Goal: Information Seeking & Learning: Check status

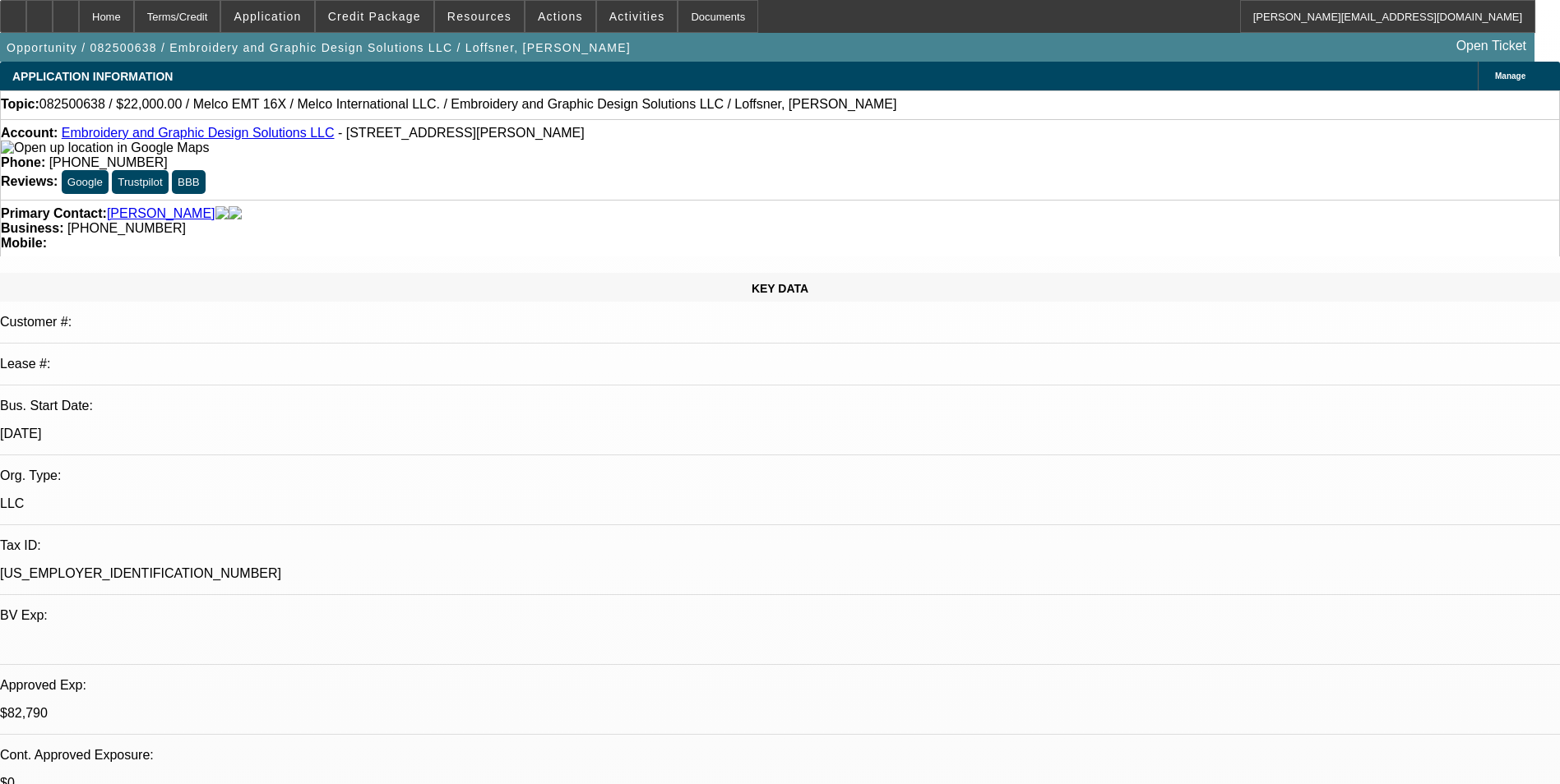
select select "0"
select select "2"
select select "0"
select select "6"
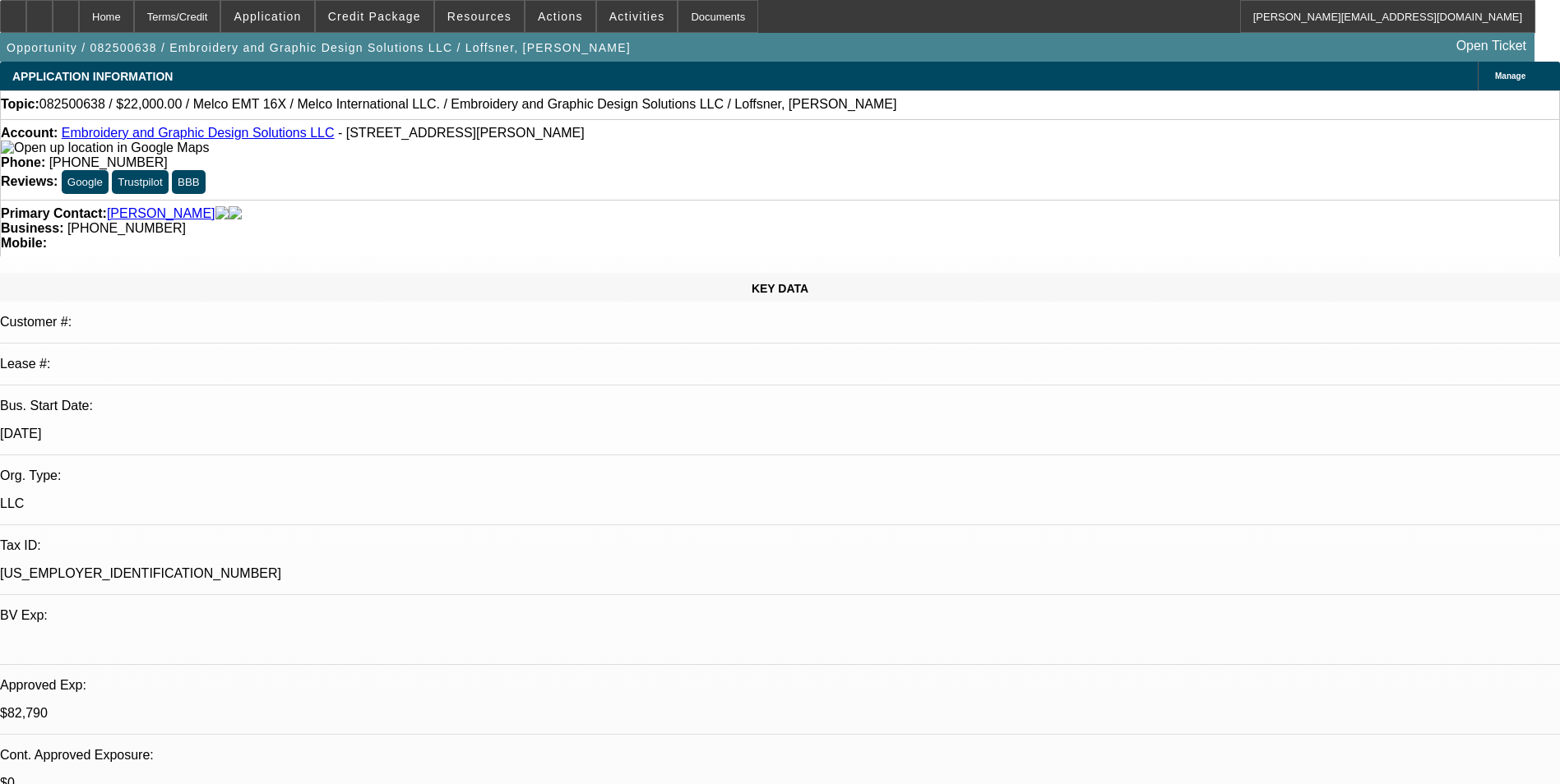
select select "0"
select select "2"
select select "0"
select select "6"
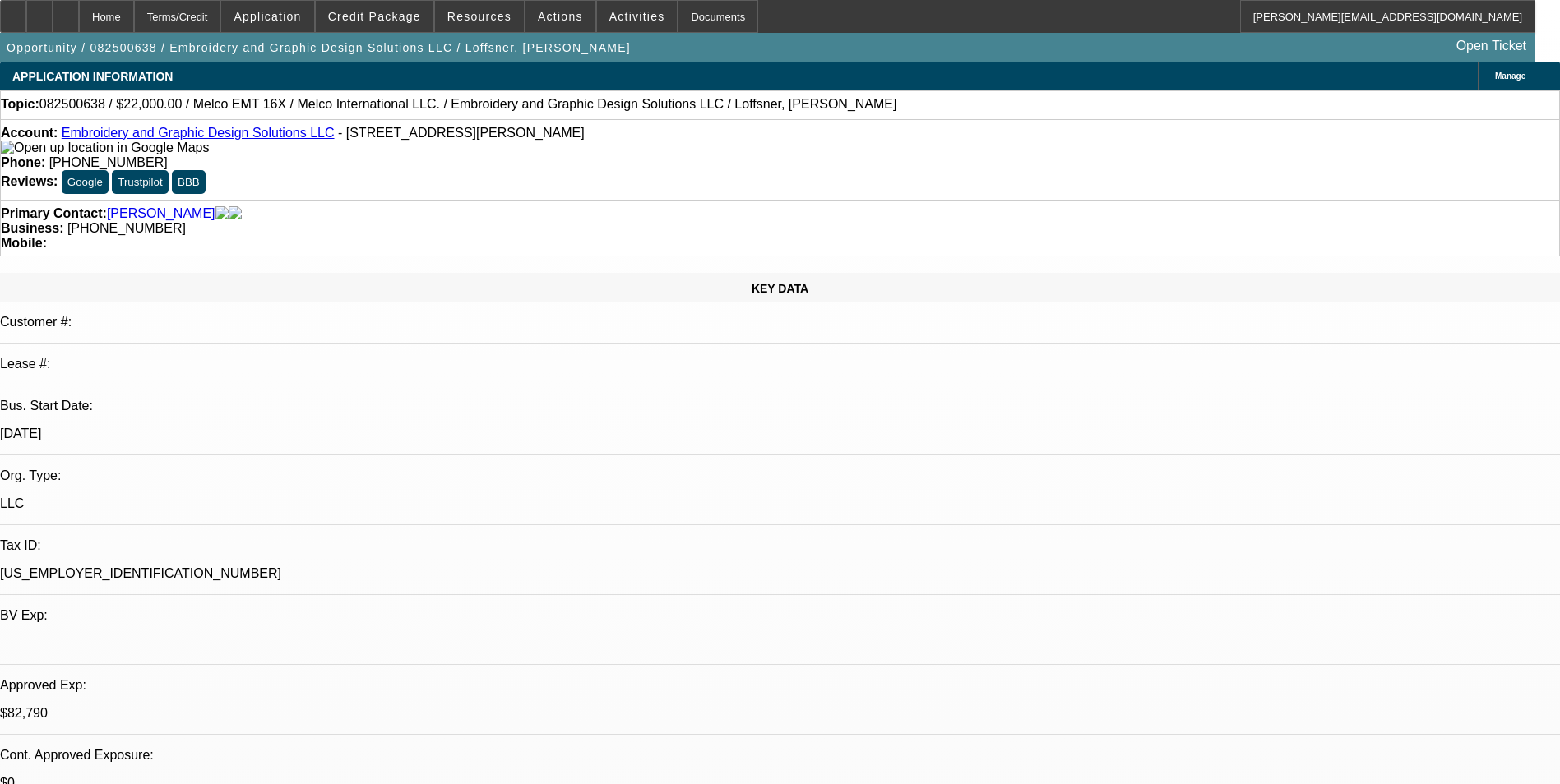
select select "0"
select select "2"
select select "0"
select select "6"
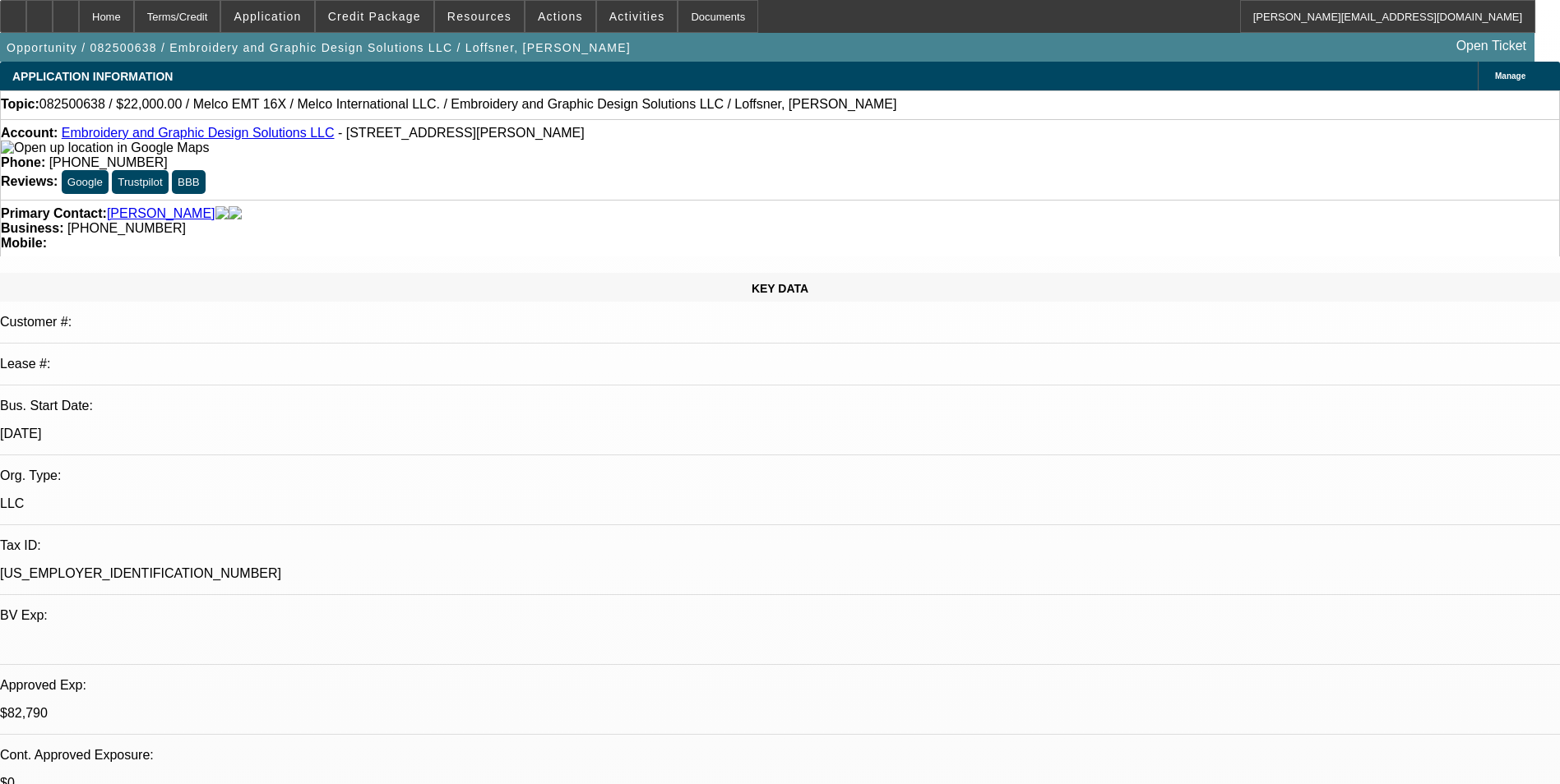
select select "0"
select select "2"
select select "0"
select select "6"
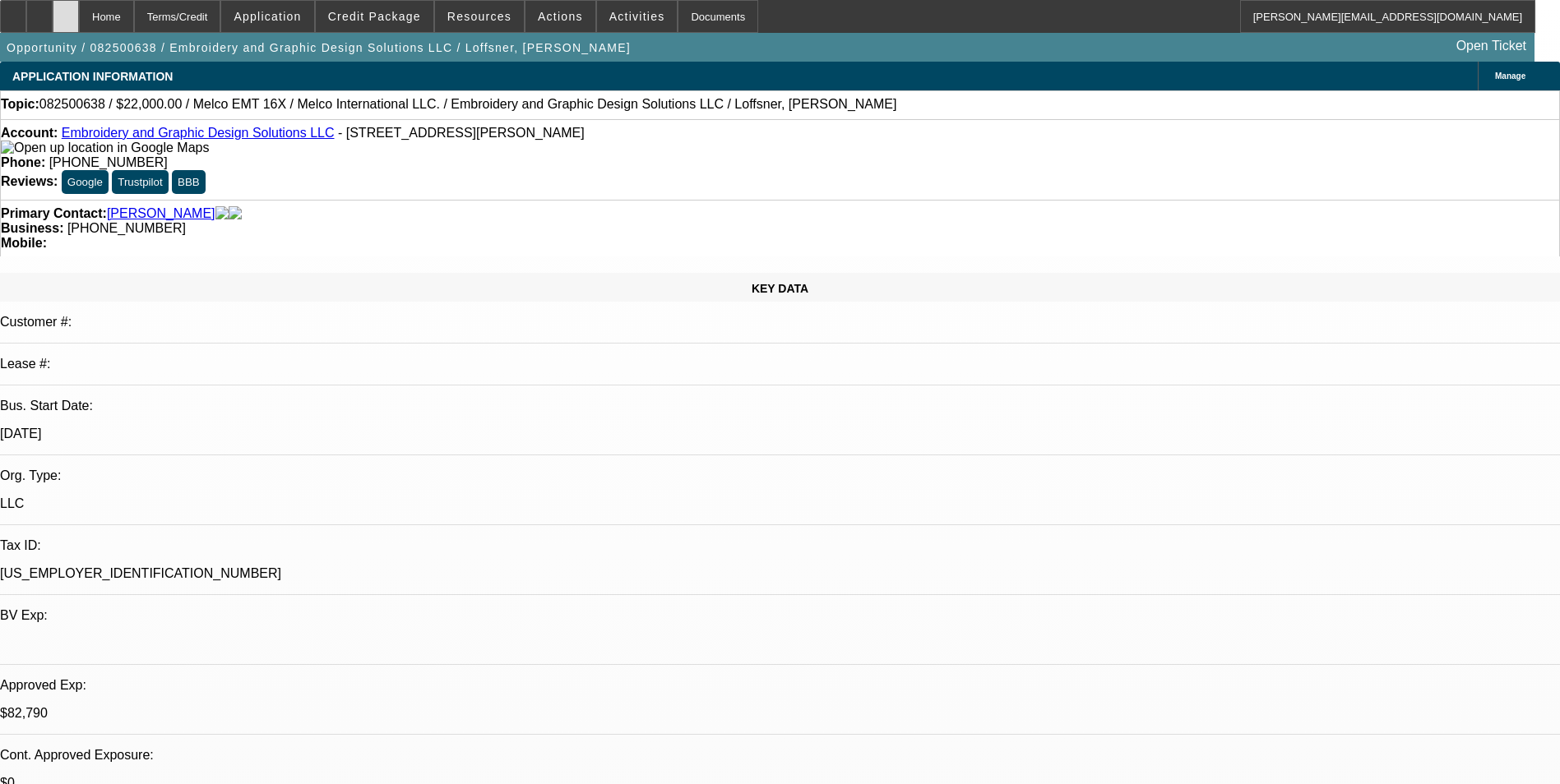
scroll to position [2411, 0]
select select "0"
select select "2"
select select "0"
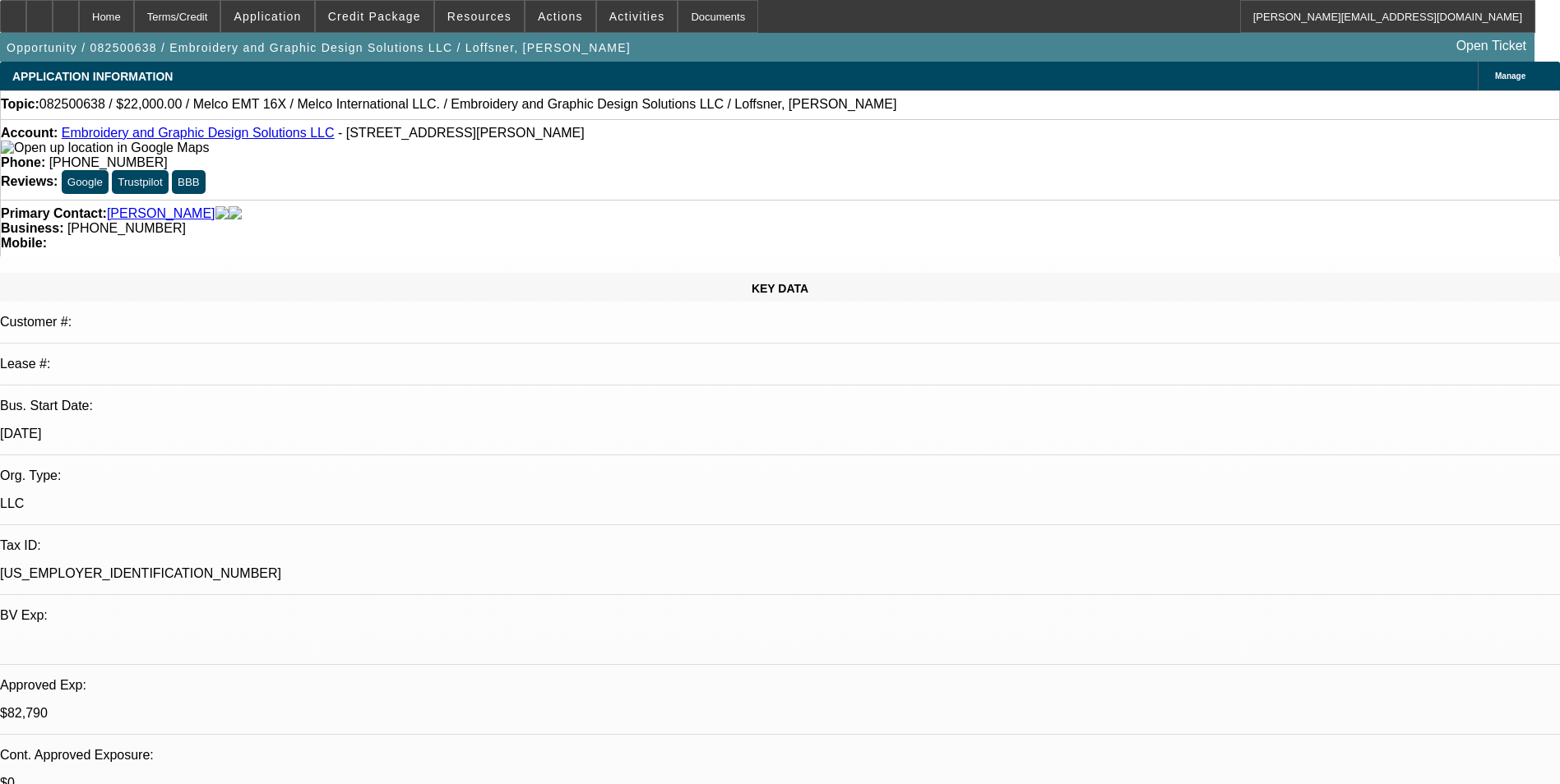
select select "2"
select select "0"
select select "2"
select select "0"
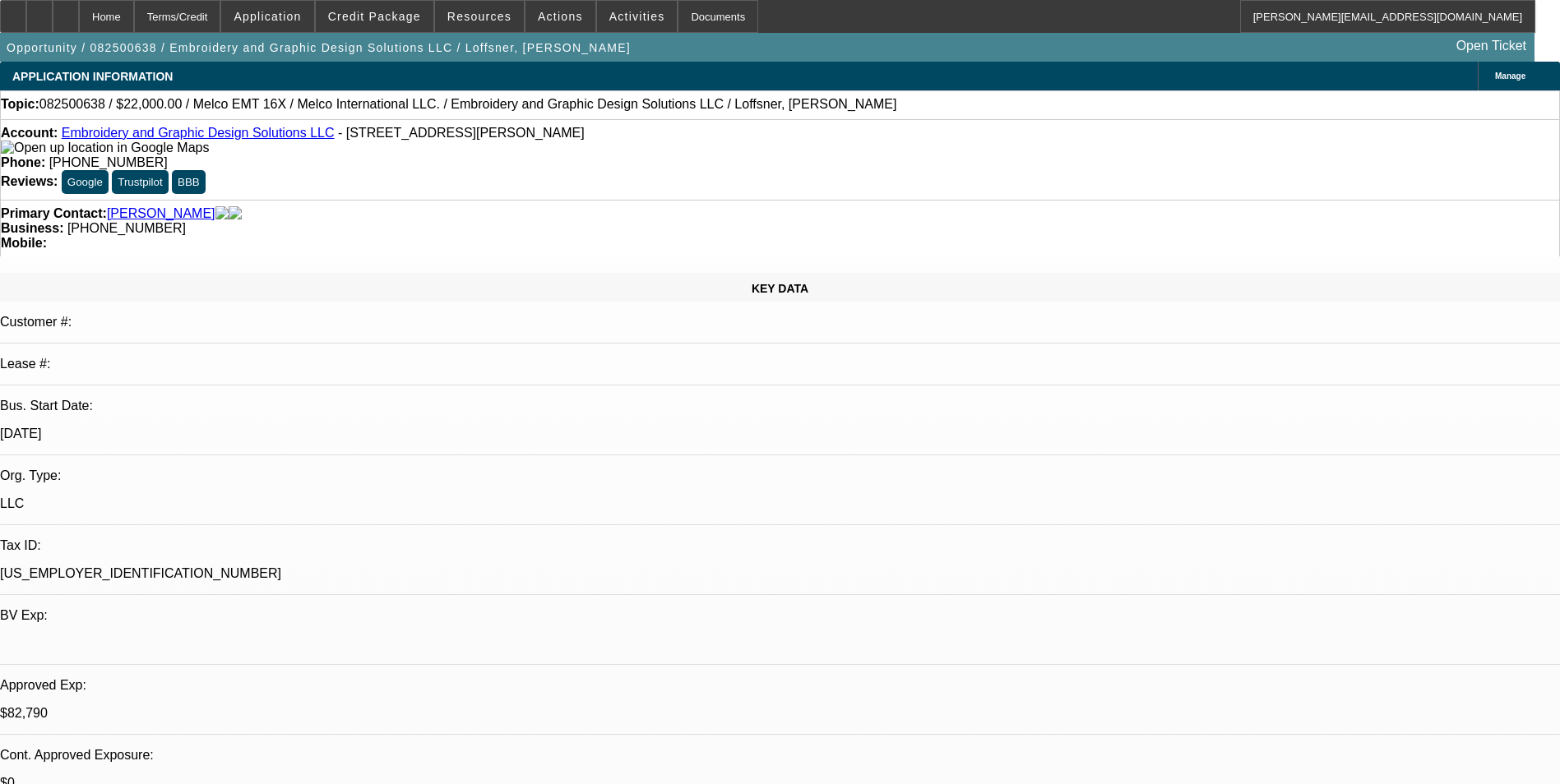
select select "0"
select select "2"
select select "0"
select select "1"
select select "2"
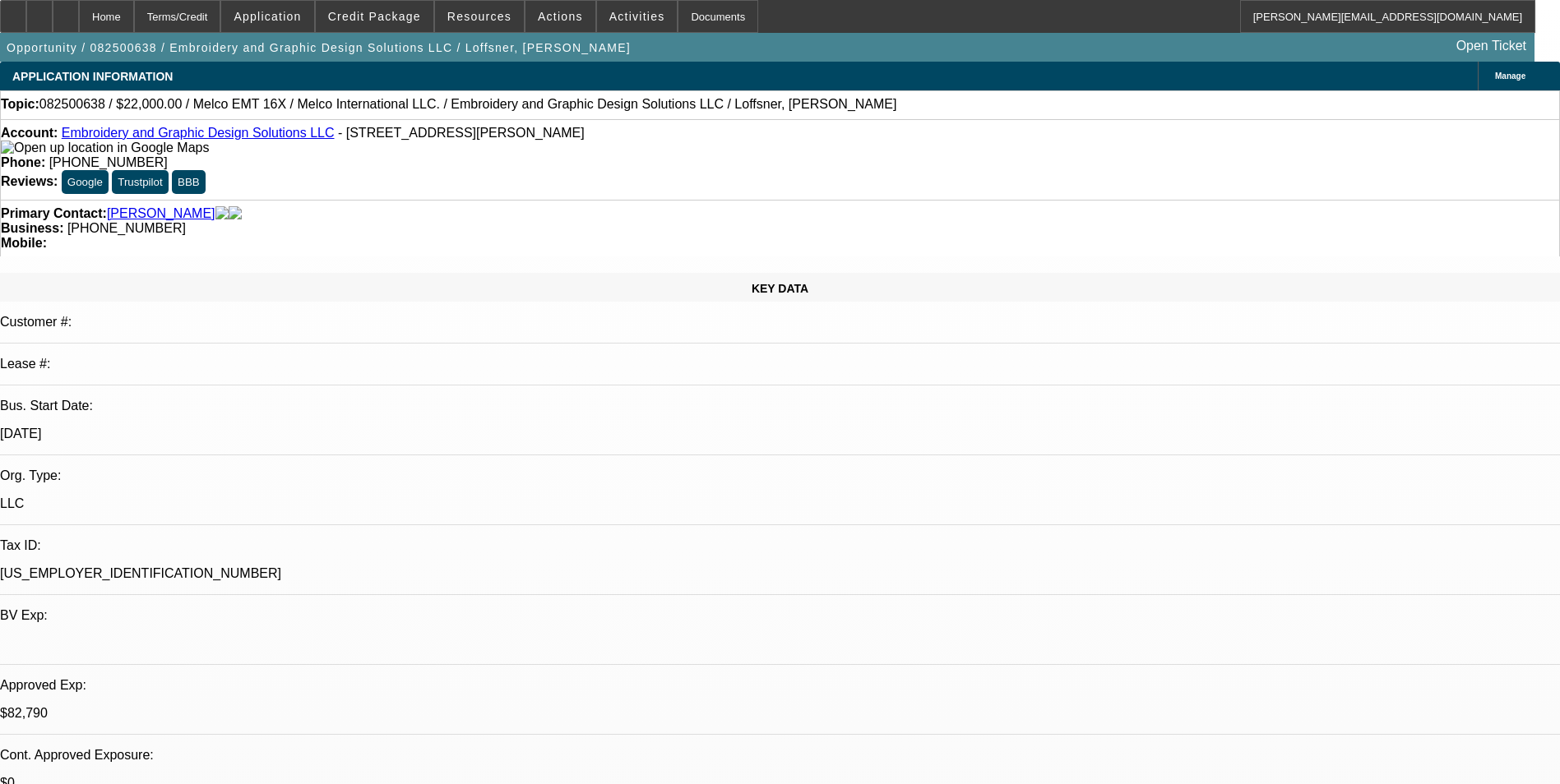
select select "6"
select select "1"
select select "2"
select select "6"
select select "1"
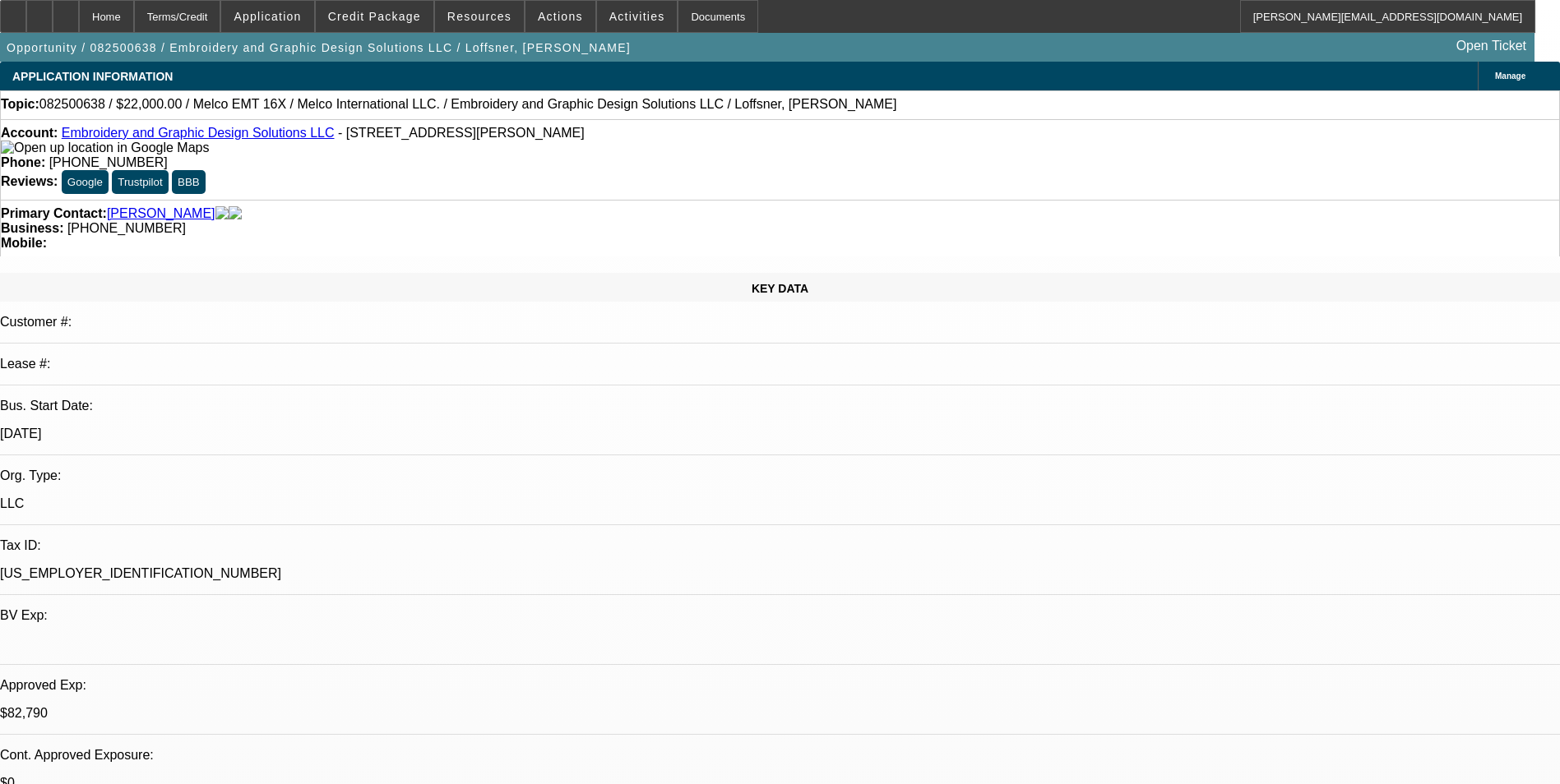
select select "2"
select select "6"
select select "1"
select select "2"
select select "6"
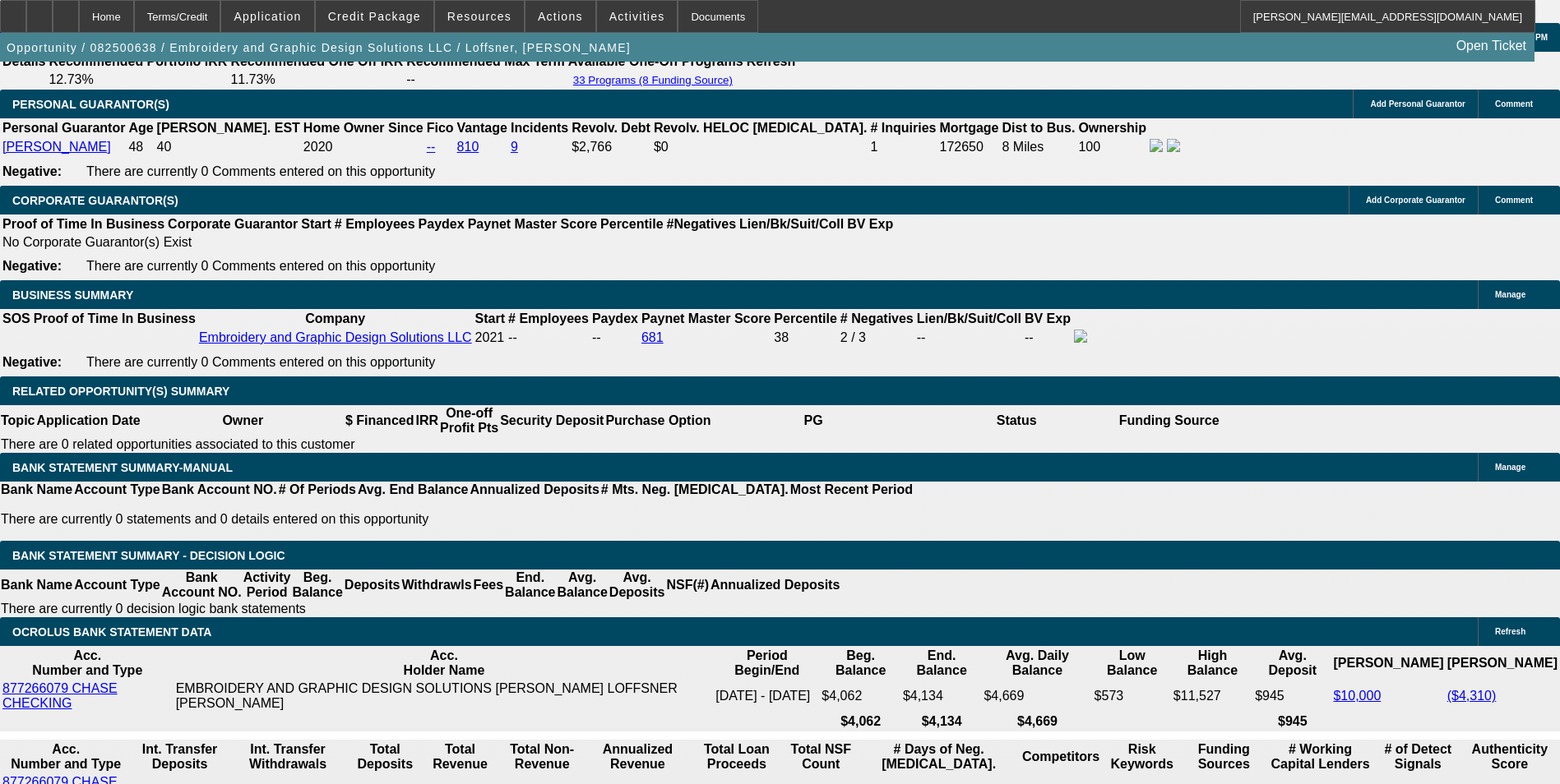
scroll to position [2466, 0]
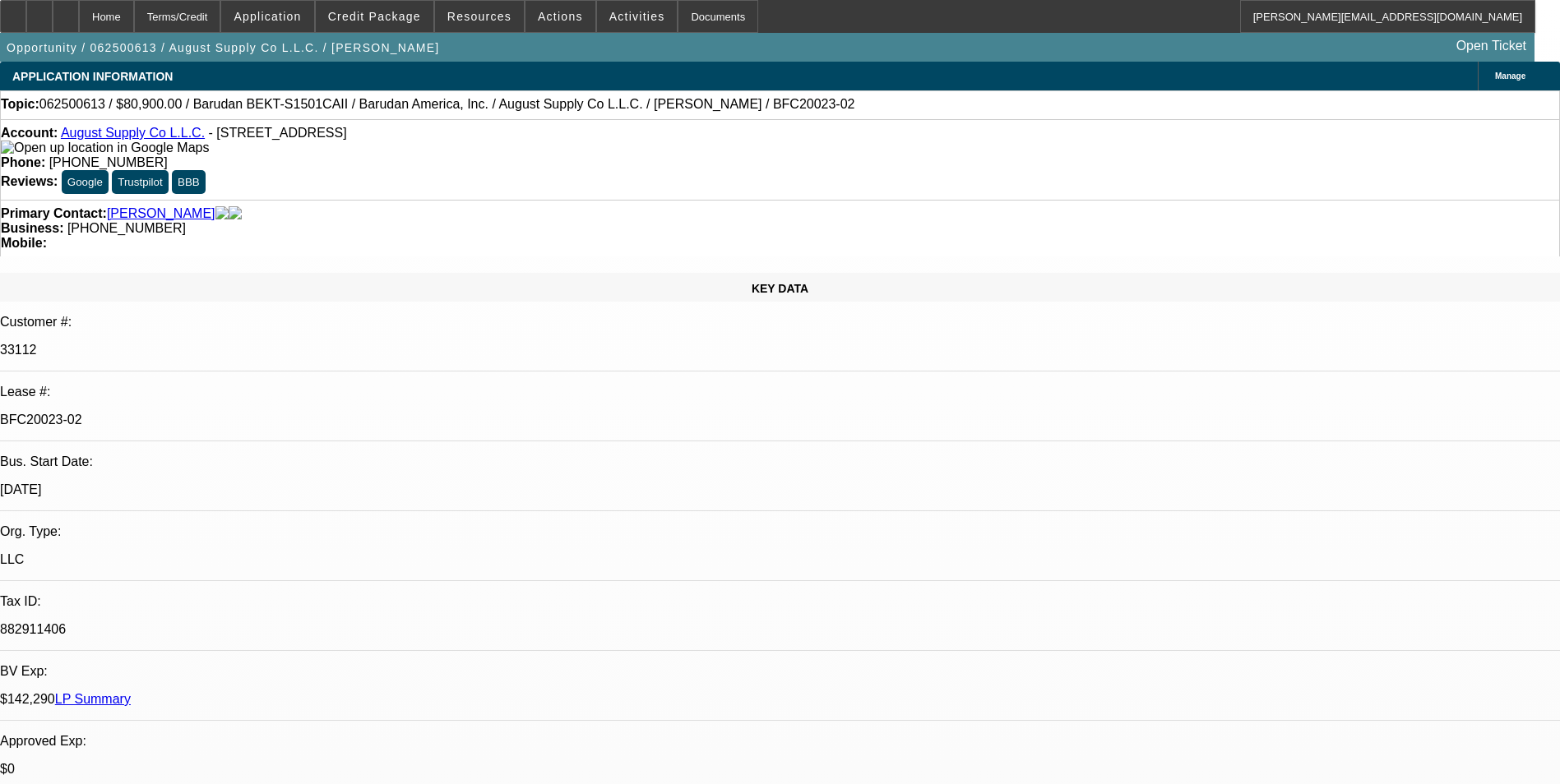
select select "0"
select select "2"
select select "0.1"
select select "4"
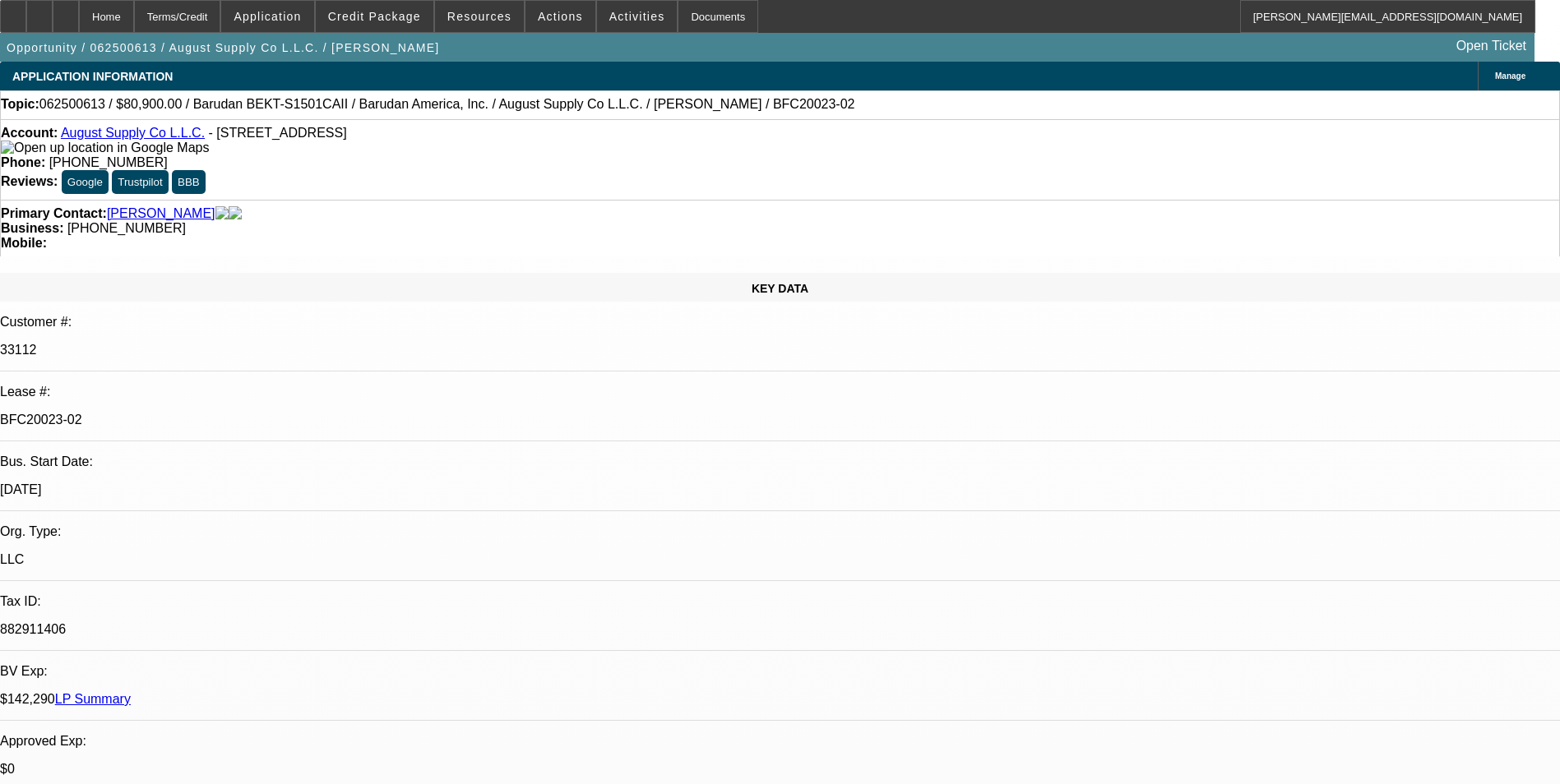
select select "0"
select select "2"
select select "0.1"
select select "4"
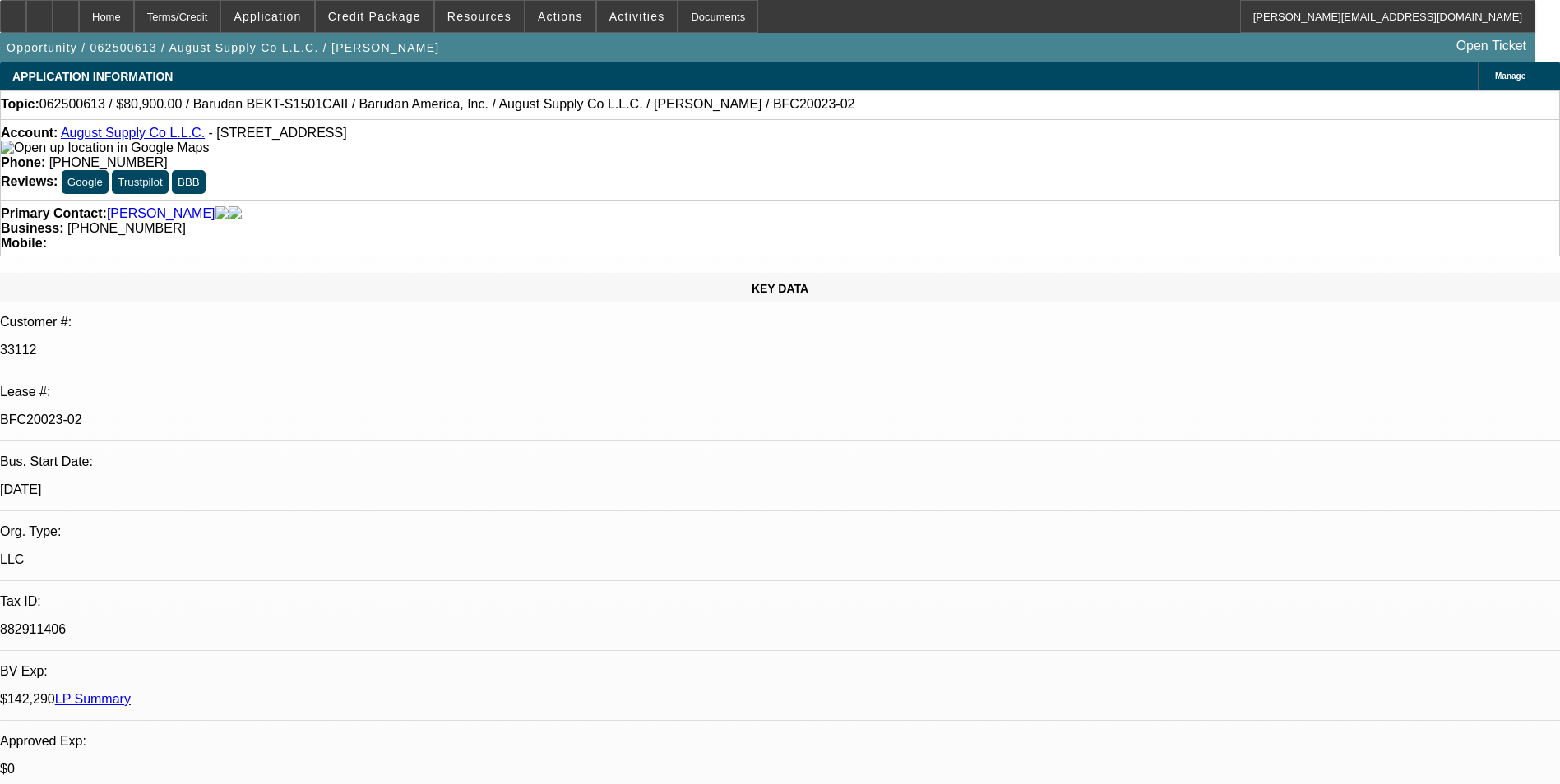
select select "0"
select select "2"
select select "0.1"
select select "4"
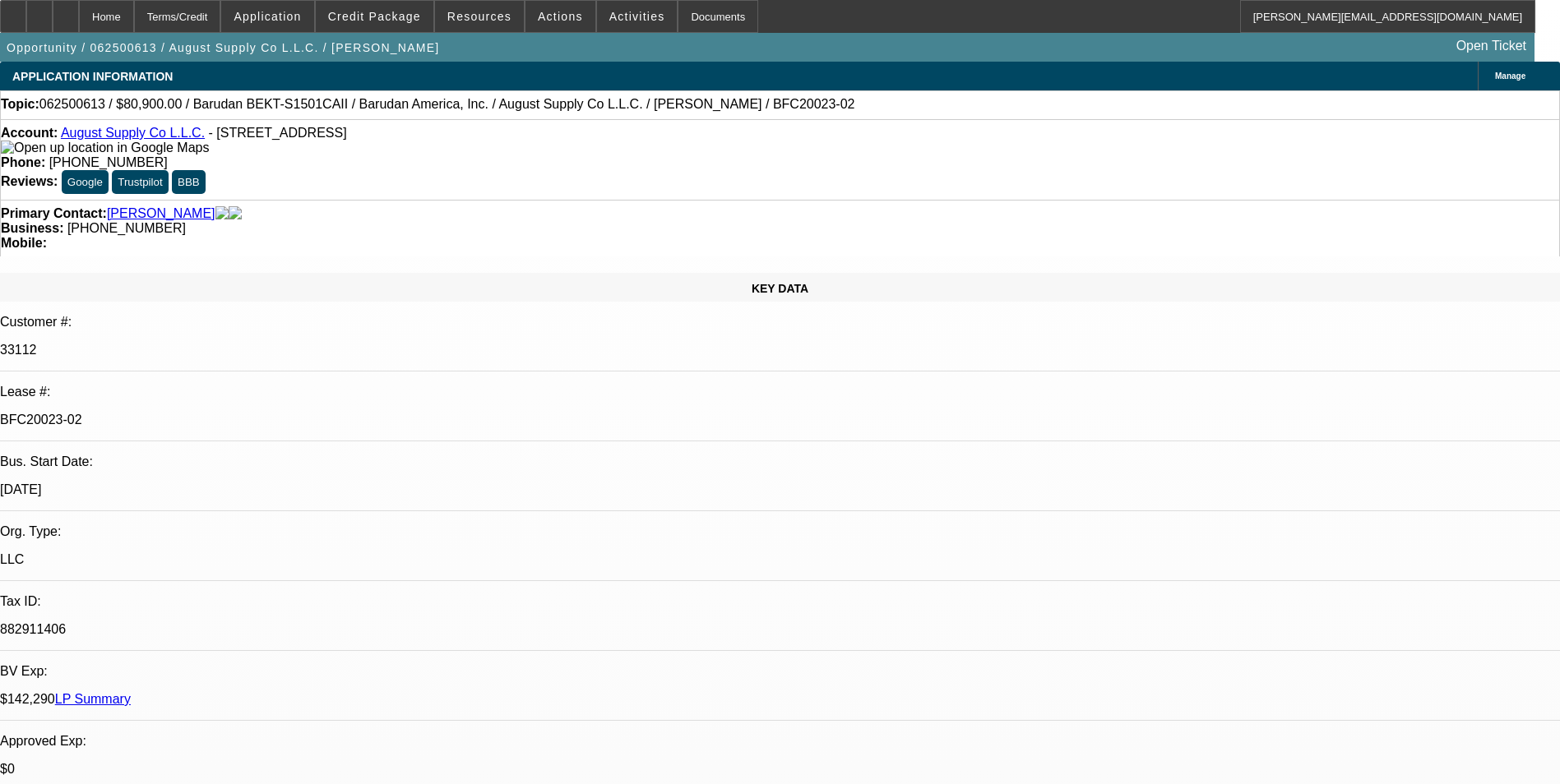
select select "0"
select select "2"
select select "0.1"
select select "4"
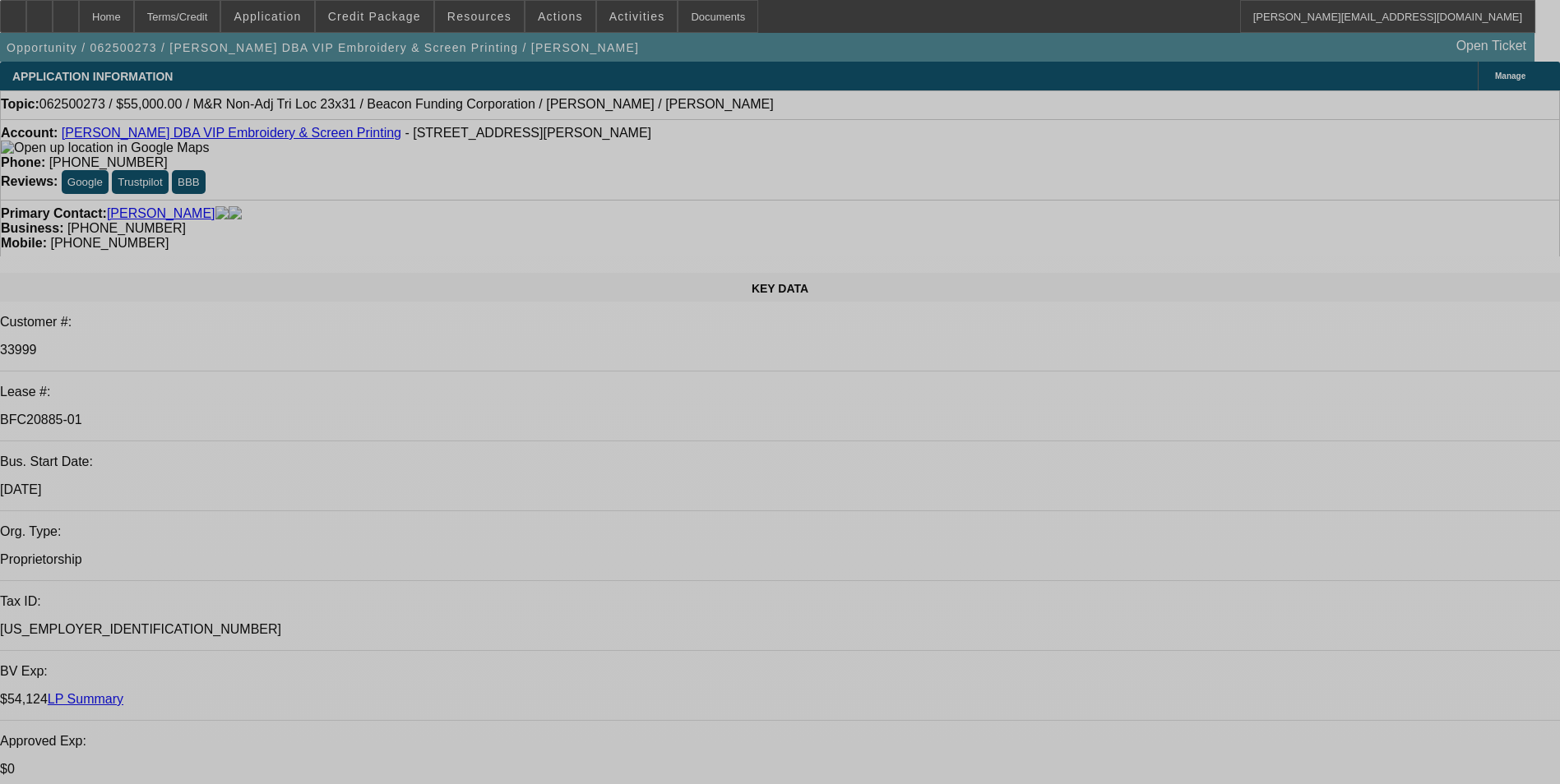
select select "0"
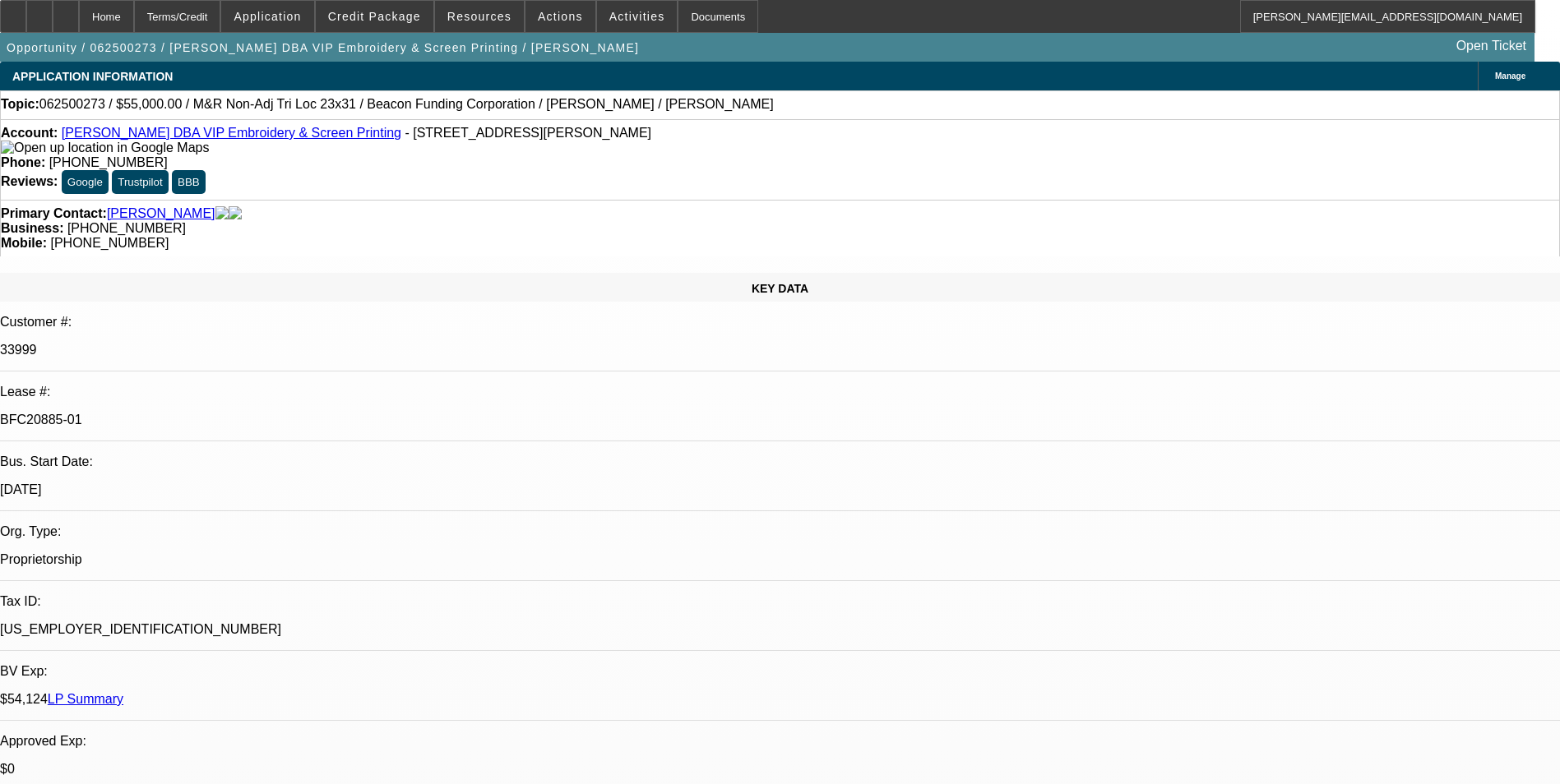
select select "2"
select select "0"
select select "2"
select select "0"
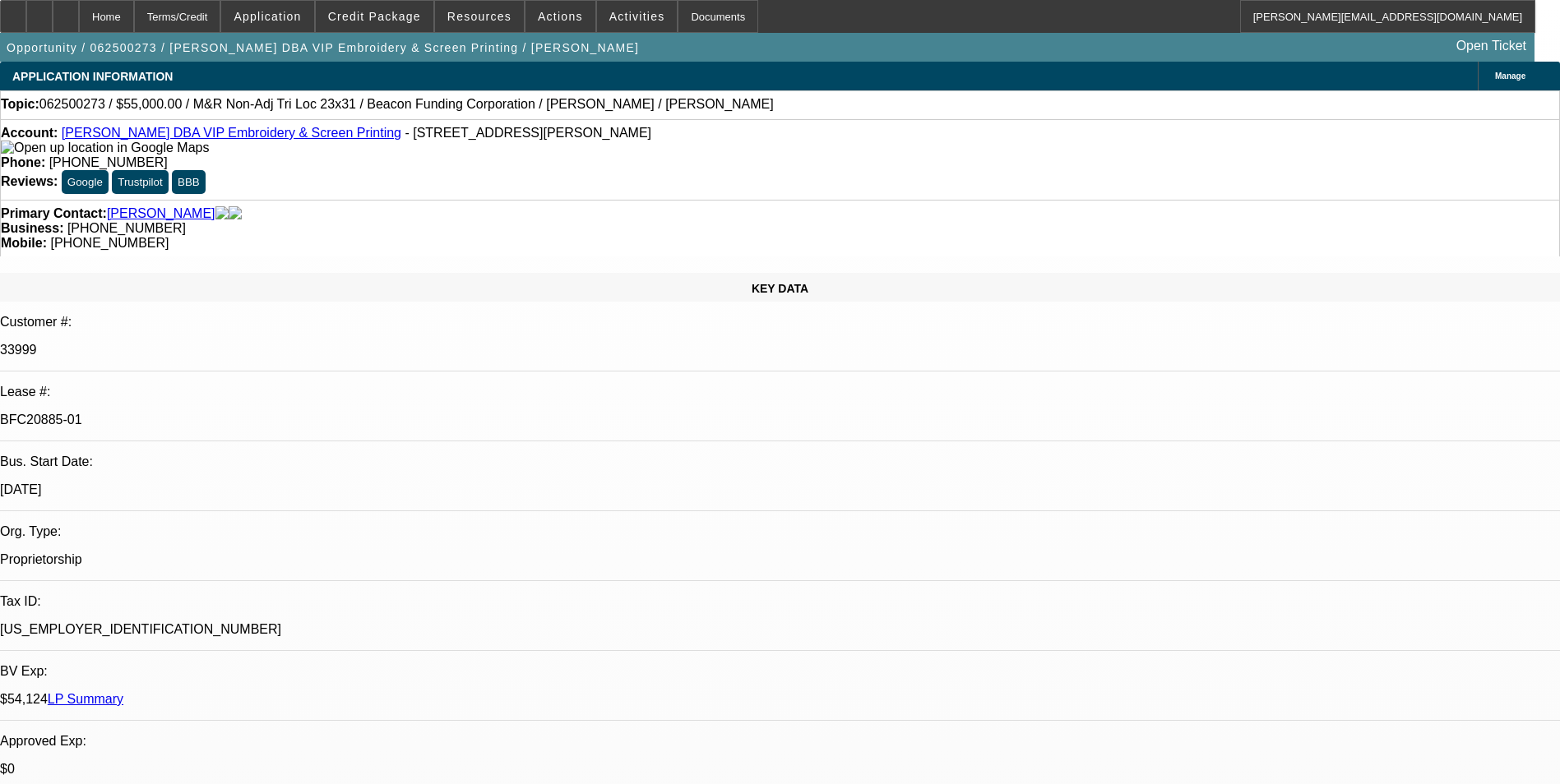
select select "0"
select select "2"
select select "0"
select select "2"
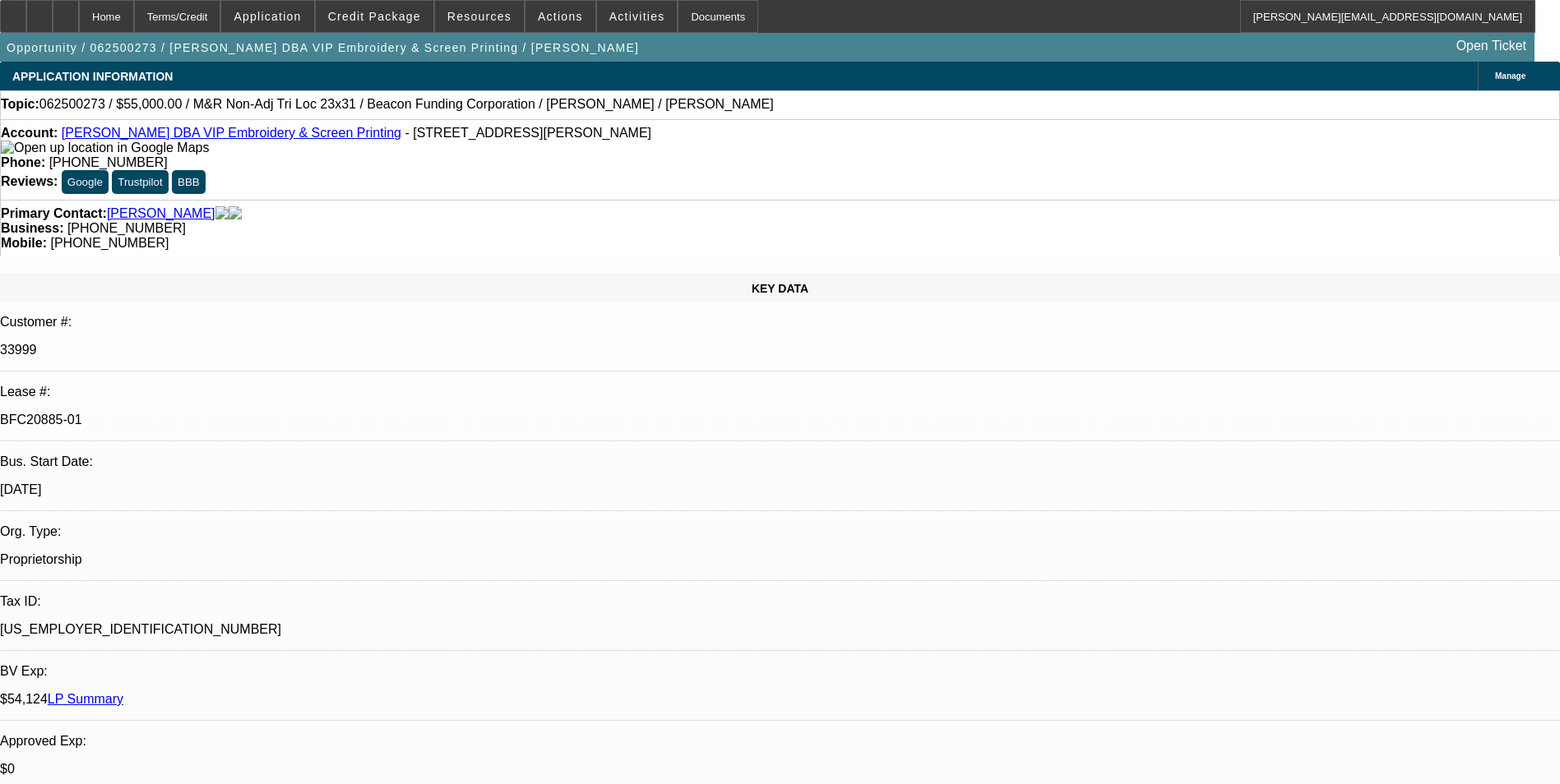
select select "0"
select select "1"
select select "2"
select select "6"
select select "1"
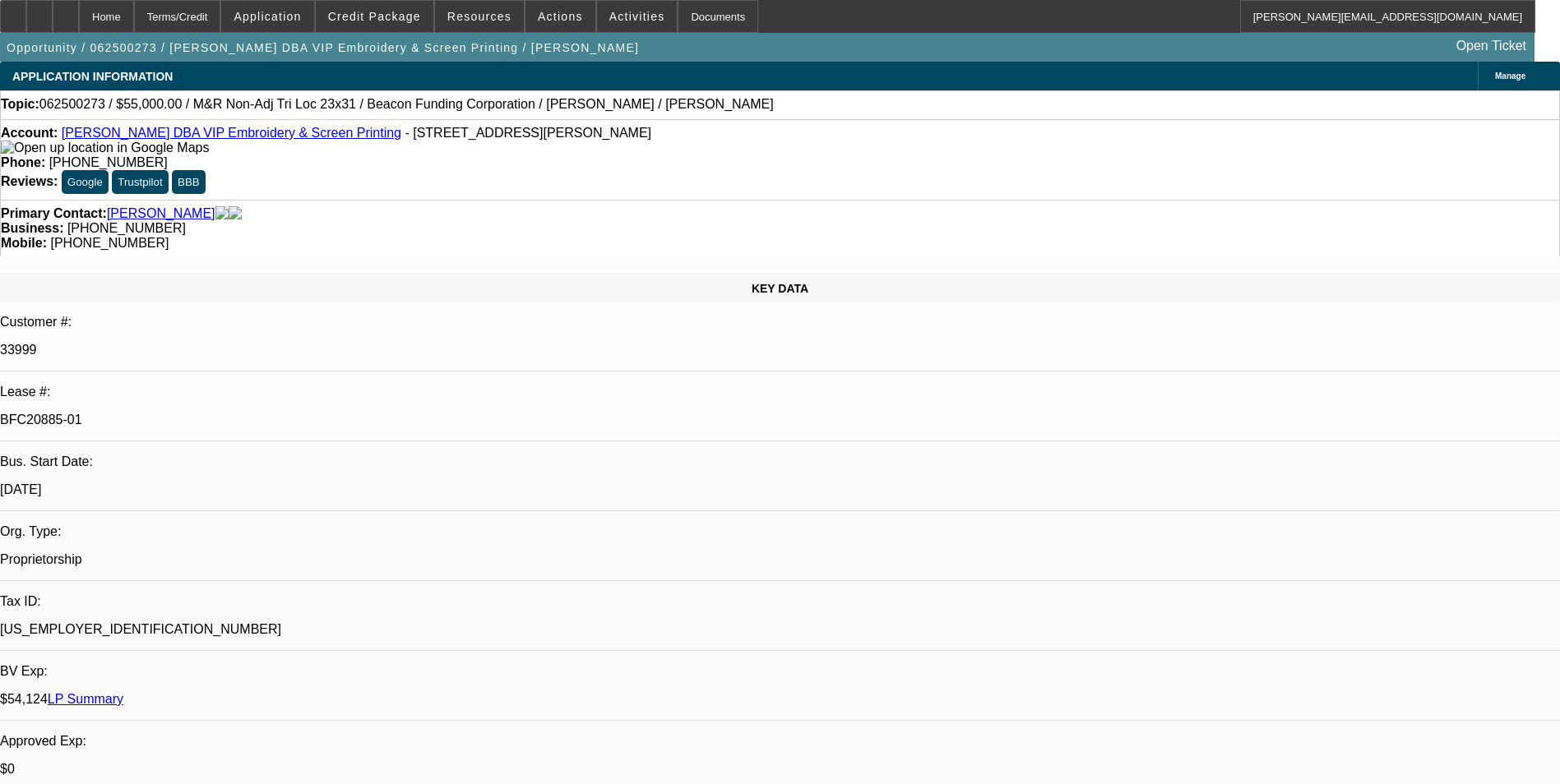
select select "2"
select select "6"
select select "1"
select select "2"
select select "6"
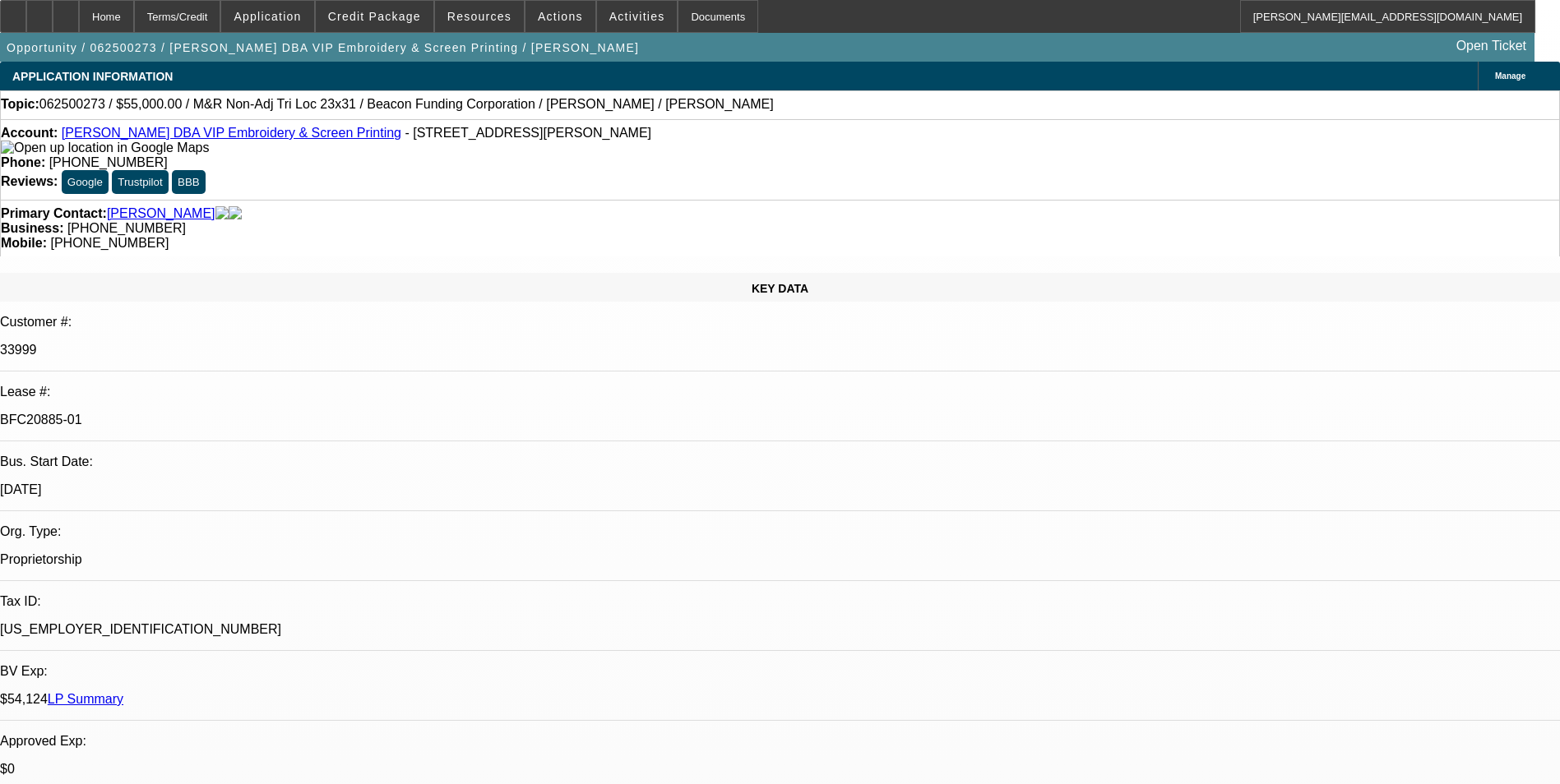
select select "1"
select select "2"
select select "6"
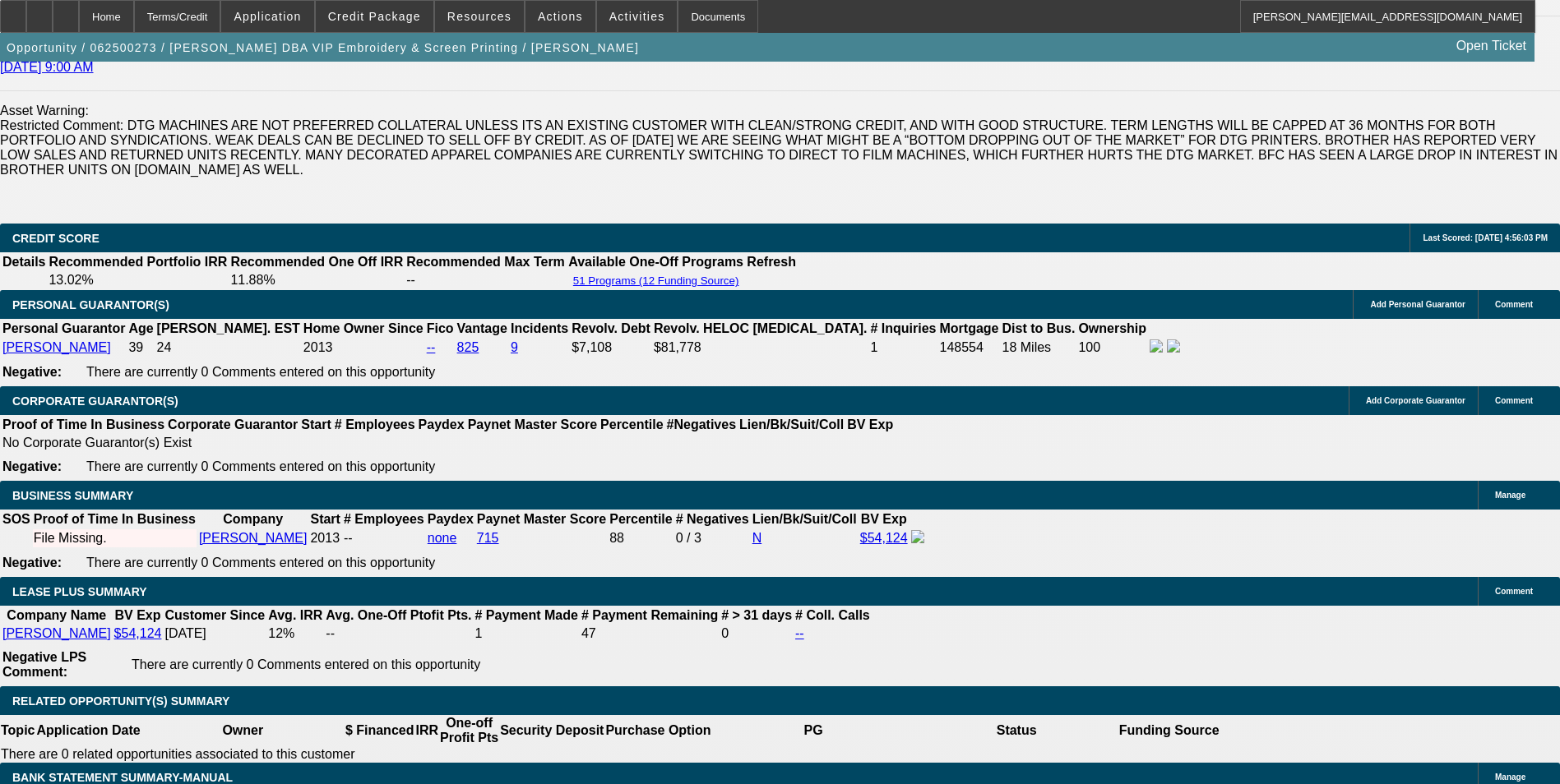
scroll to position [2164, 0]
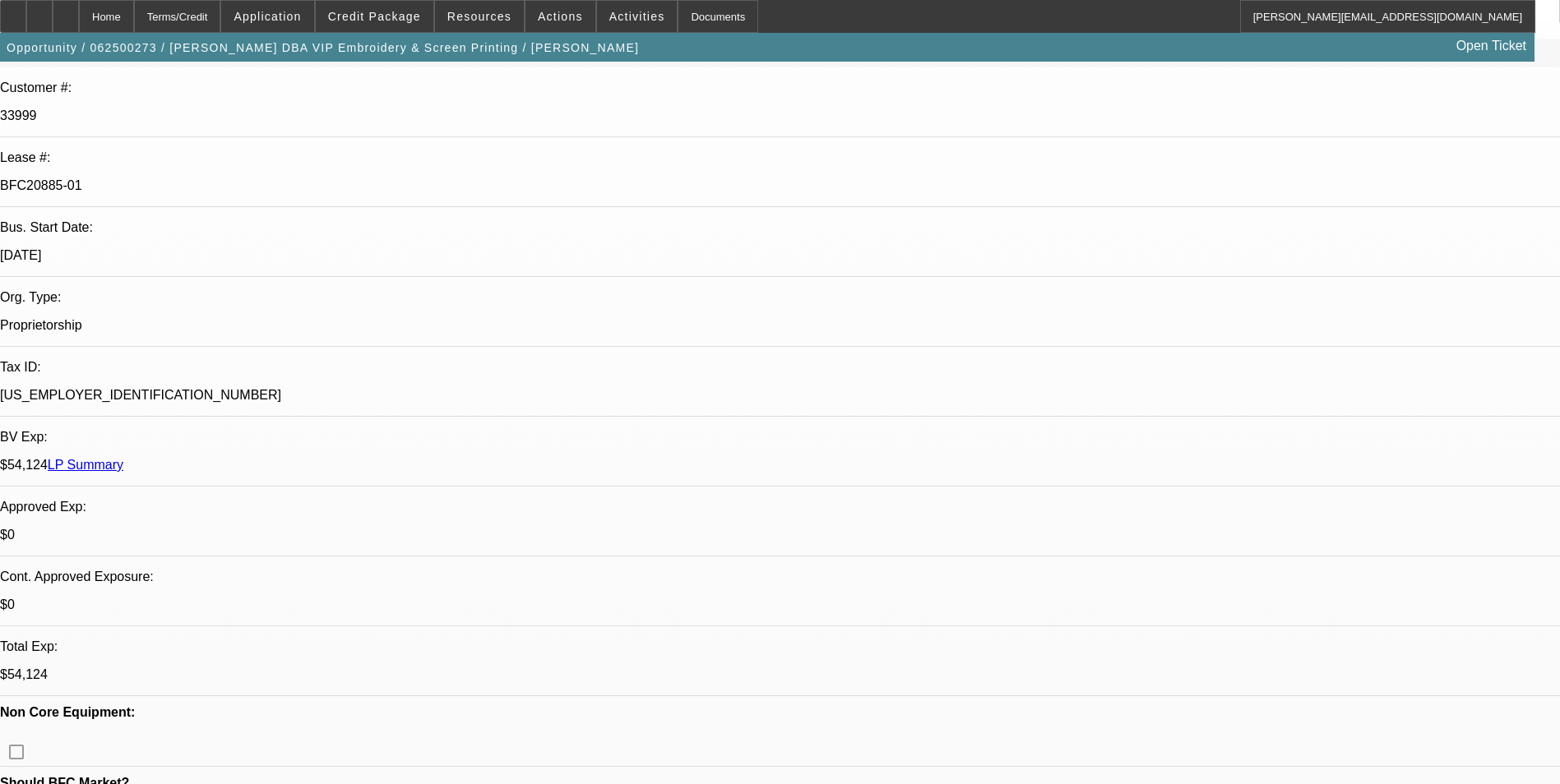
scroll to position [0, 0]
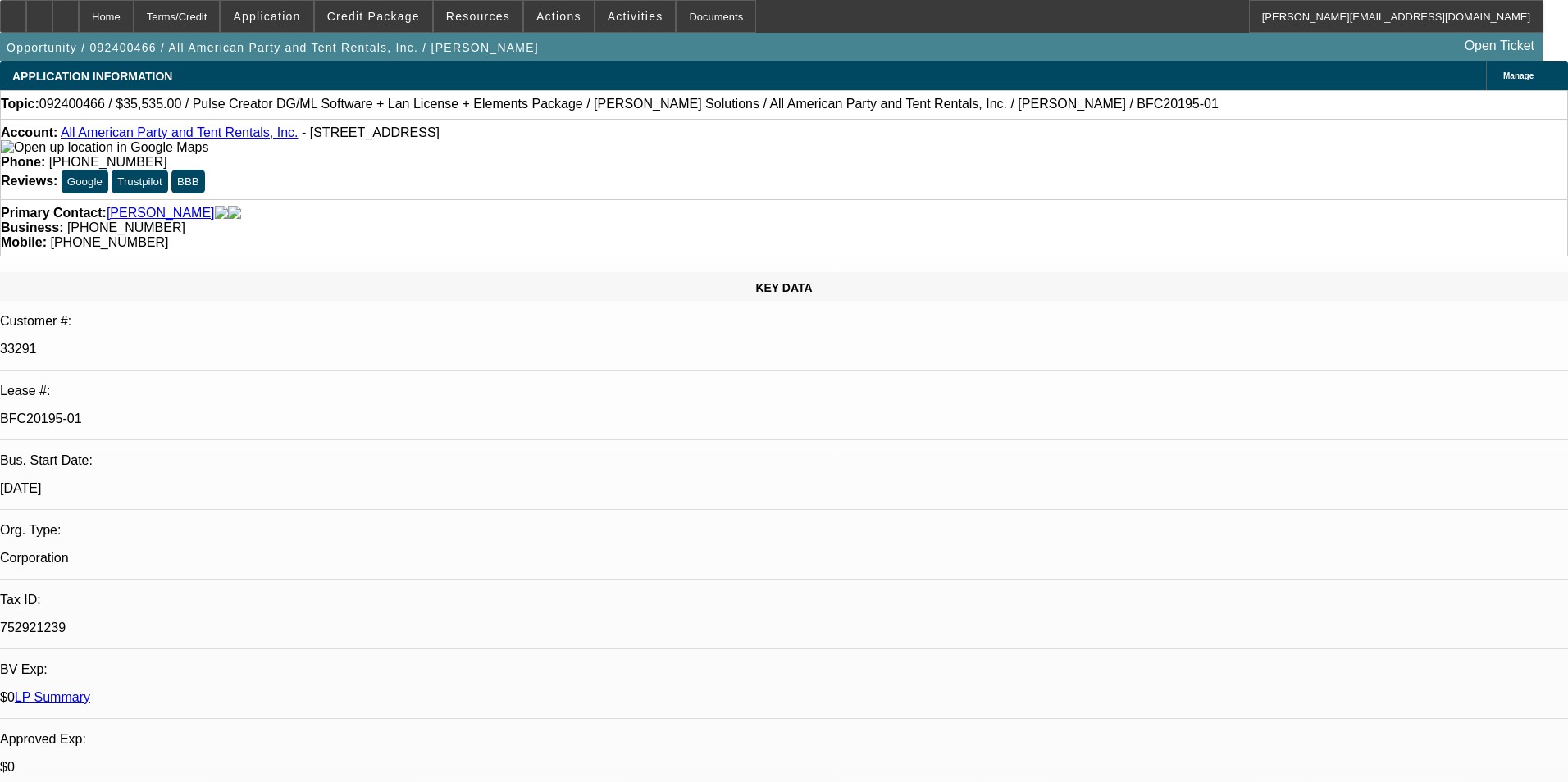
select select "0"
select select "2"
select select "0"
select select "6"
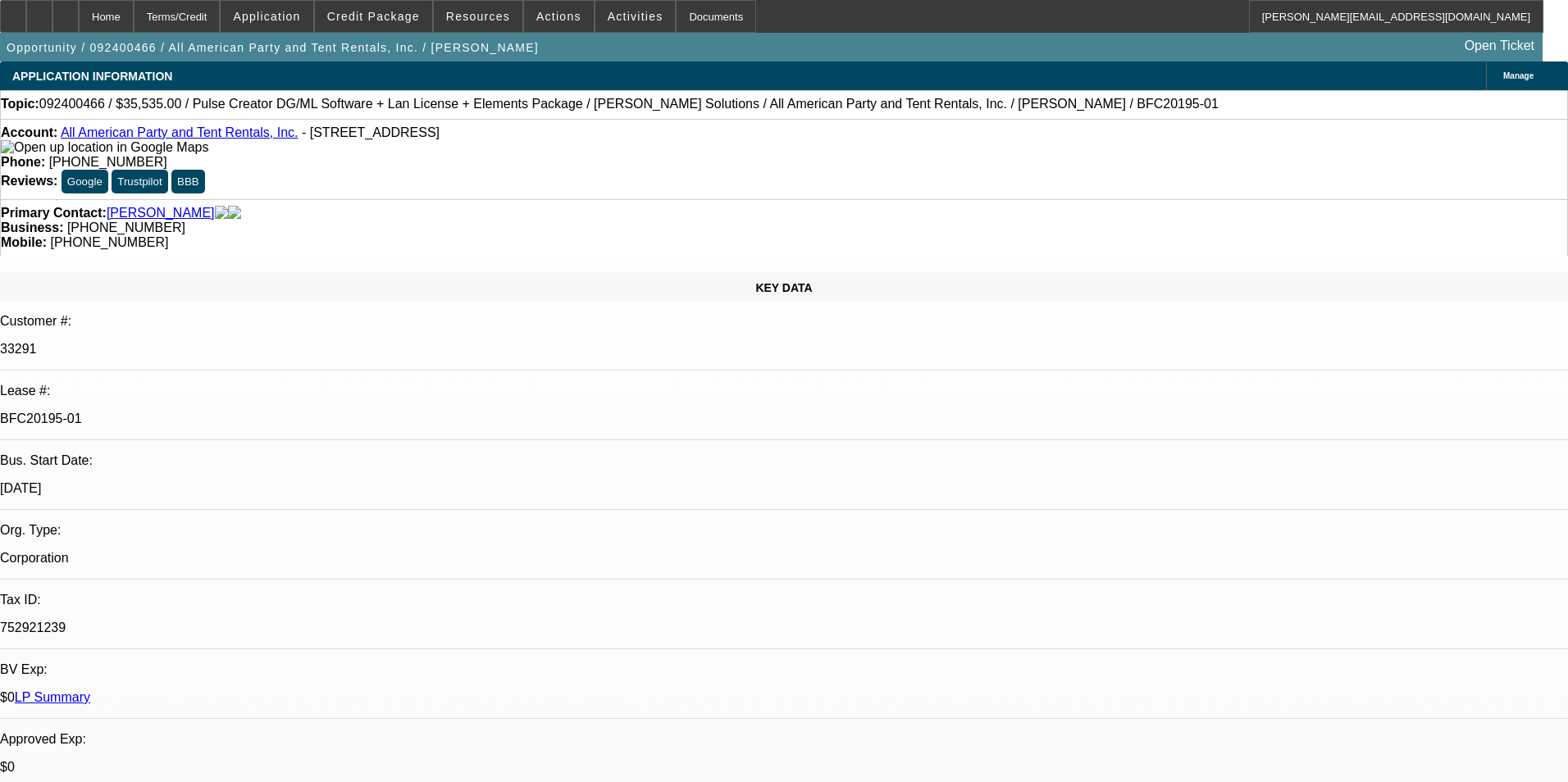
select select "0"
select select "2"
select select "0"
select select "6"
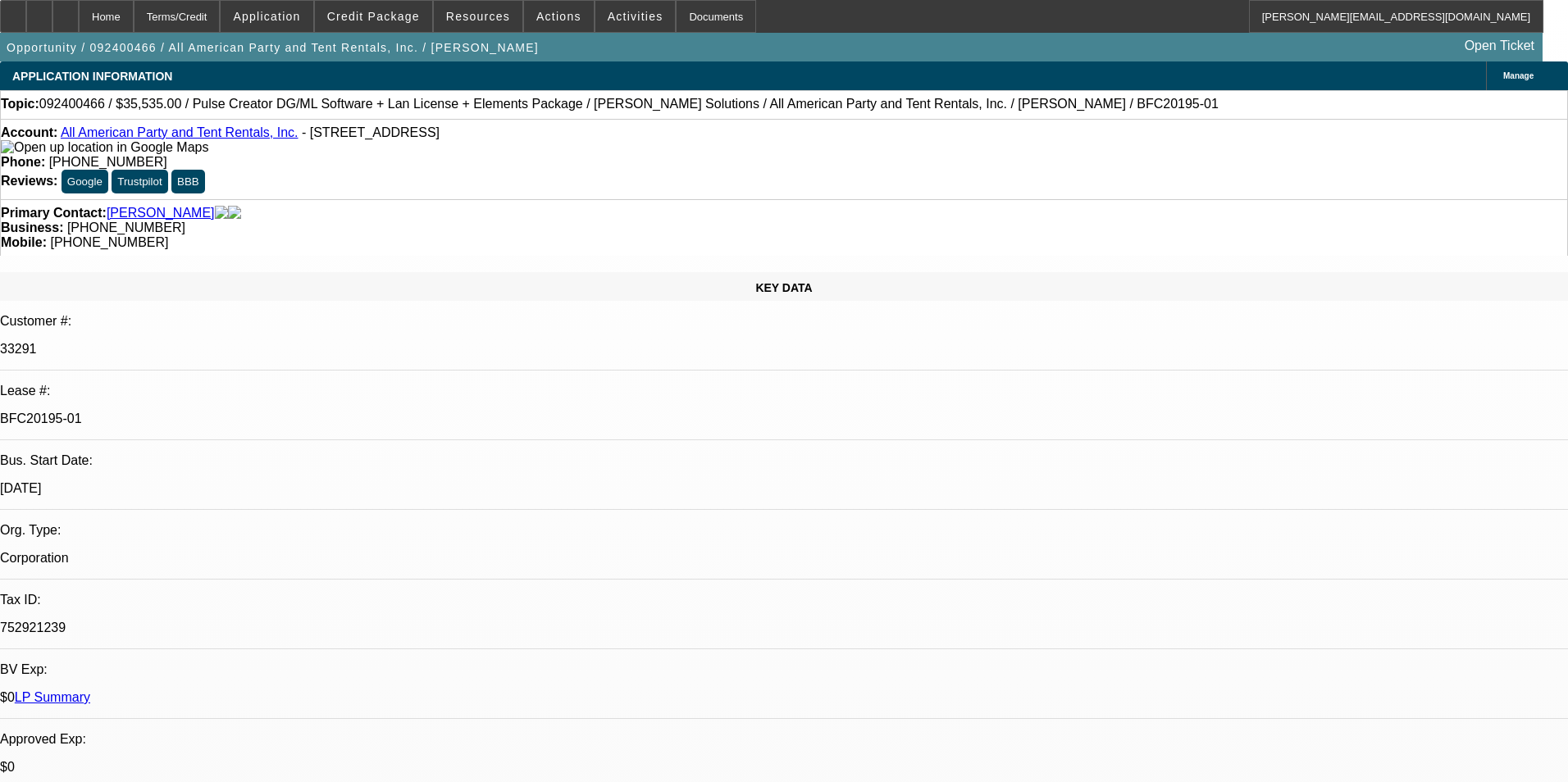
select select "0"
select select "2"
select select "0"
select select "6"
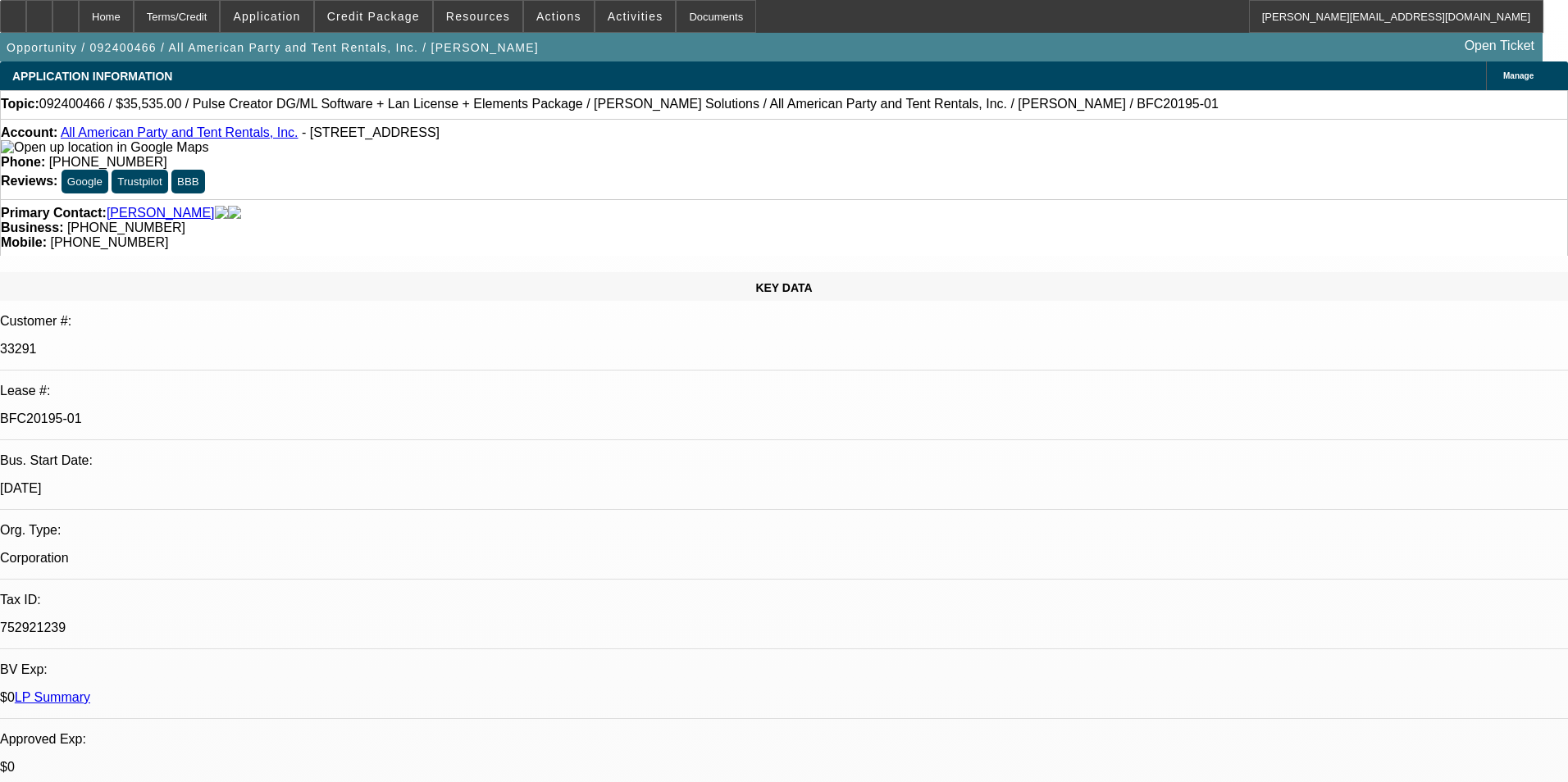
select select "0"
select select "2"
select select "0"
select select "6"
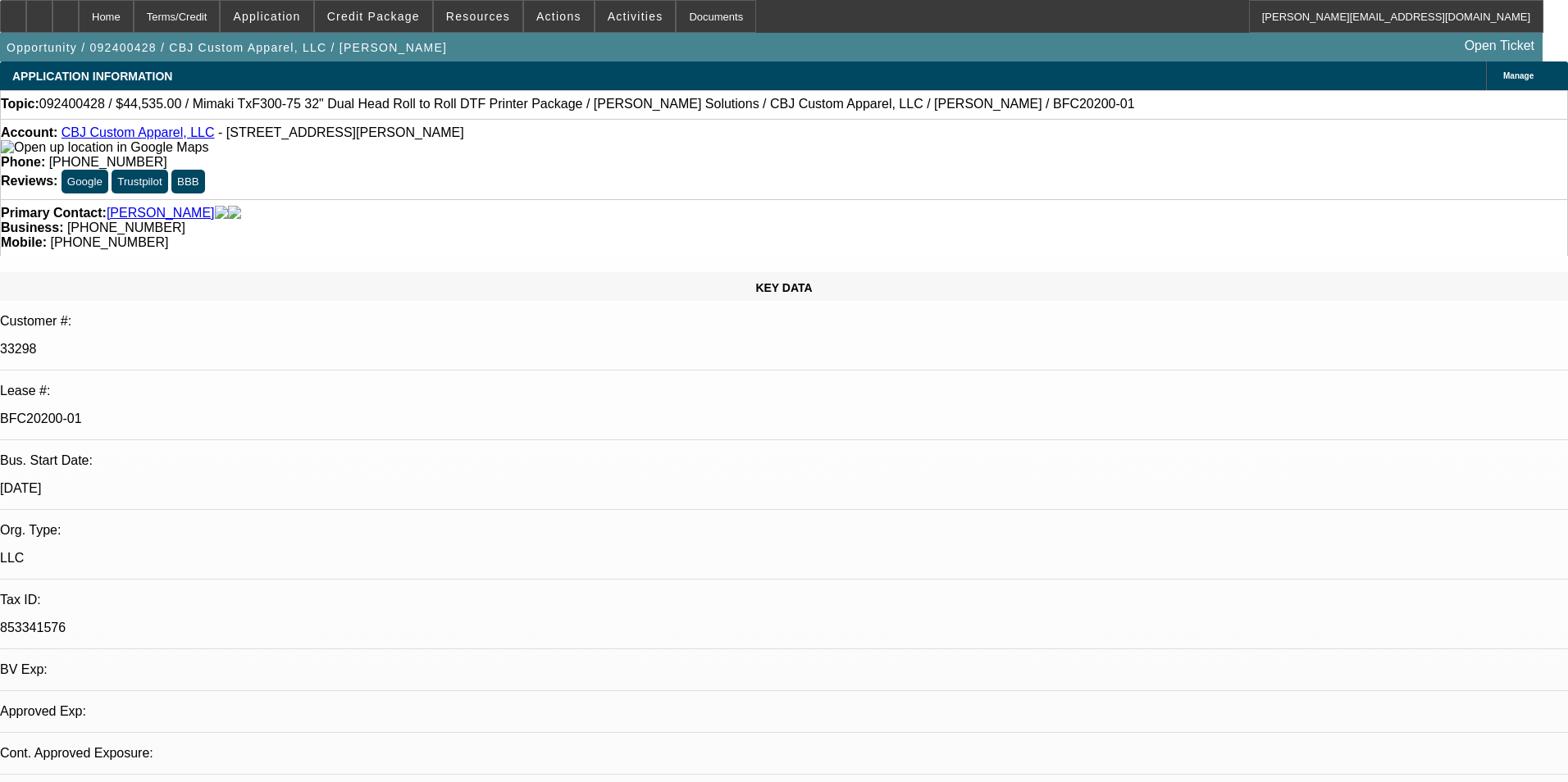
select select "0"
select select "6"
select select "0"
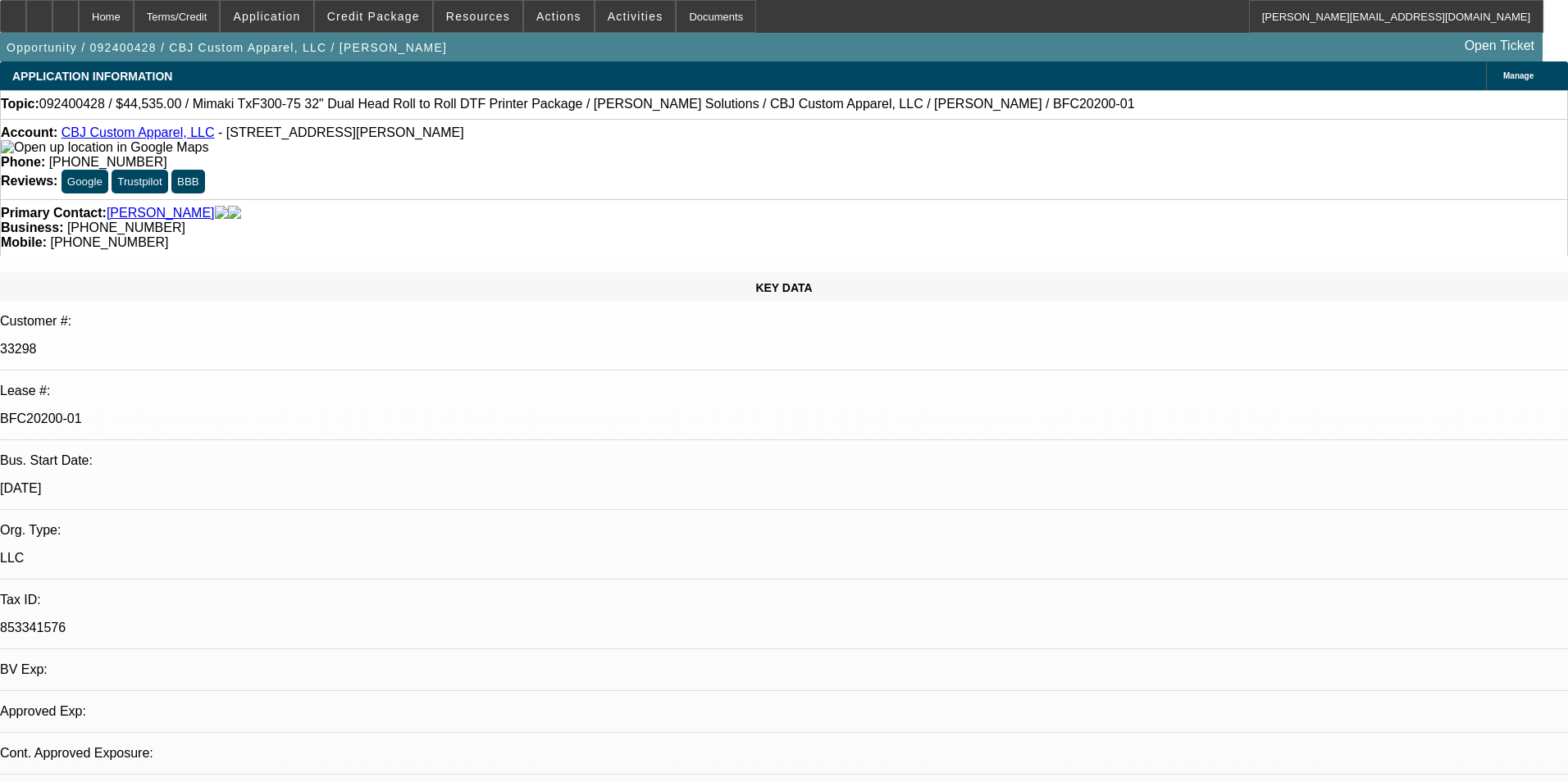
select select "2"
select select "0"
select select "6"
select select "0"
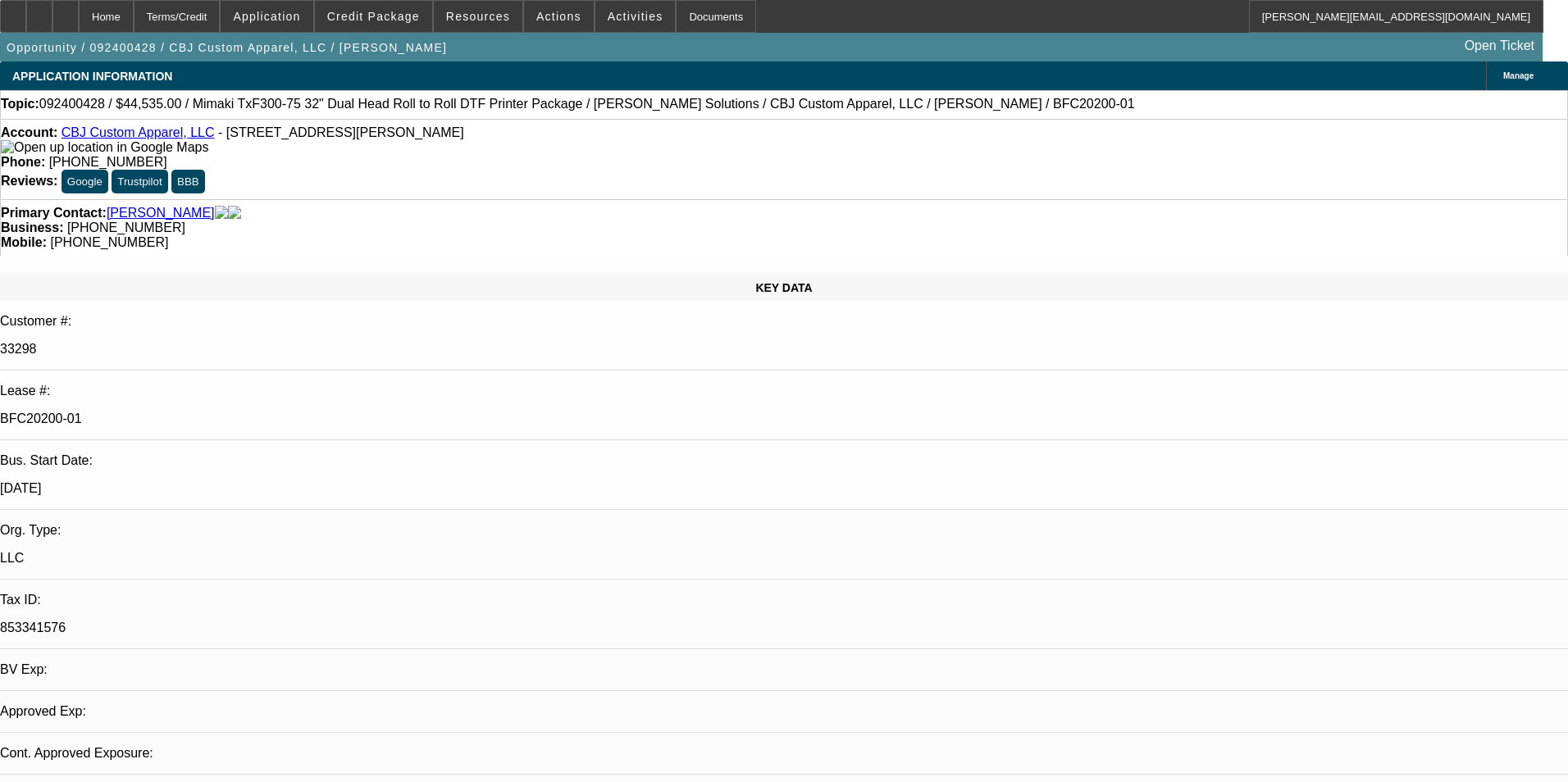
select select "0"
select select "6"
select select "0"
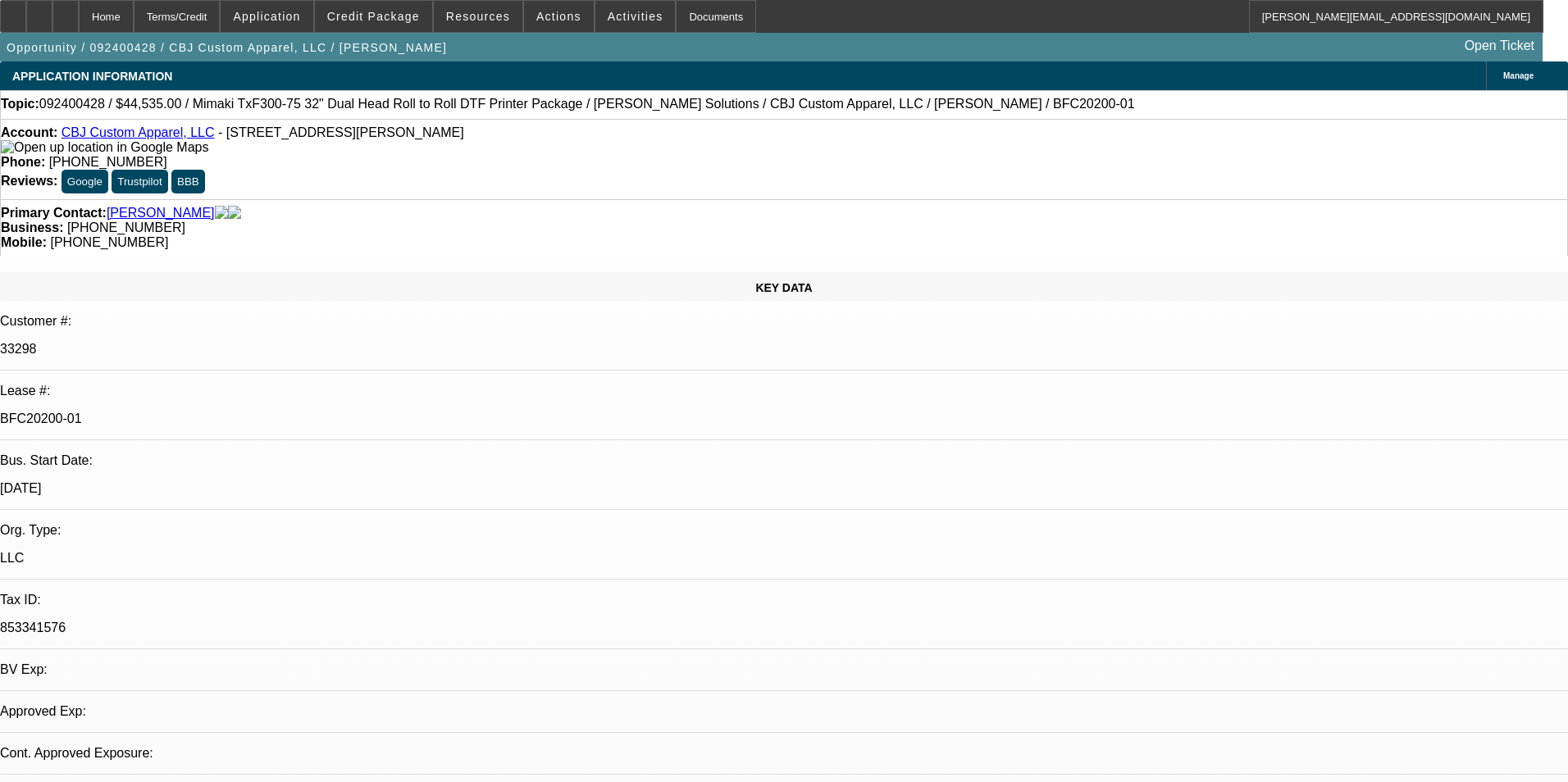
select select "0"
select select "6"
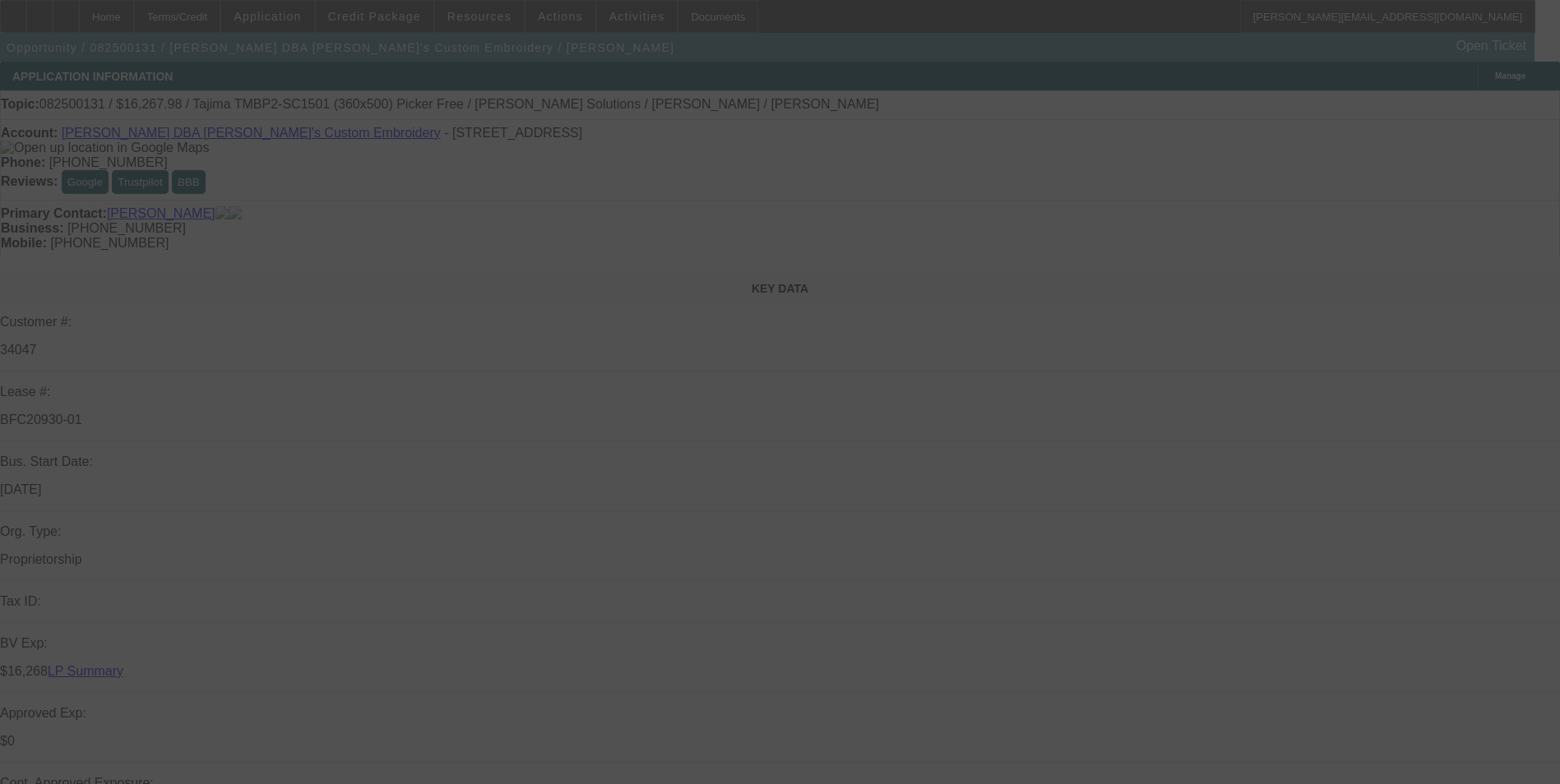
select select "0"
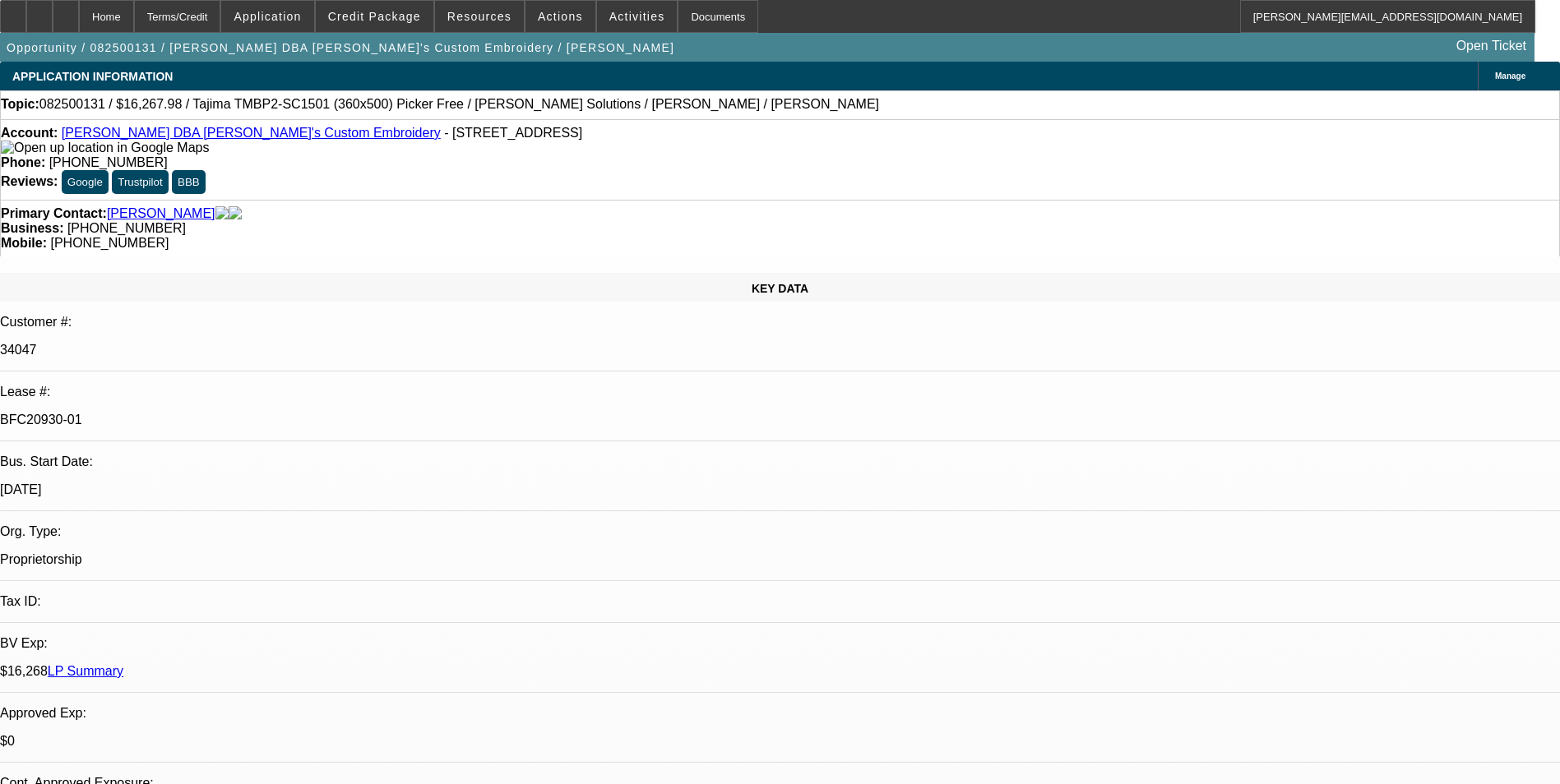
select select "2"
select select "0"
select select "2"
select select "0"
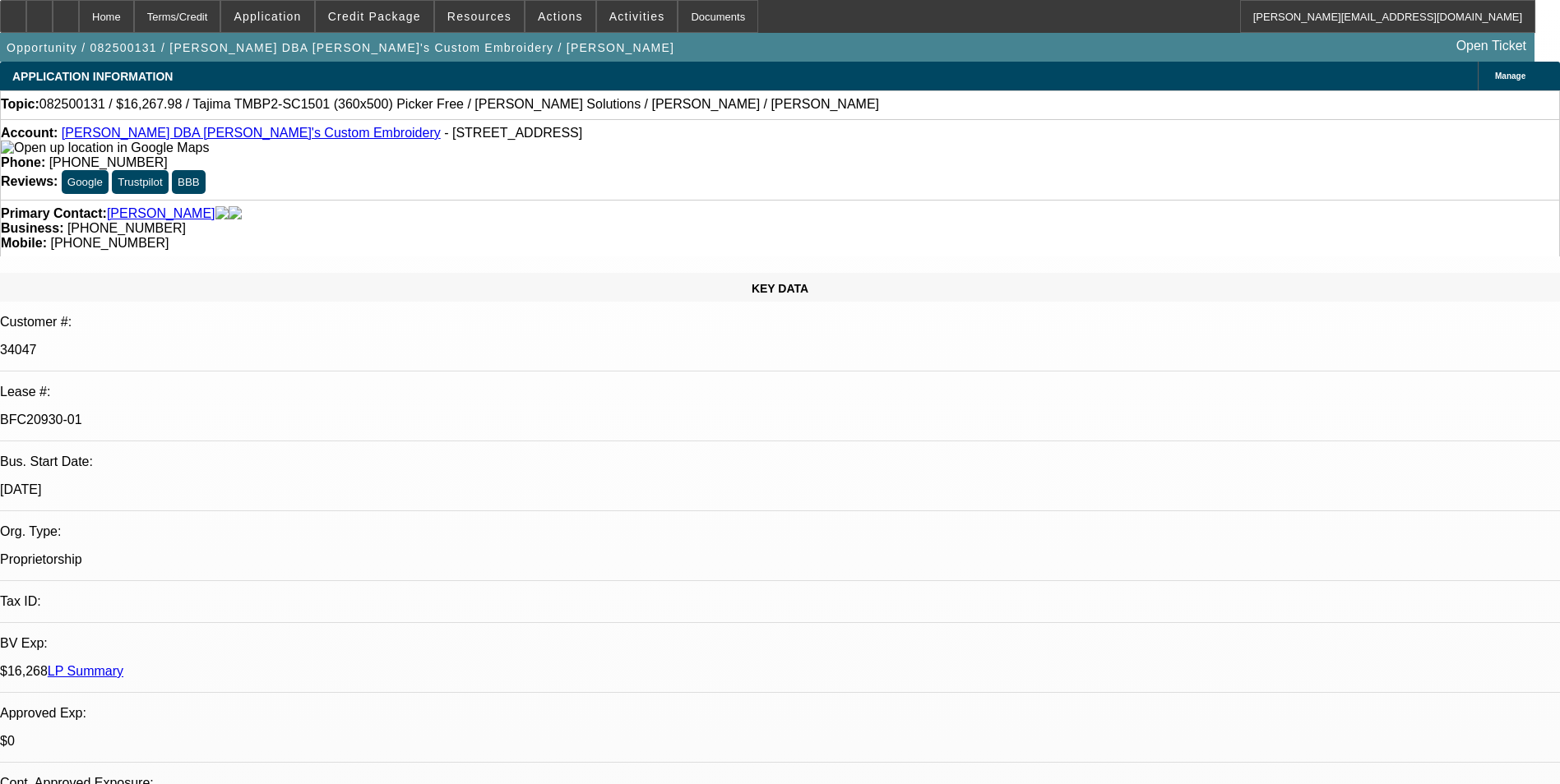
select select "0"
select select "2"
select select "0"
select select "2"
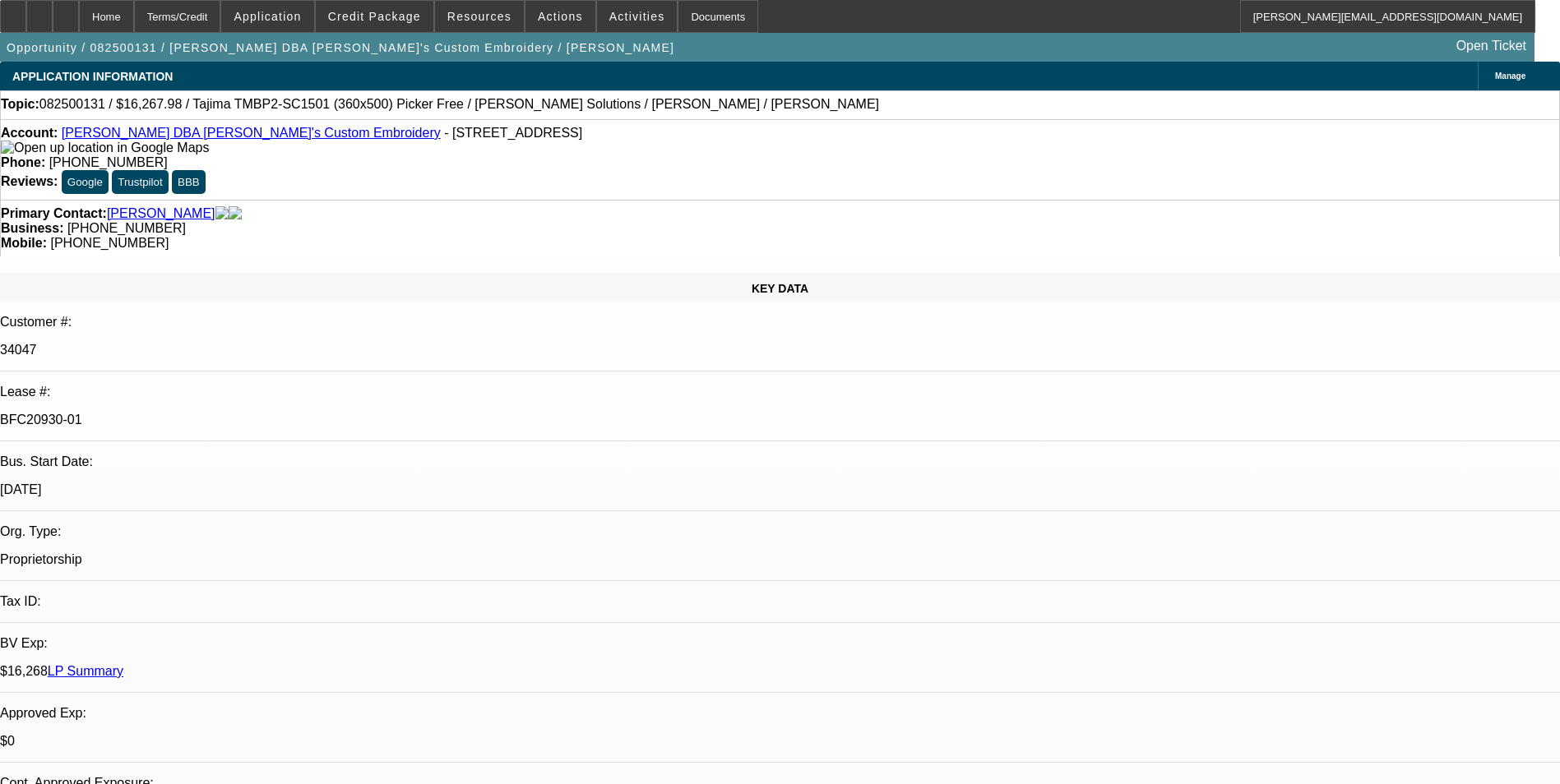
select select "0"
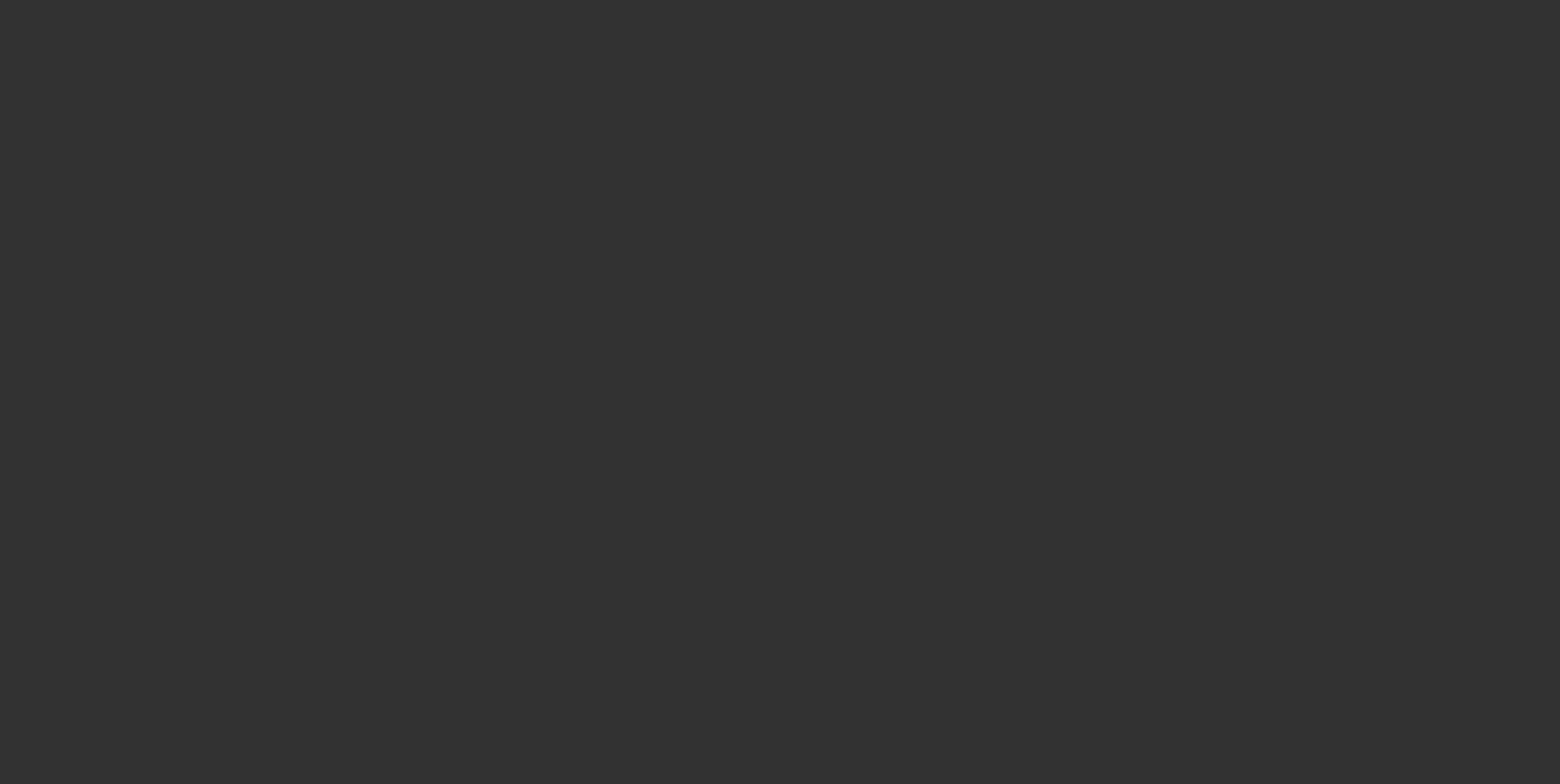
select select "1"
select select "2"
select select "6"
select select "1"
select select "2"
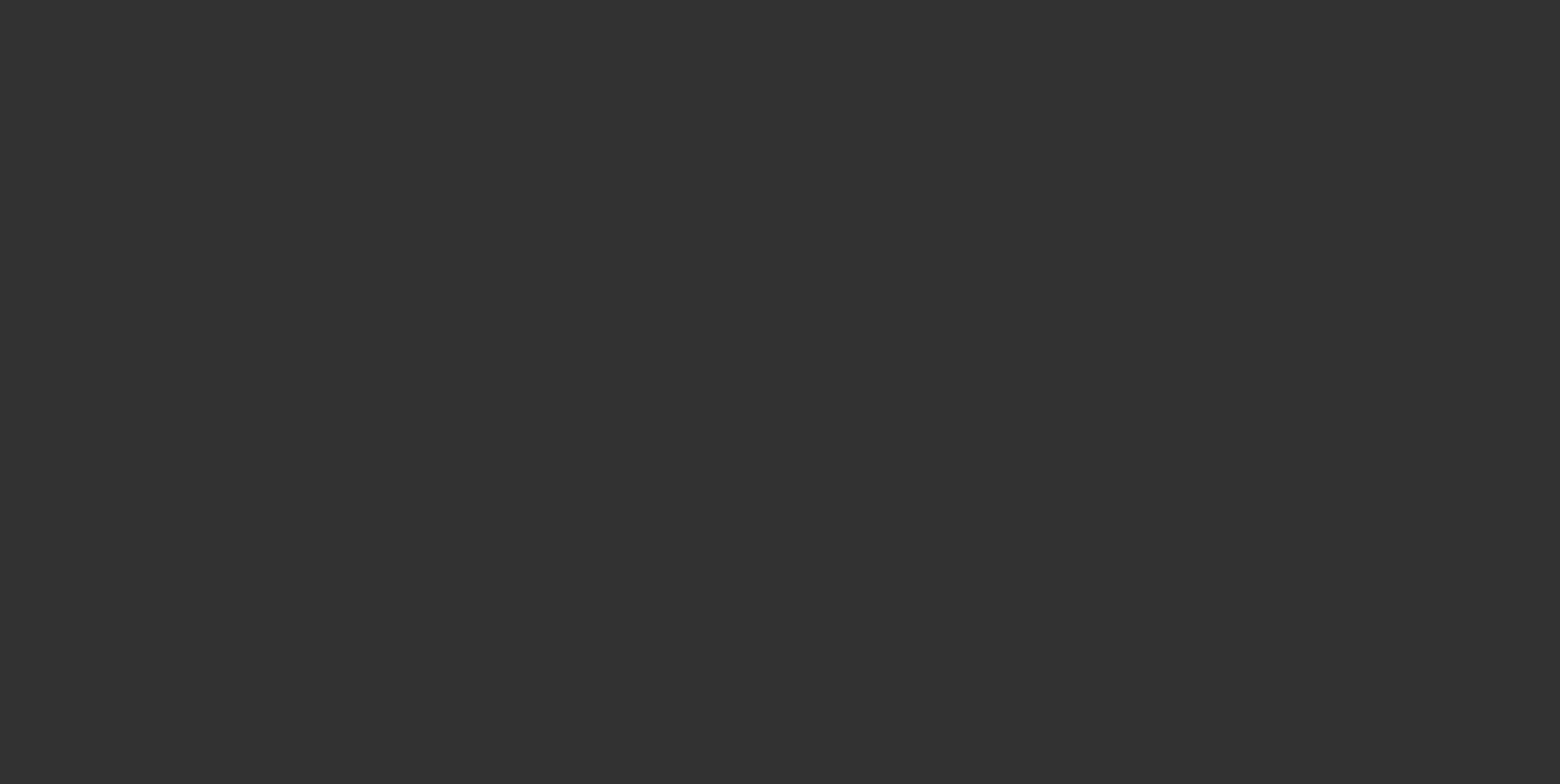
select select "6"
select select "1"
select select "2"
select select "6"
select select "1"
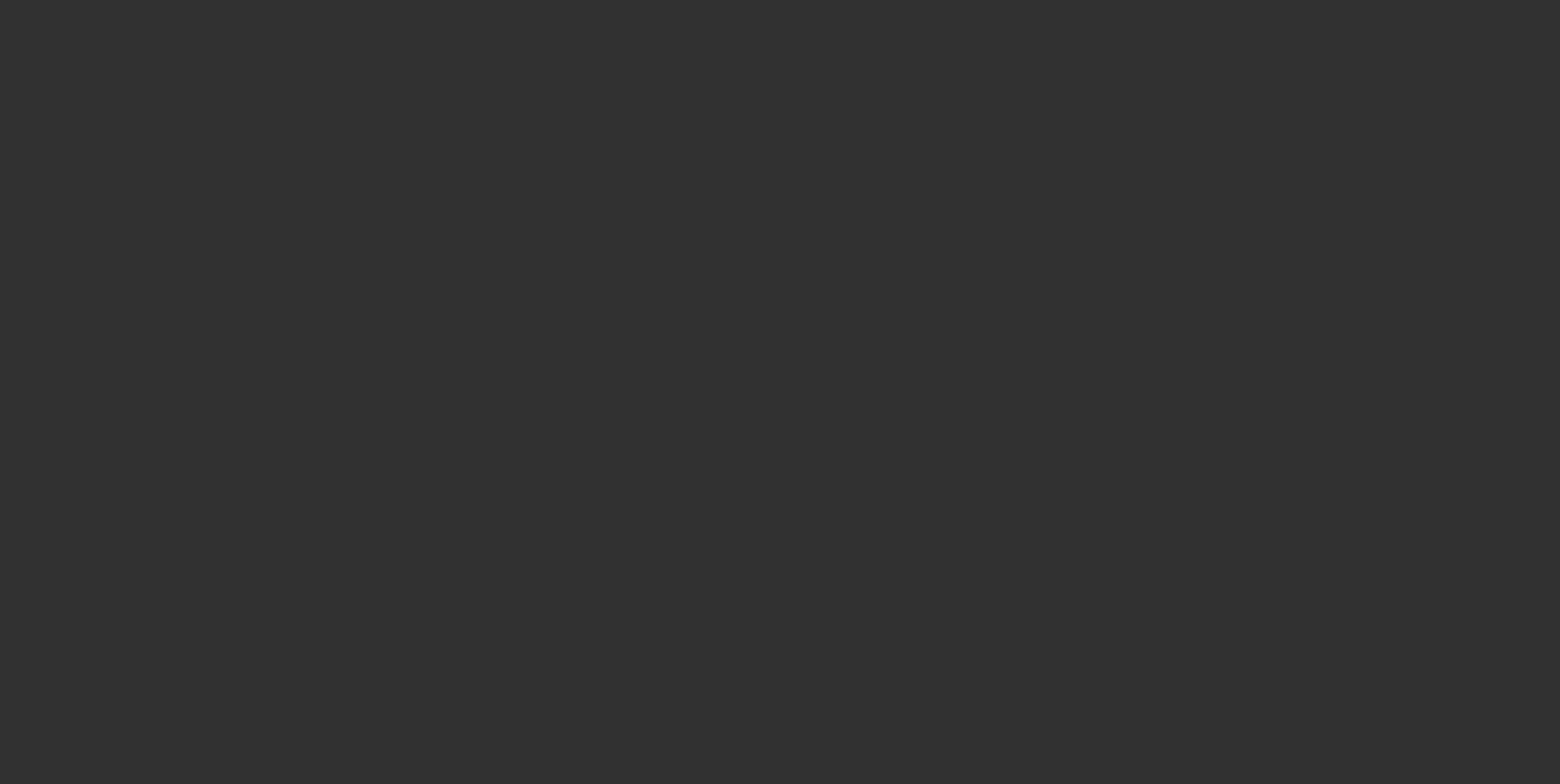
select select "2"
select select "6"
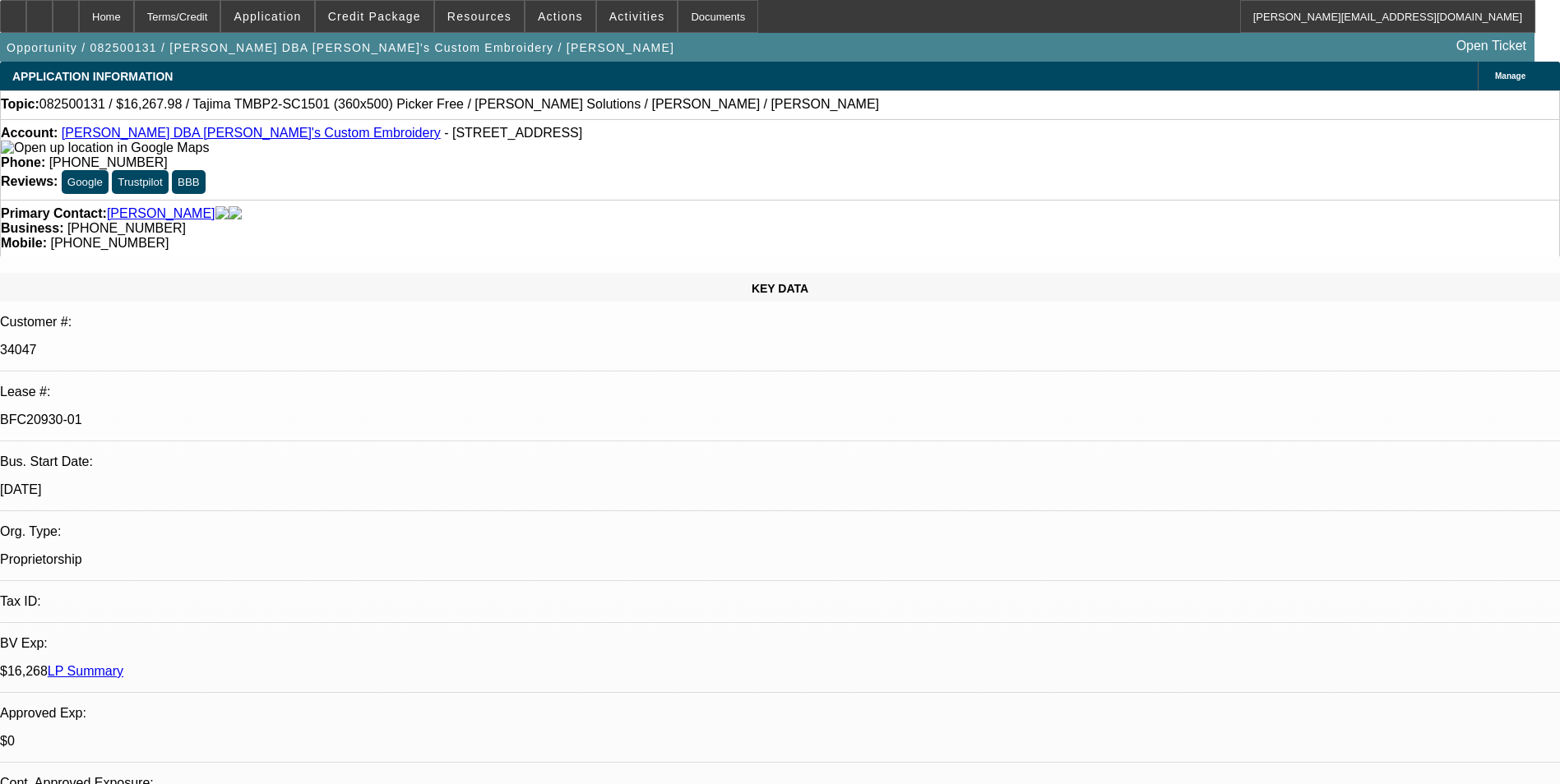
scroll to position [986, 0]
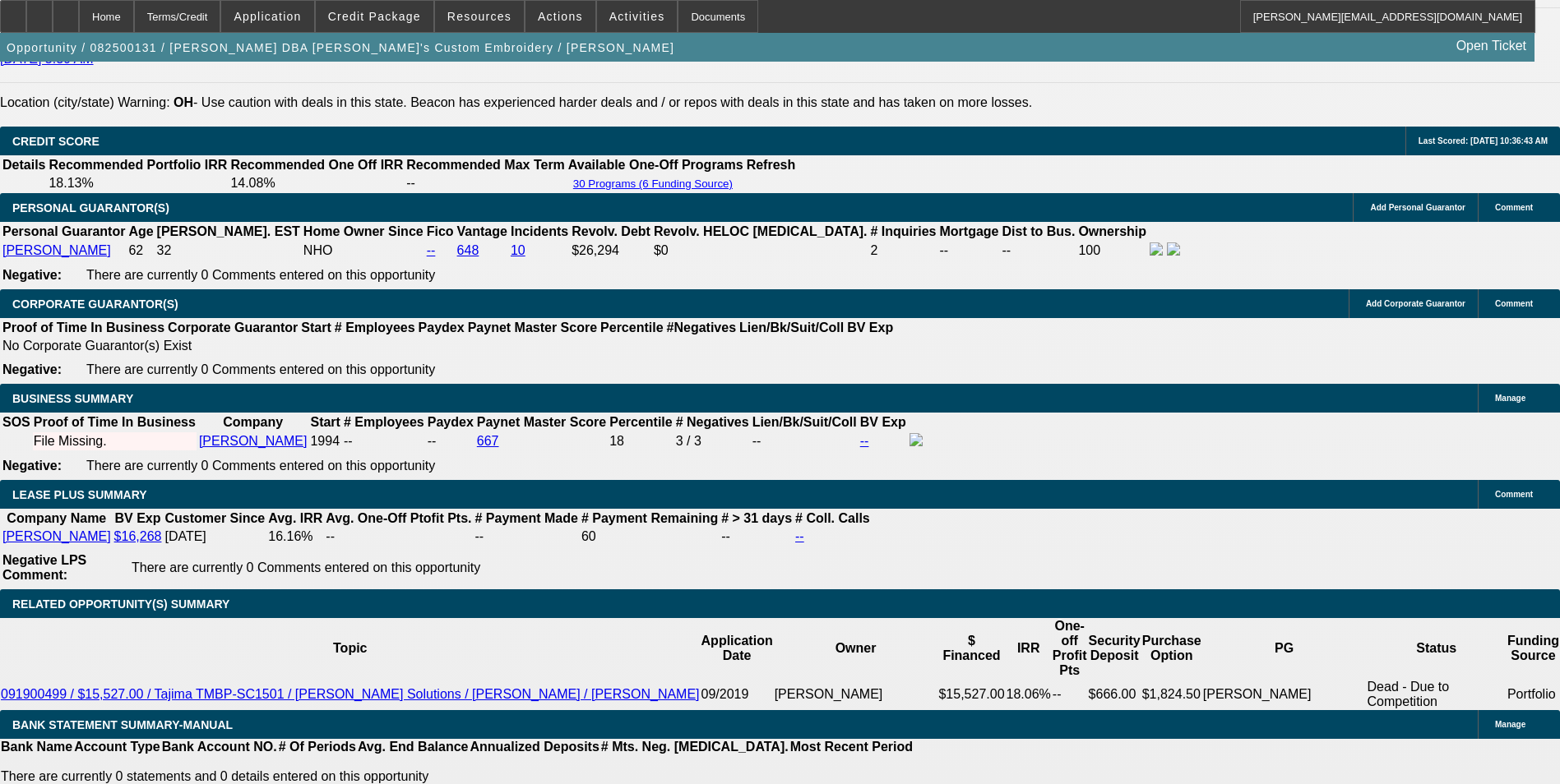
scroll to position [2466, 0]
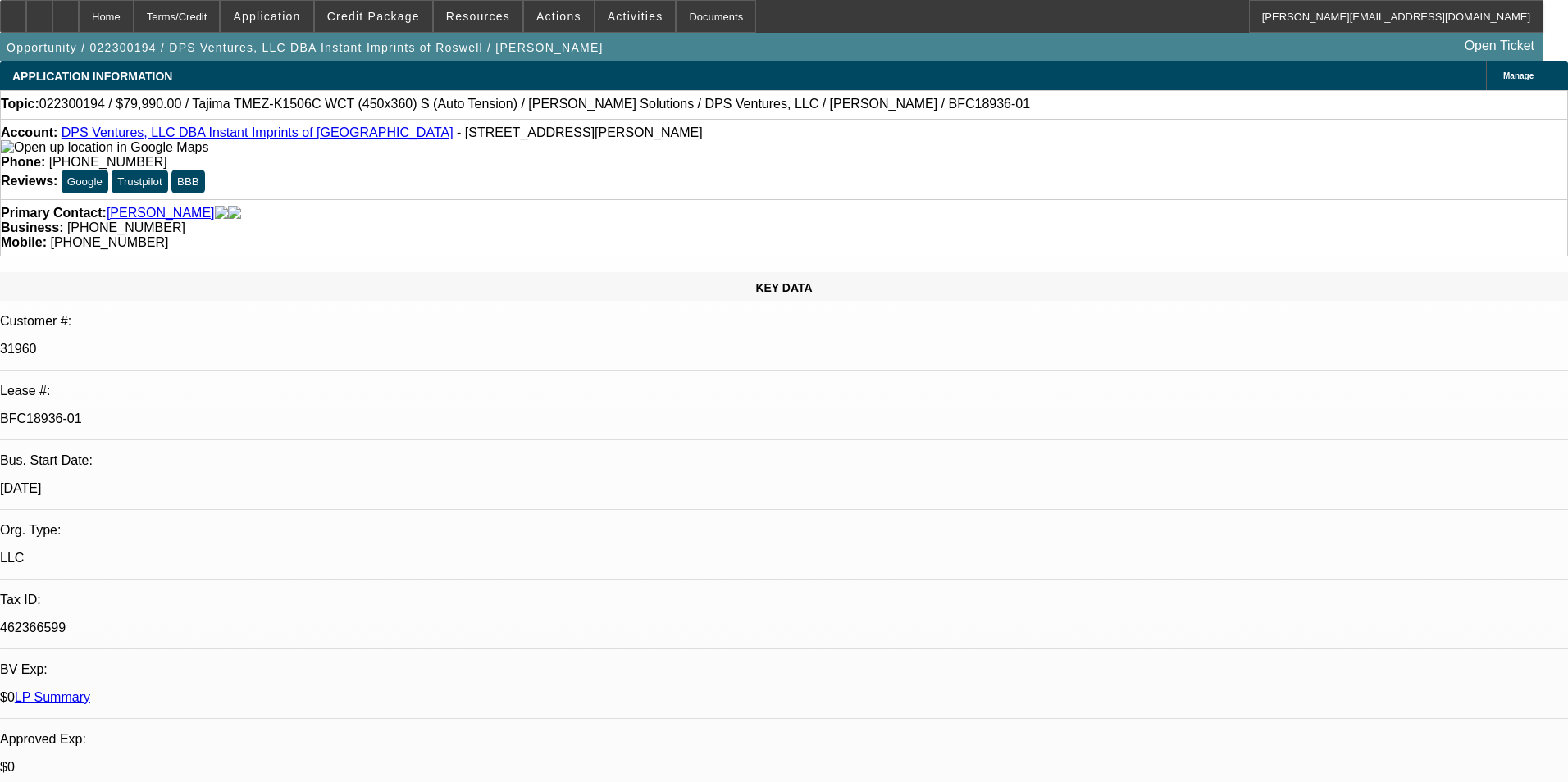
select select "0"
select select "6"
select select "0"
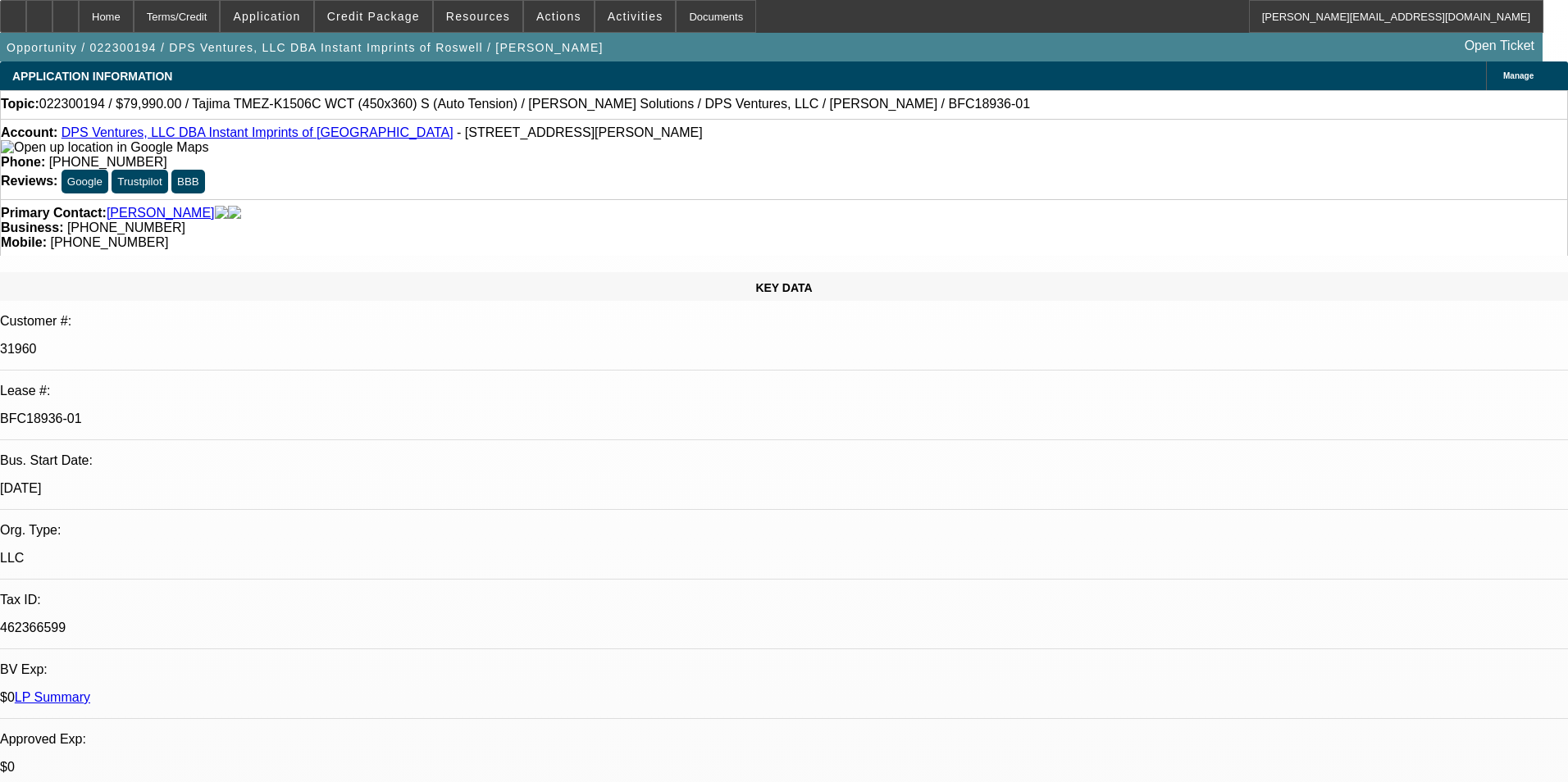
select select "0"
select select "3"
select select "0.1"
select select "4"
select select "0"
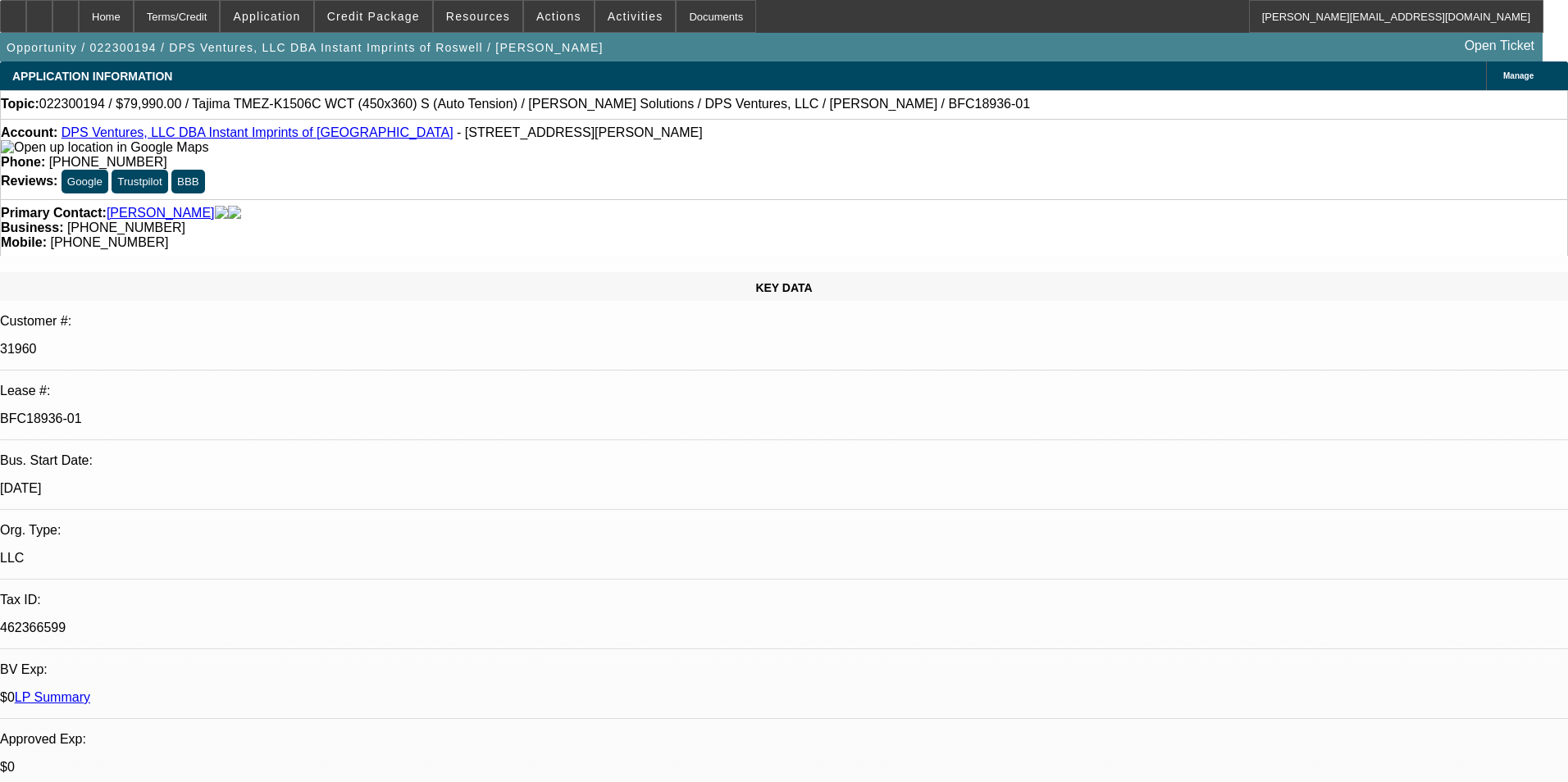
select select "0"
select select "3"
select select "0"
select select "6"
select select "0"
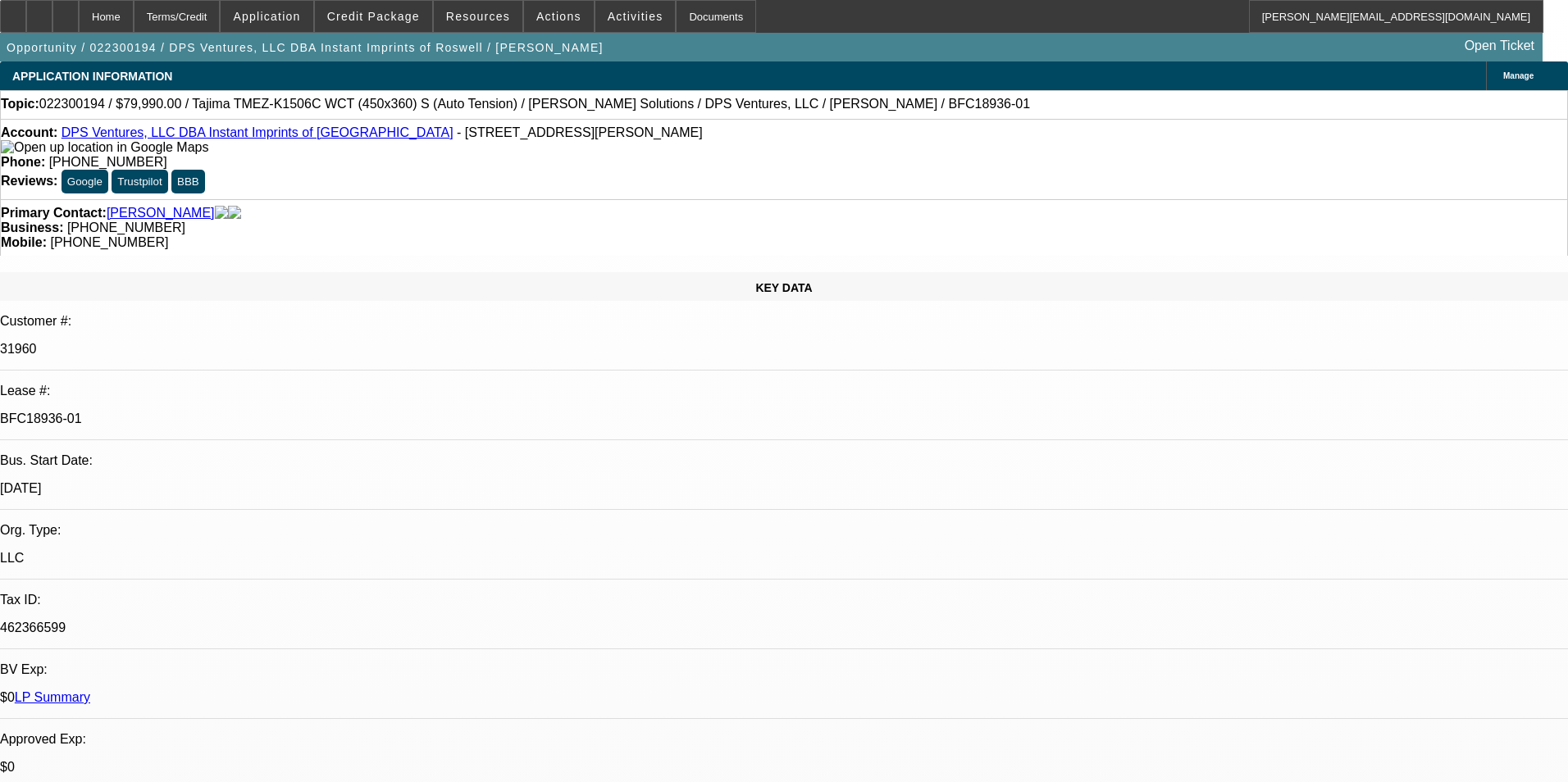
select select "0"
select select "3"
select select "0.1"
select select "4"
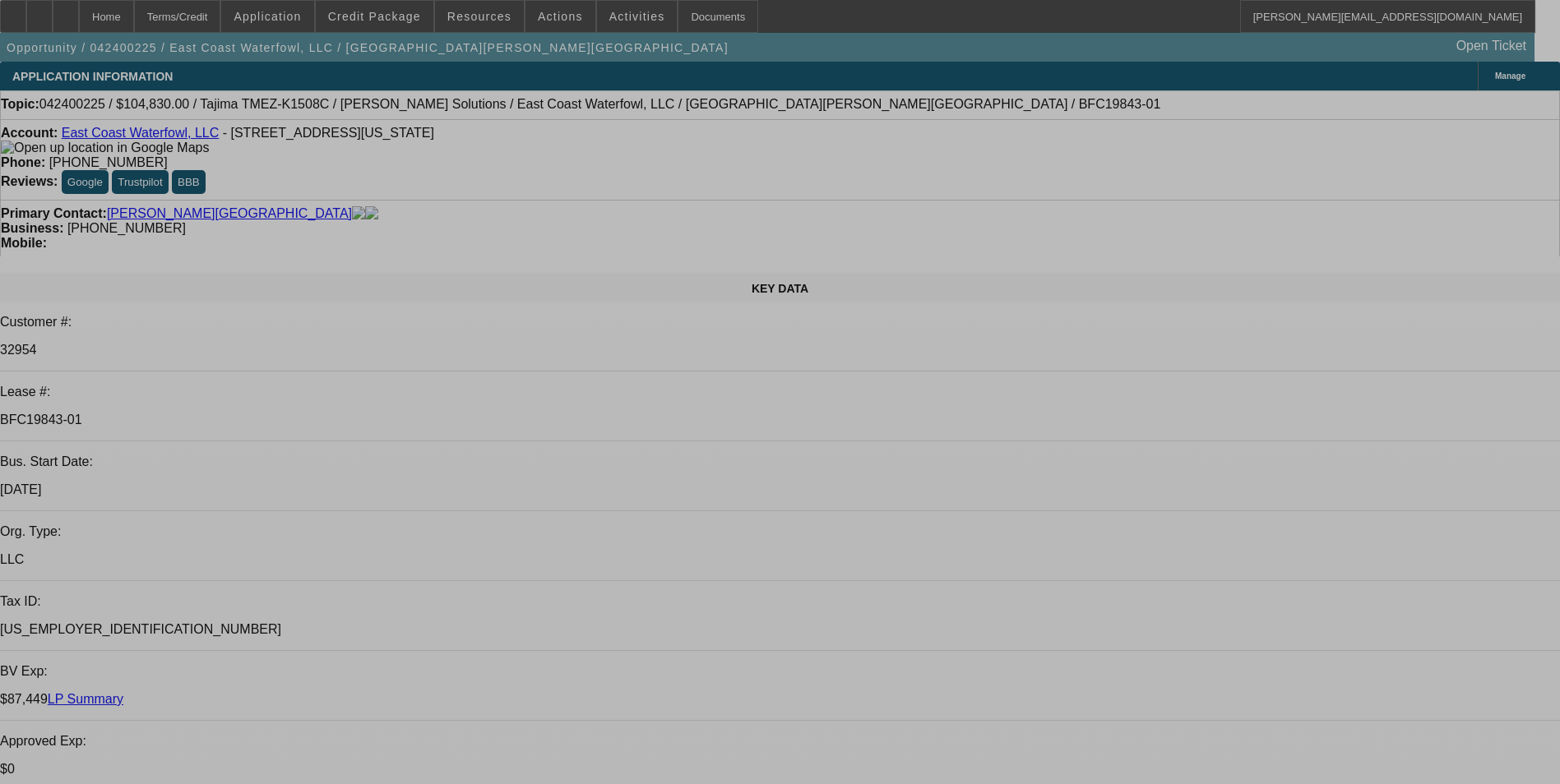
select select "0"
select select "3"
select select "0"
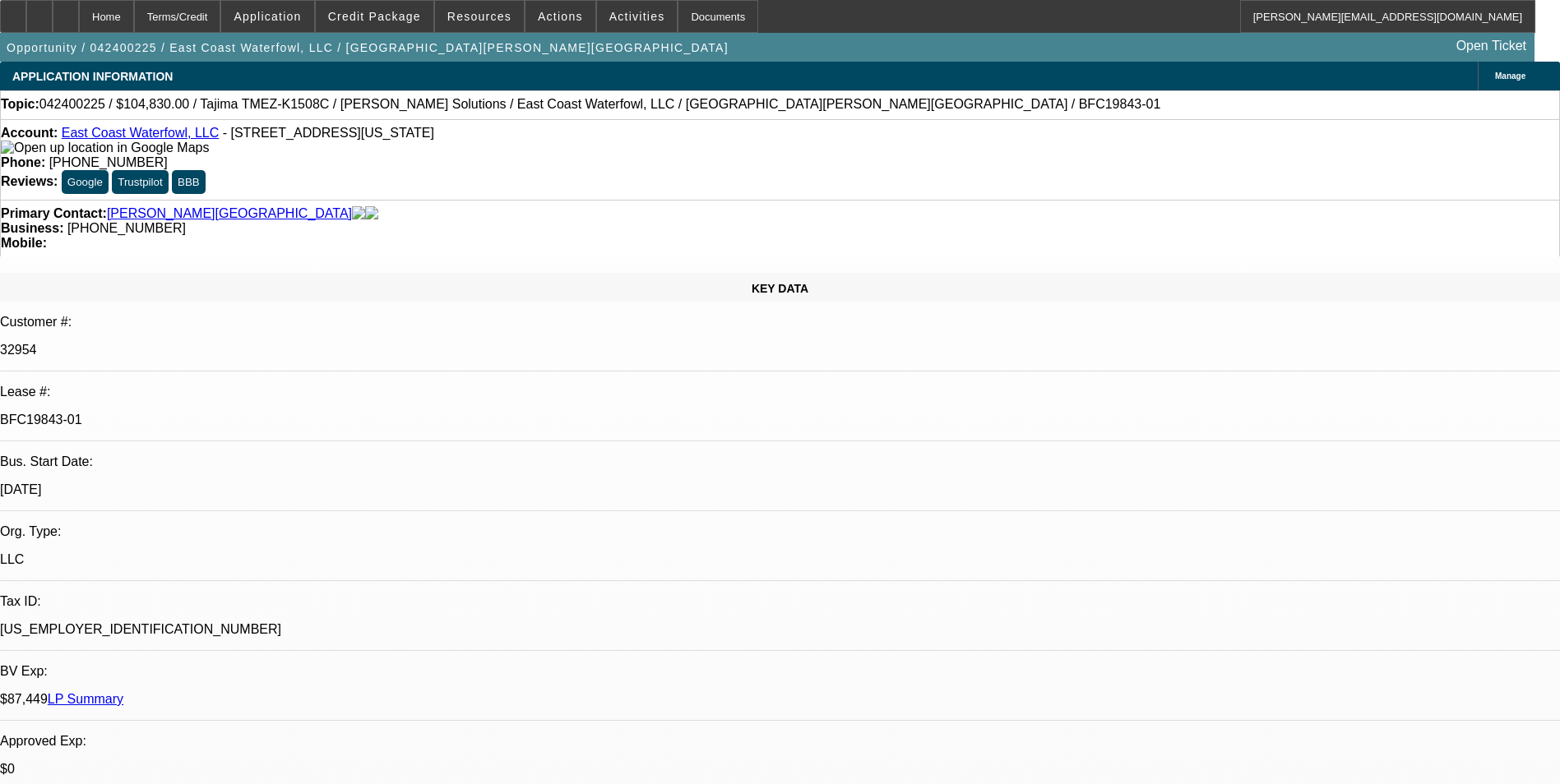
select select "0"
select select "3"
select select "0"
select select "2"
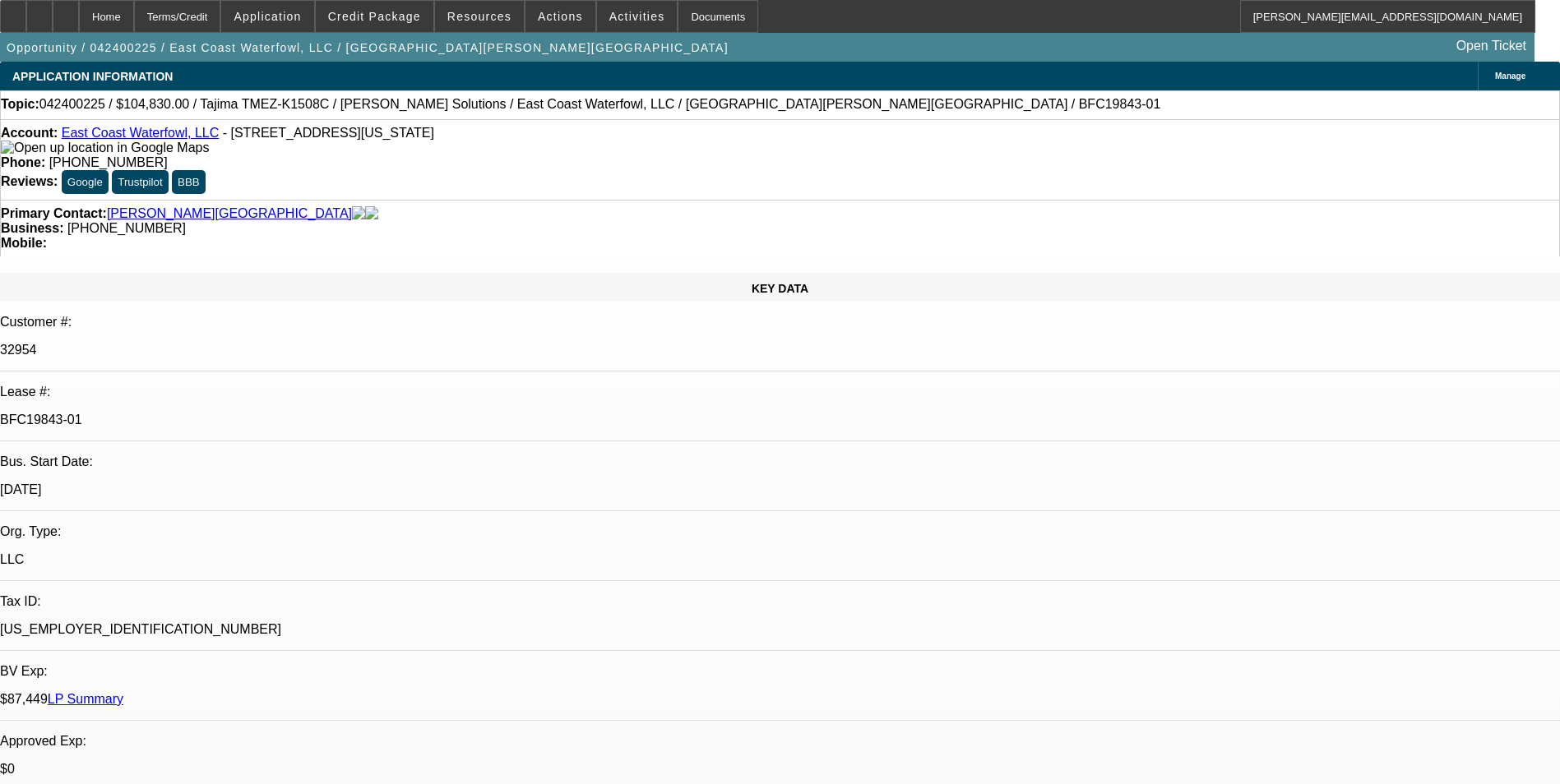
select select "0"
select select "2"
select select "0"
select select "1"
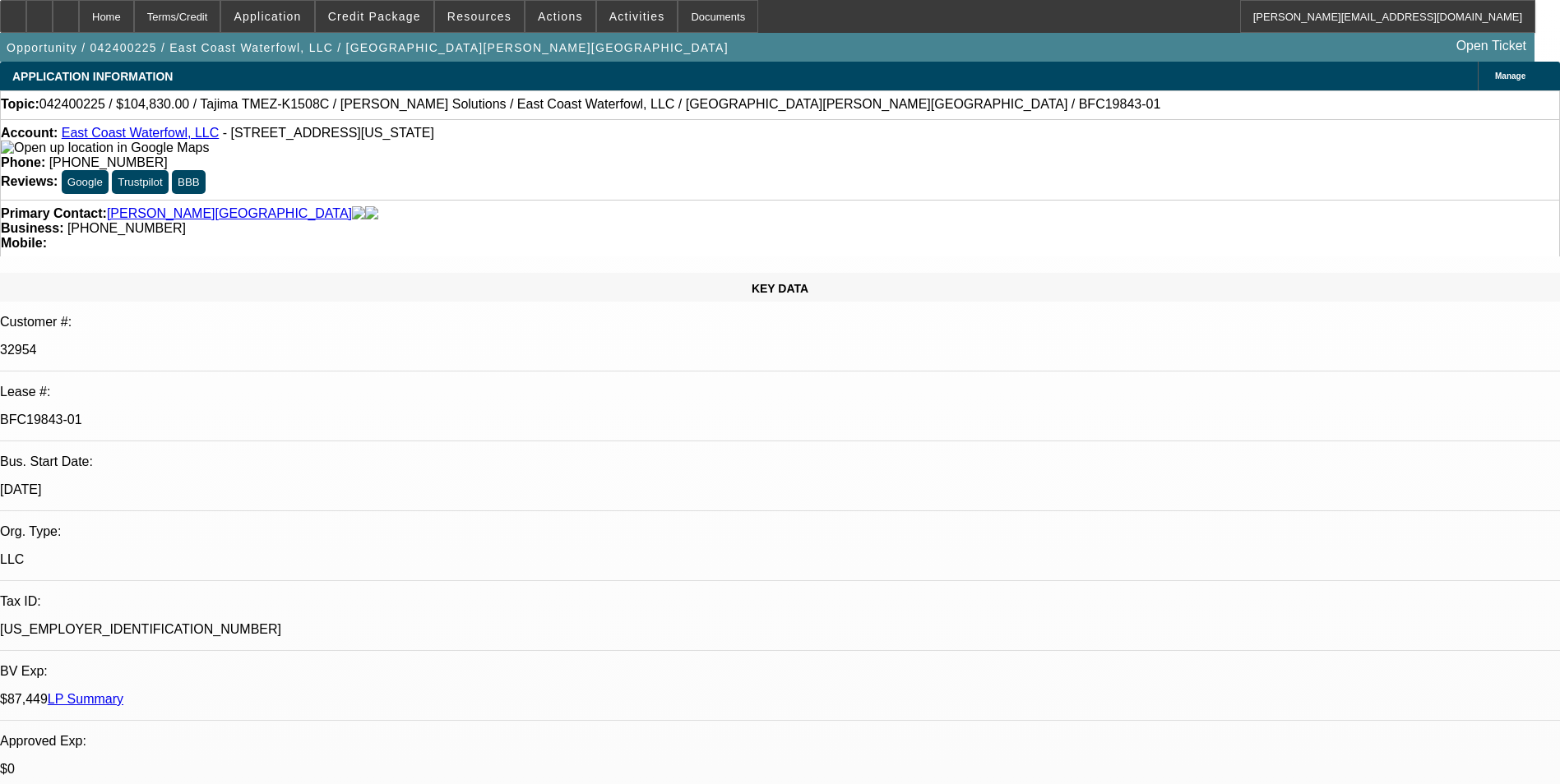
select select "2"
select select "6"
select select "1"
select select "2"
select select "6"
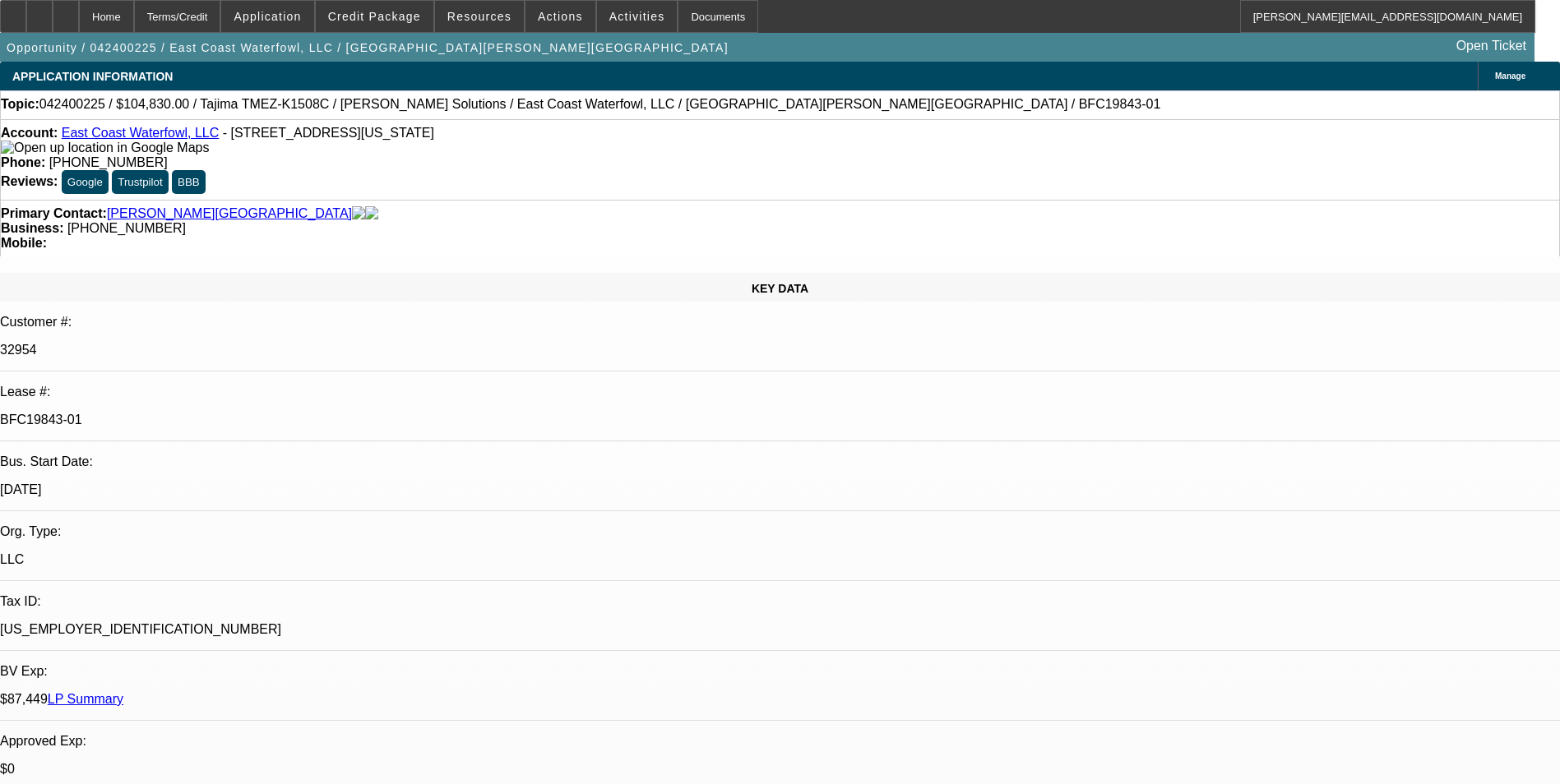
select select "1"
select select "2"
select select "6"
select select "1"
select select "2"
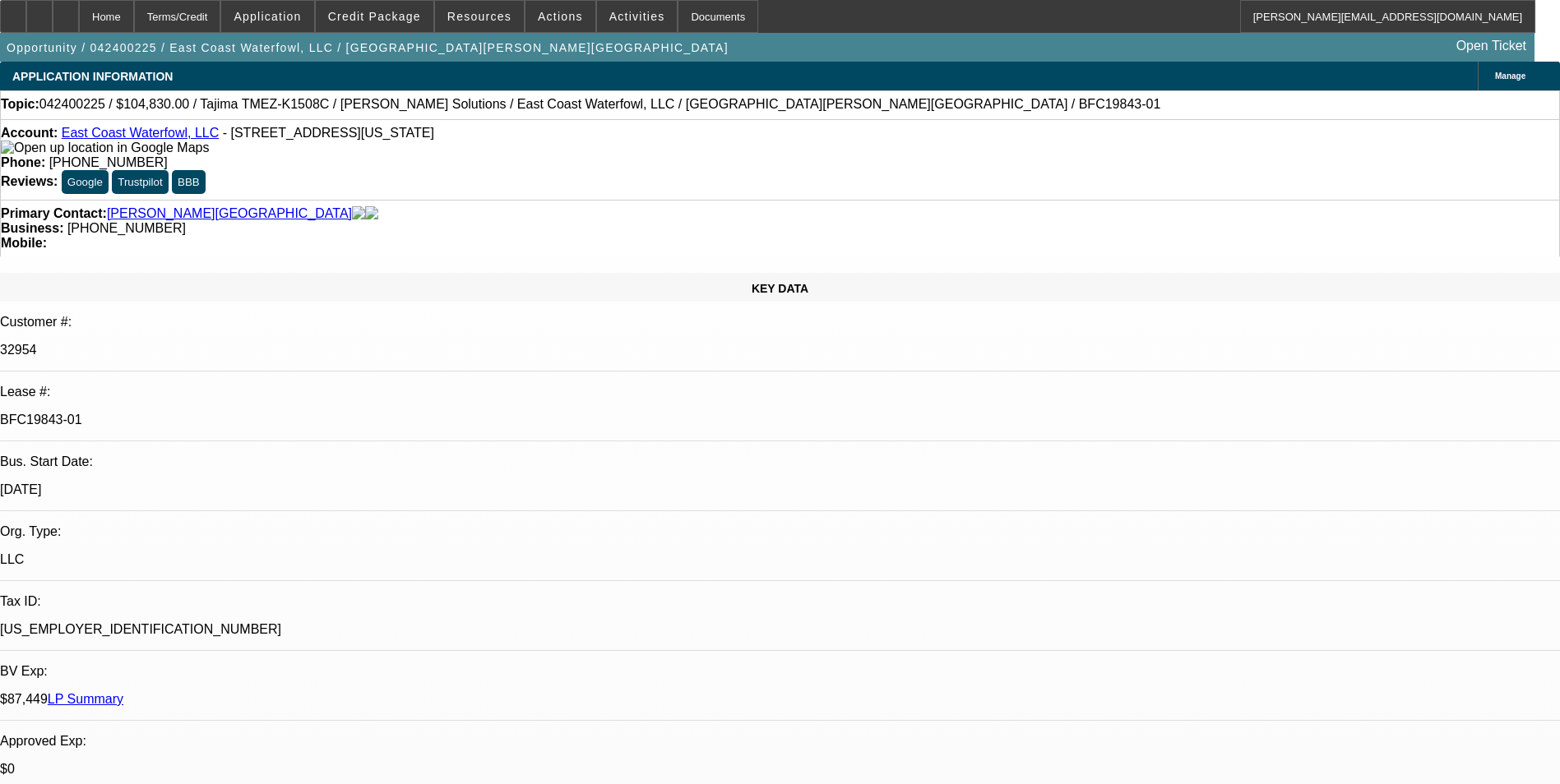
select select "6"
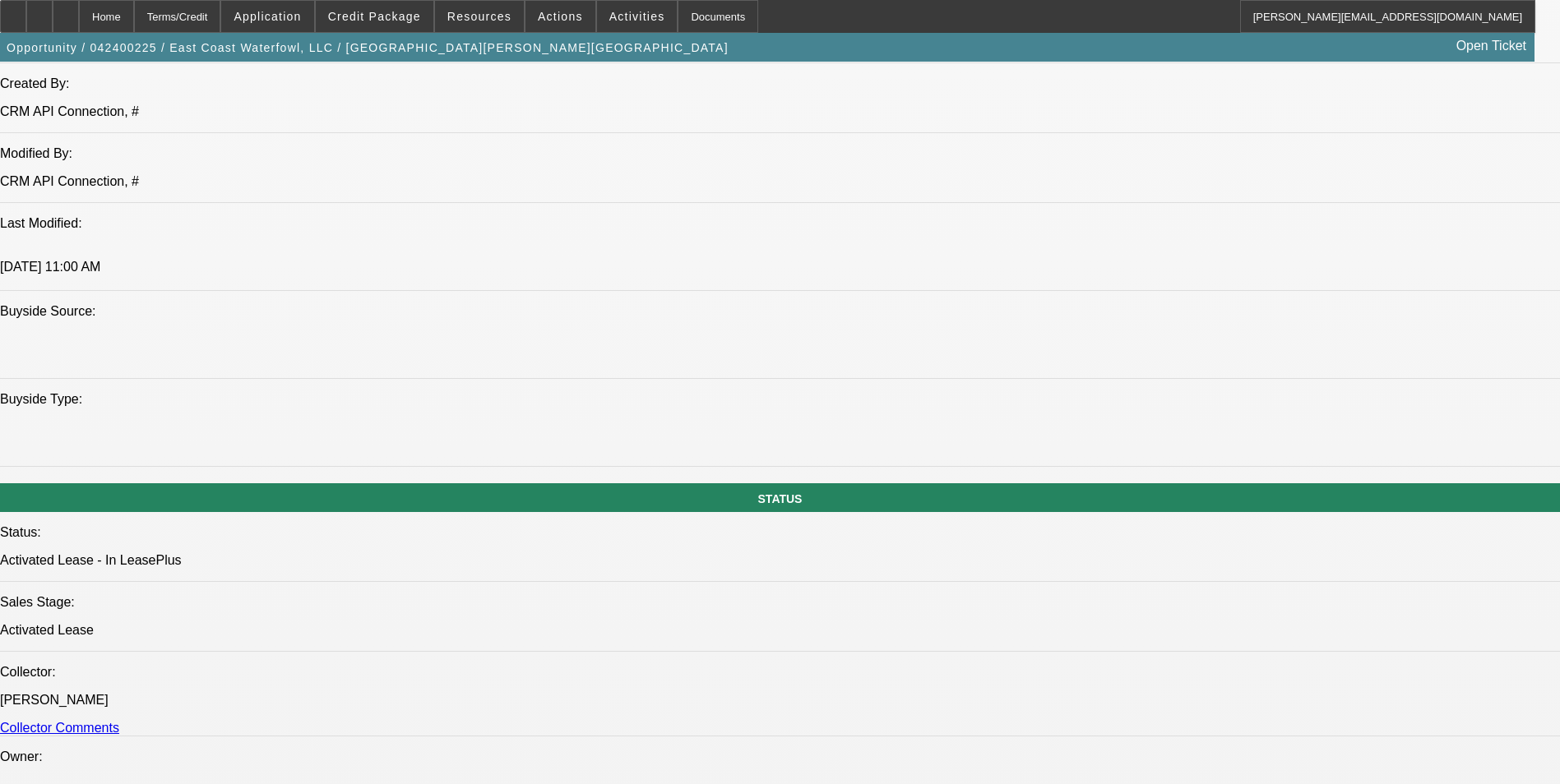
scroll to position [1315, 0]
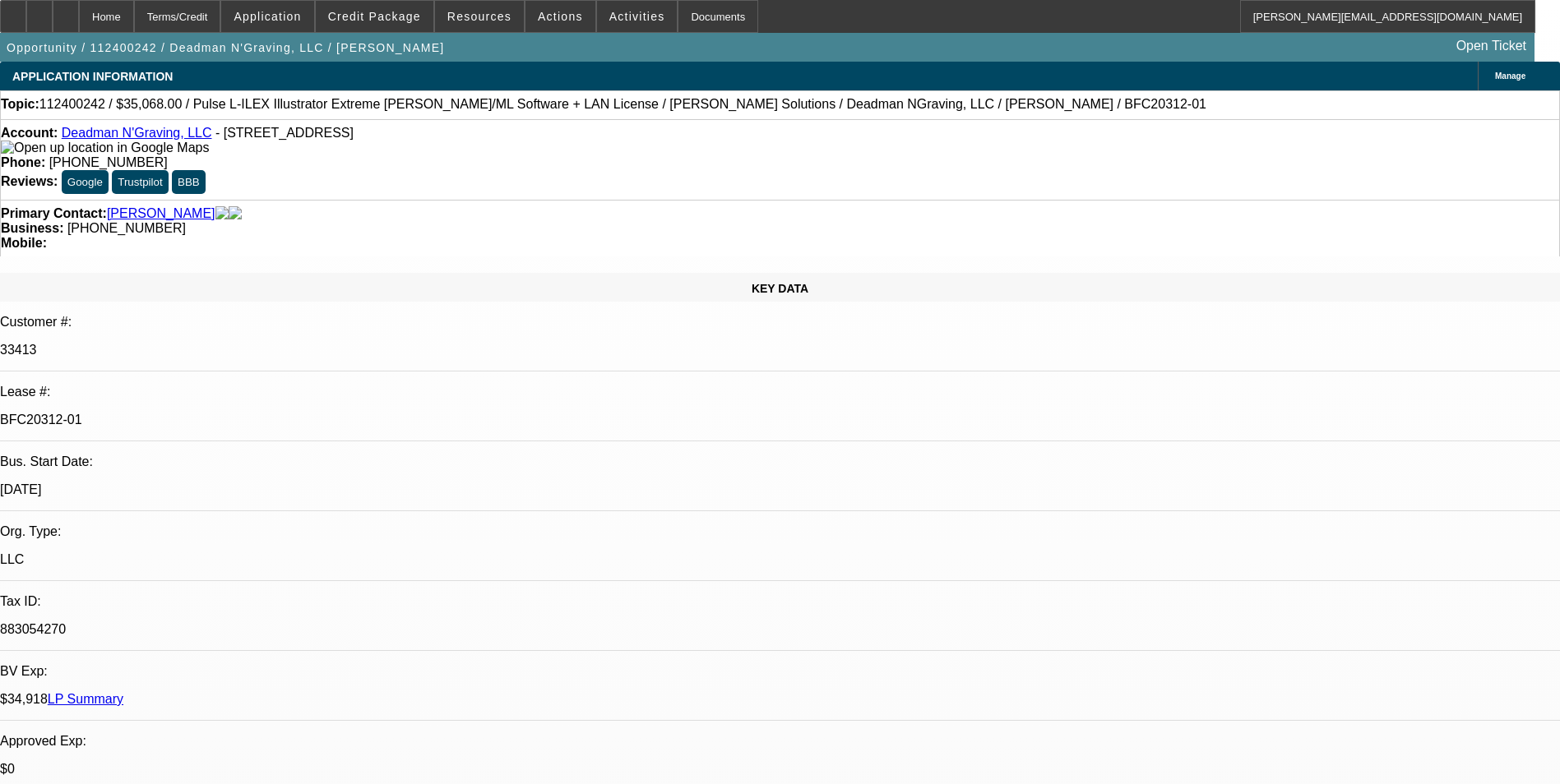
select select "0"
select select "2"
select select "0"
select select "2"
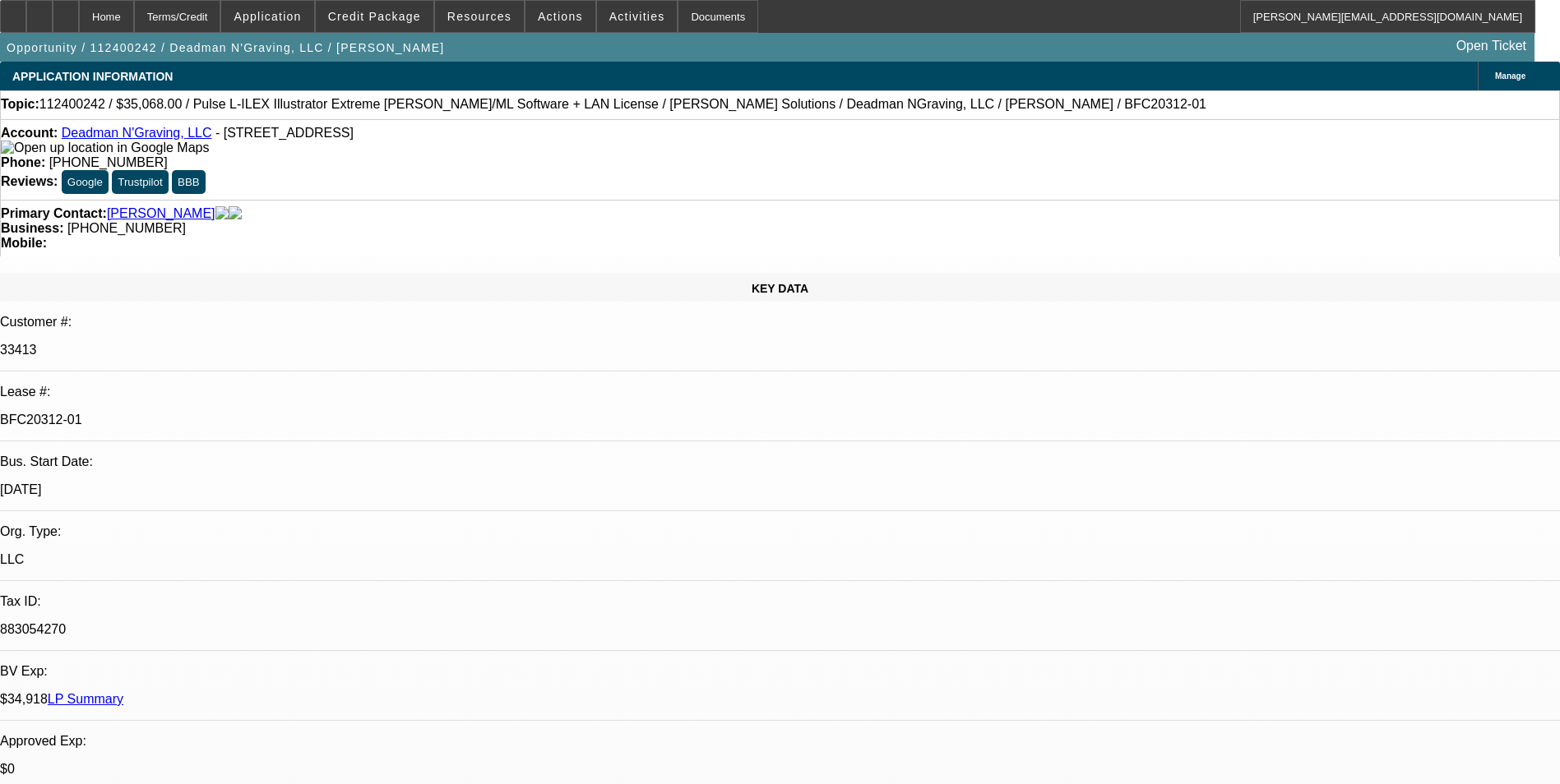
select select "0"
select select "2"
select select "0"
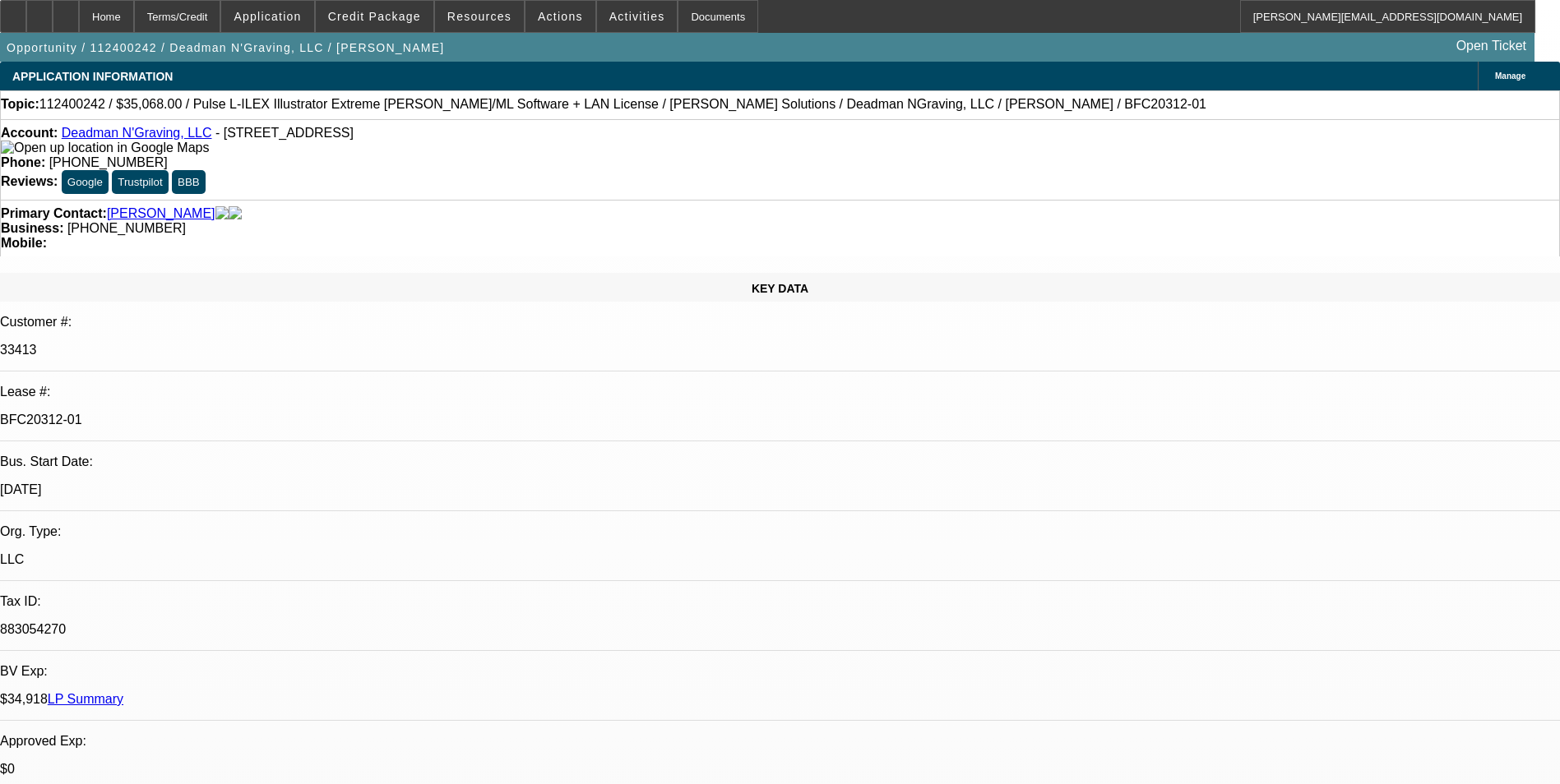
select select "2"
select select "0"
select select "1"
select select "2"
select select "6"
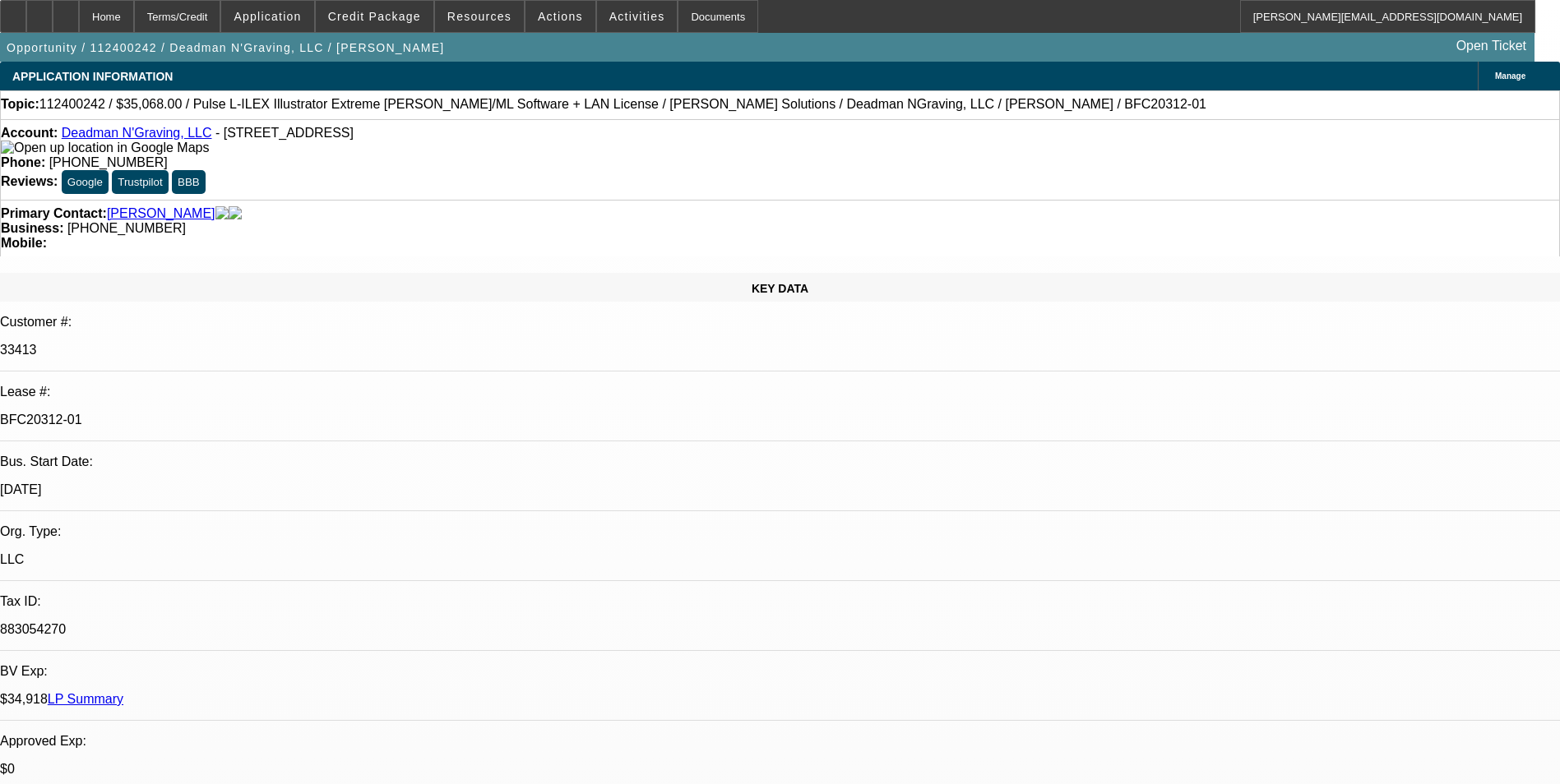
select select "1"
select select "2"
select select "6"
select select "1"
select select "2"
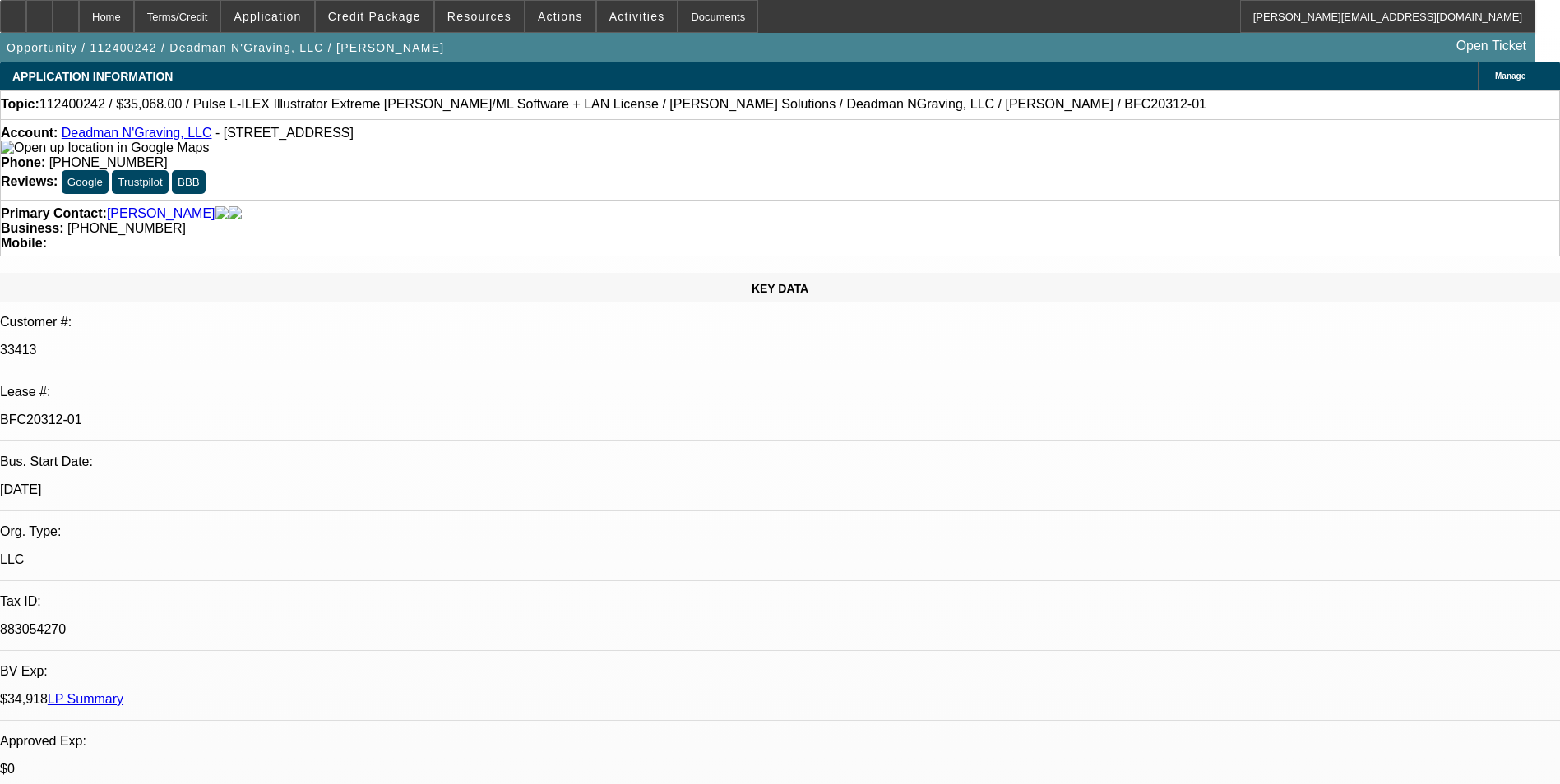
select select "6"
select select "1"
select select "2"
select select "6"
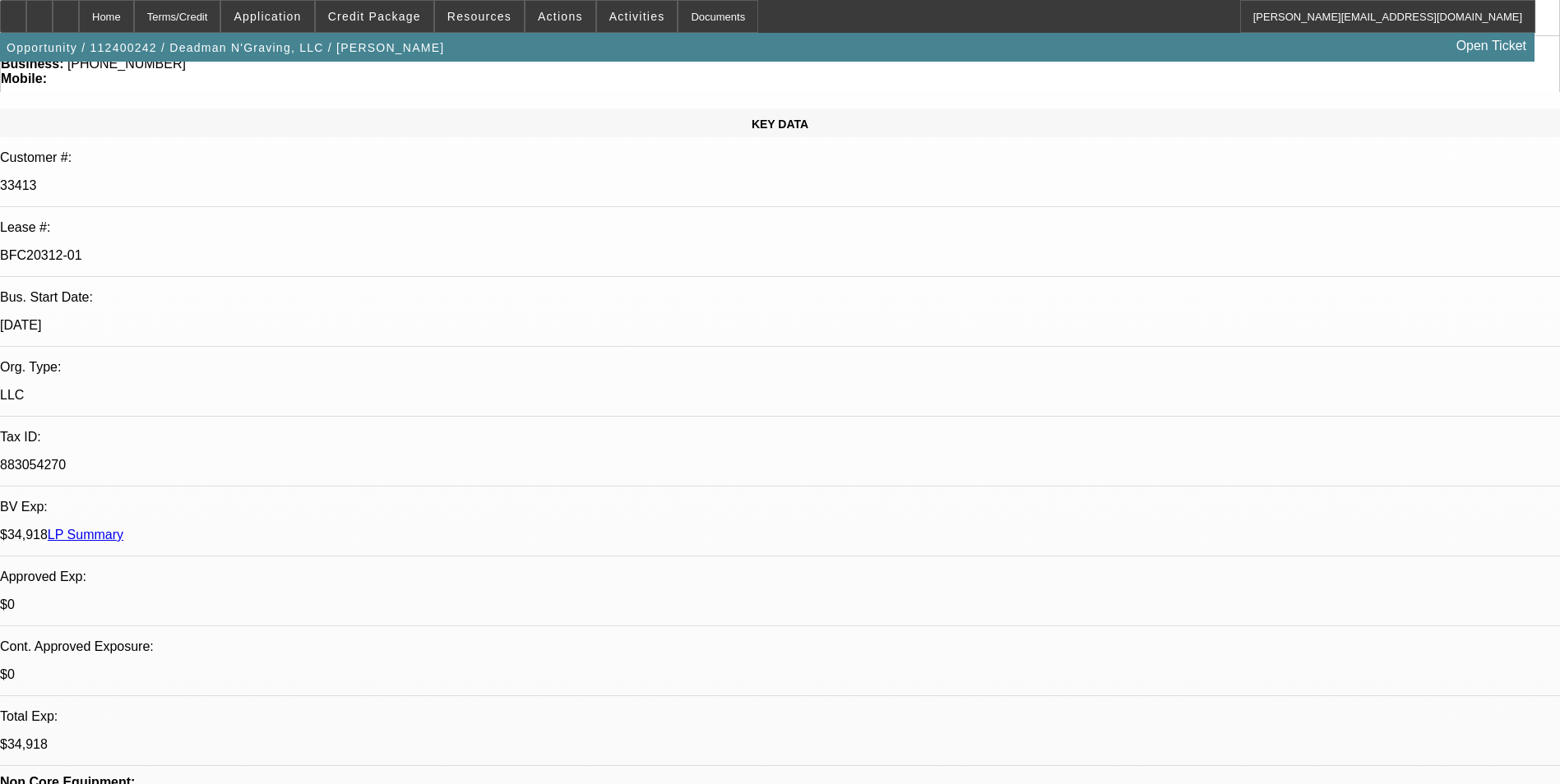
scroll to position [1398, 0]
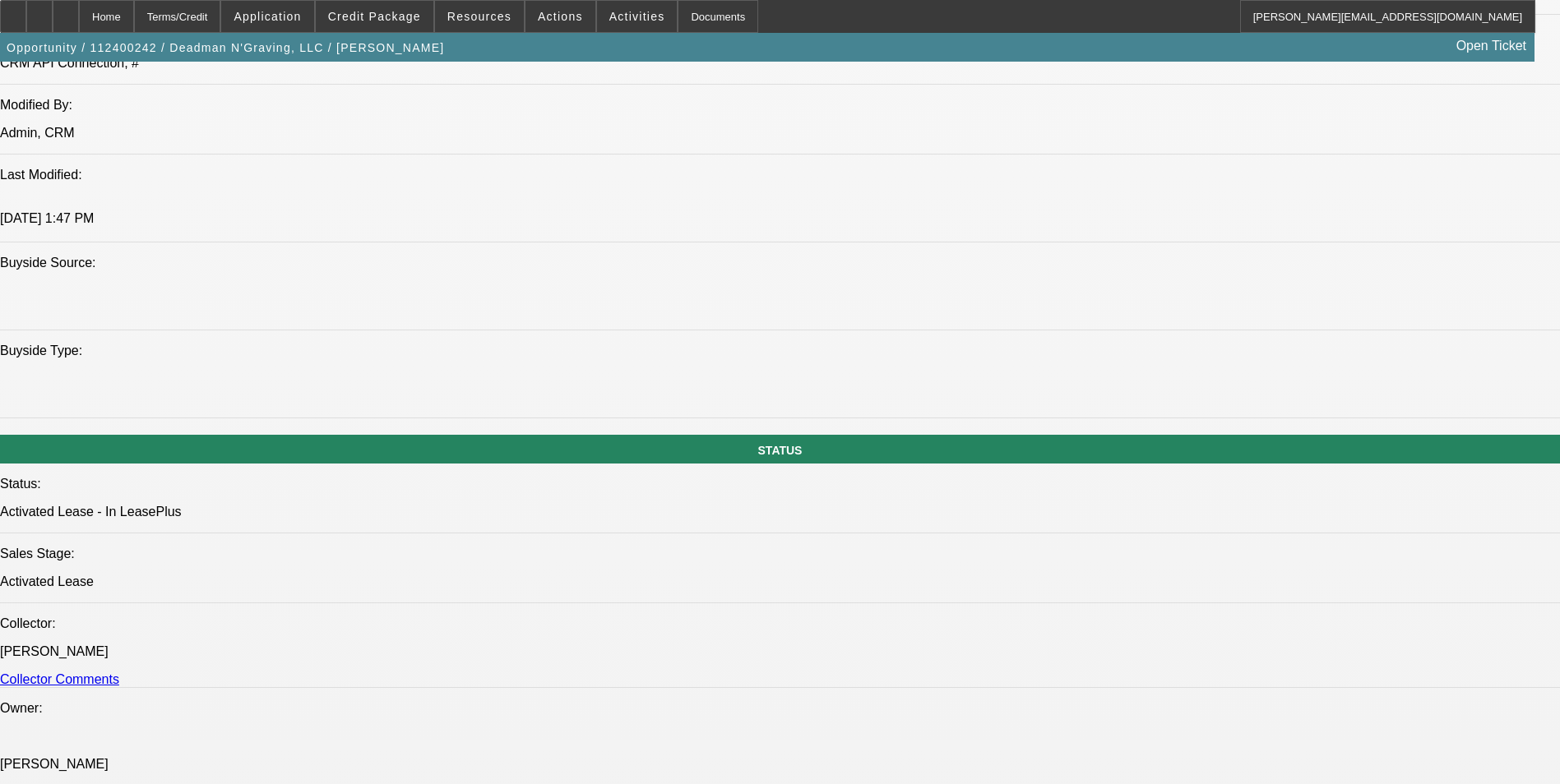
scroll to position [1562, 0]
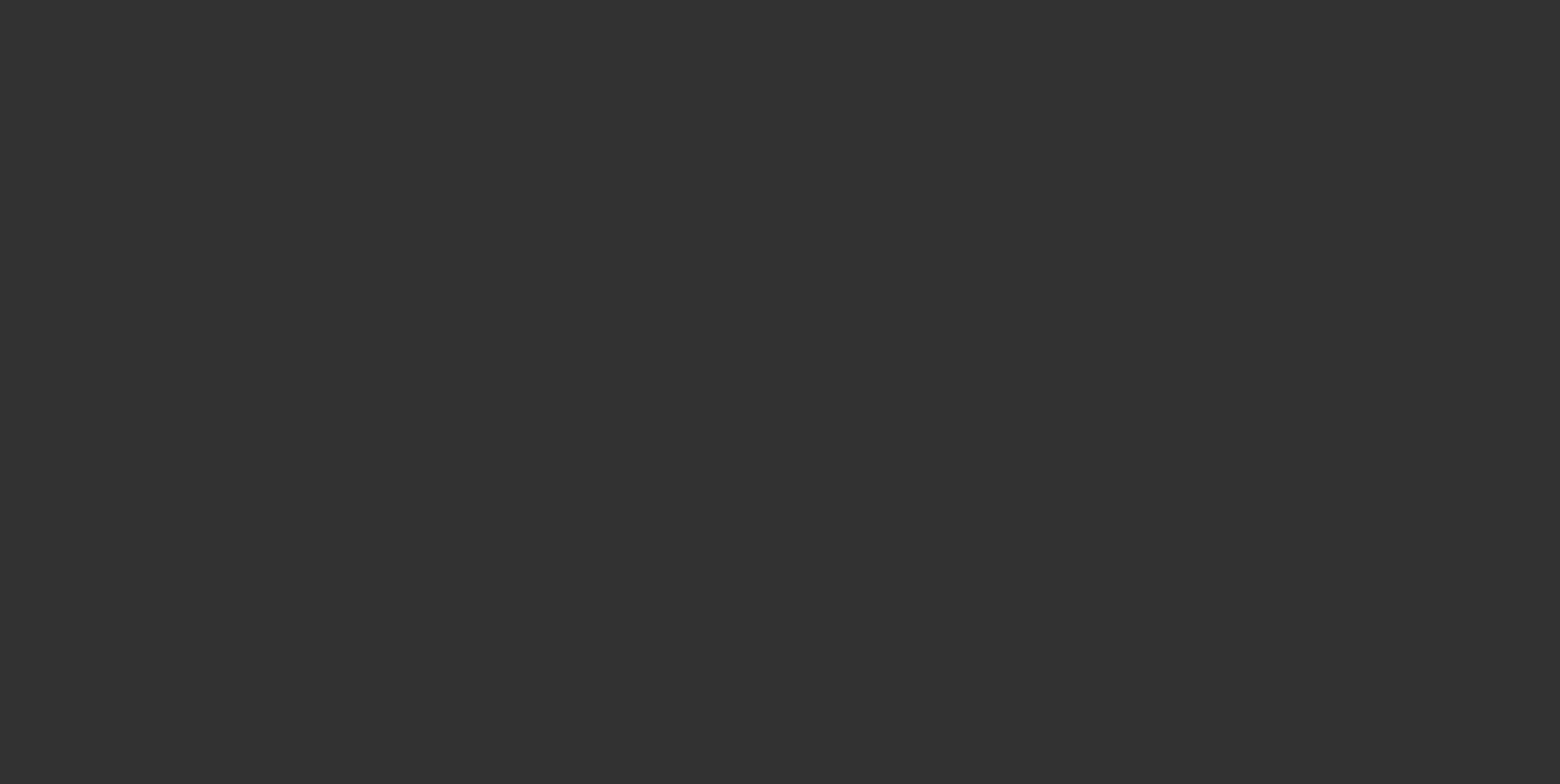
select select "0.1"
select select "2"
select select "0"
select select "0.1"
select select "2"
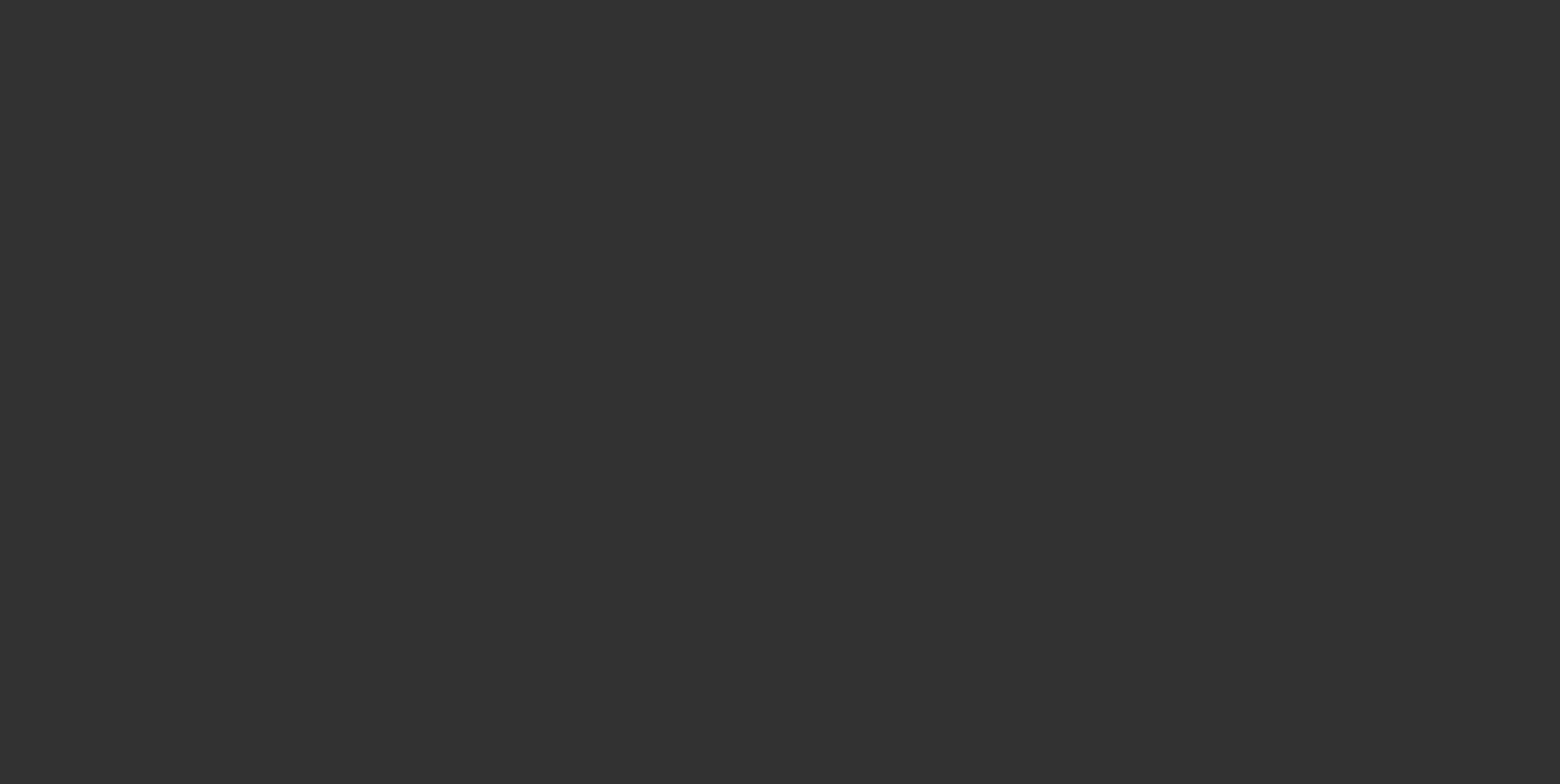
select select "0"
select select "2"
select select "0"
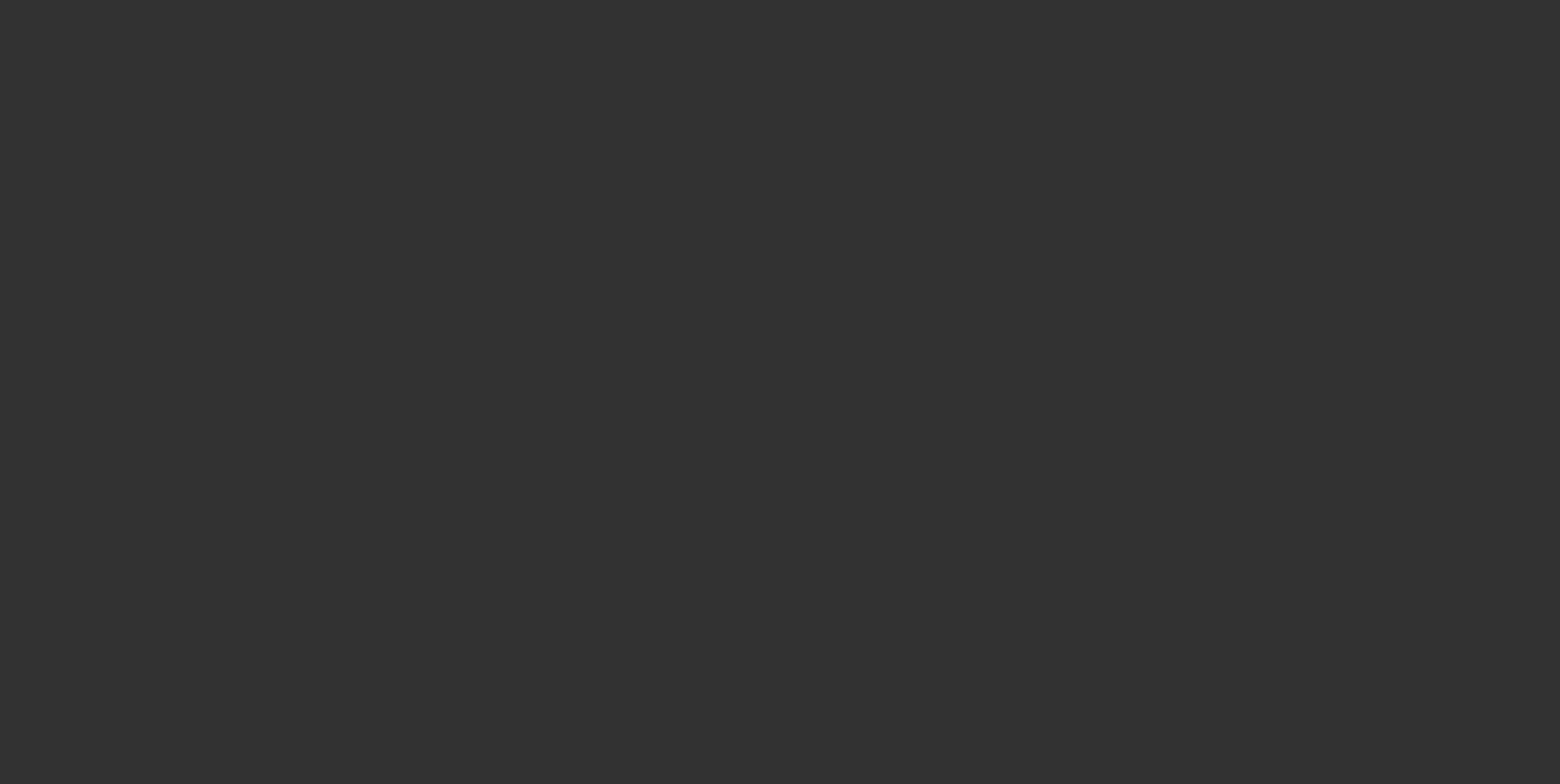
select select "2"
select select "0"
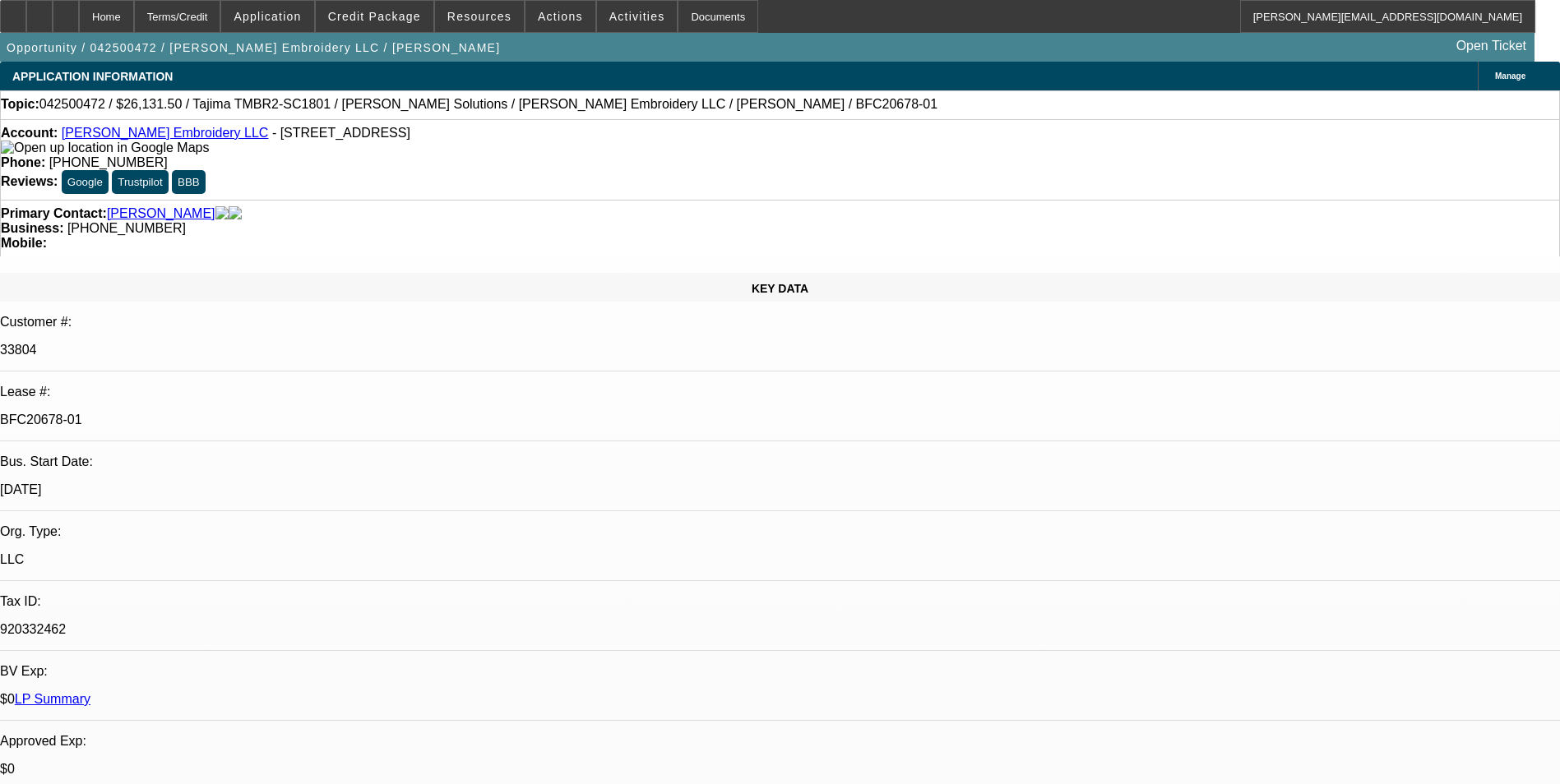
select select "1"
select select "2"
select select "6"
select select "1"
select select "2"
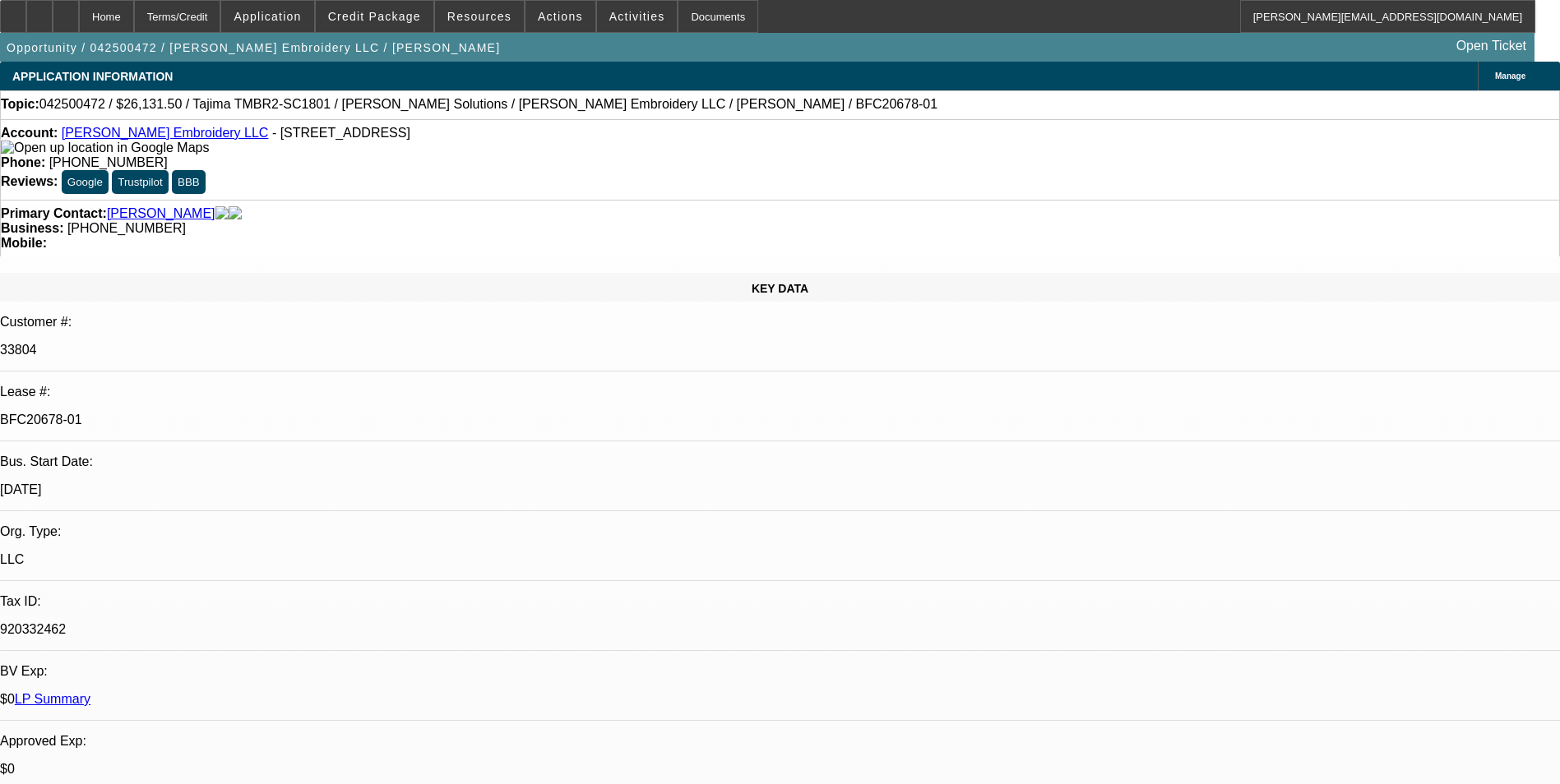
select select "6"
select select "1"
select select "2"
select select "6"
select select "1"
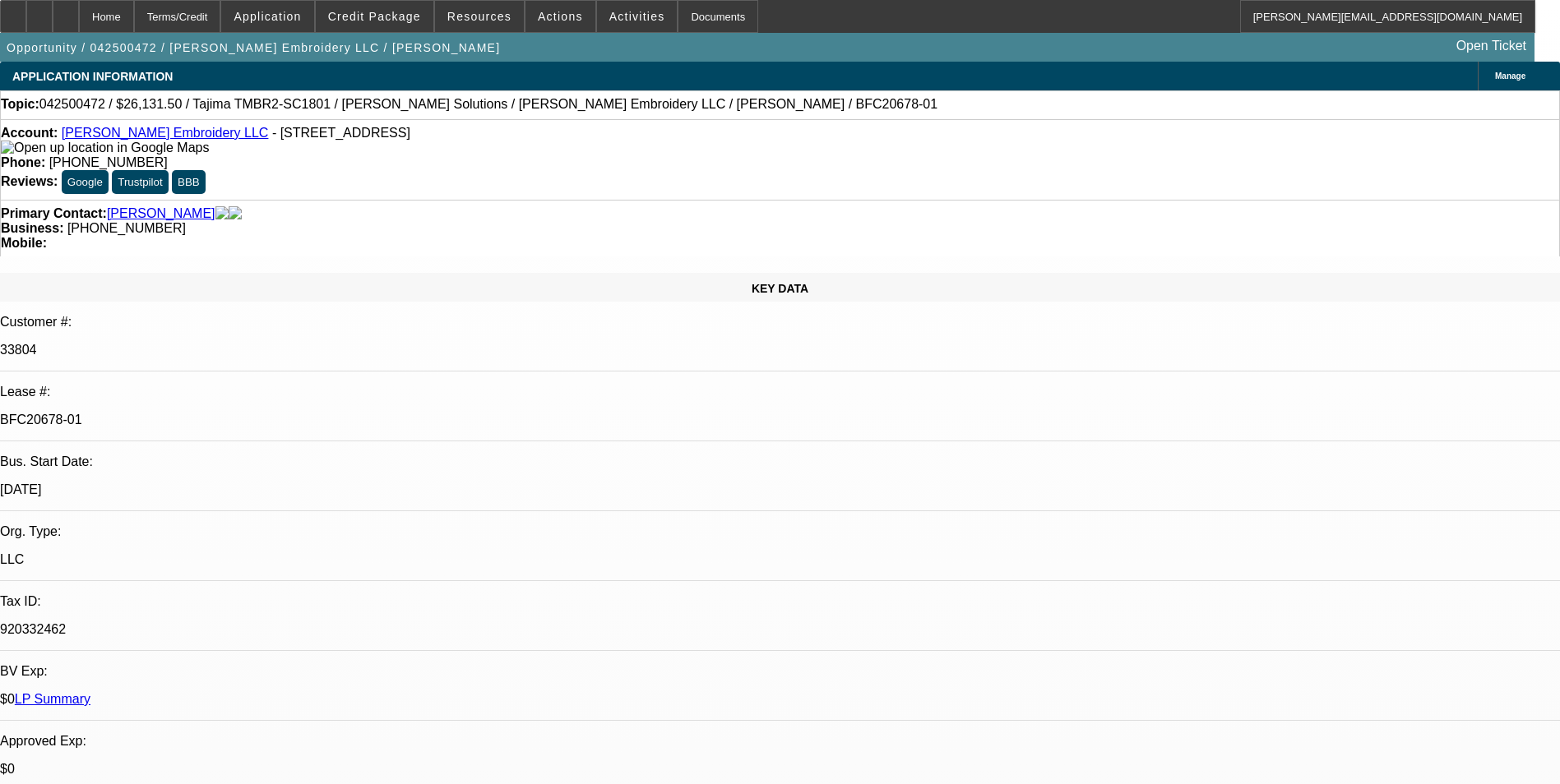
select select "2"
select select "6"
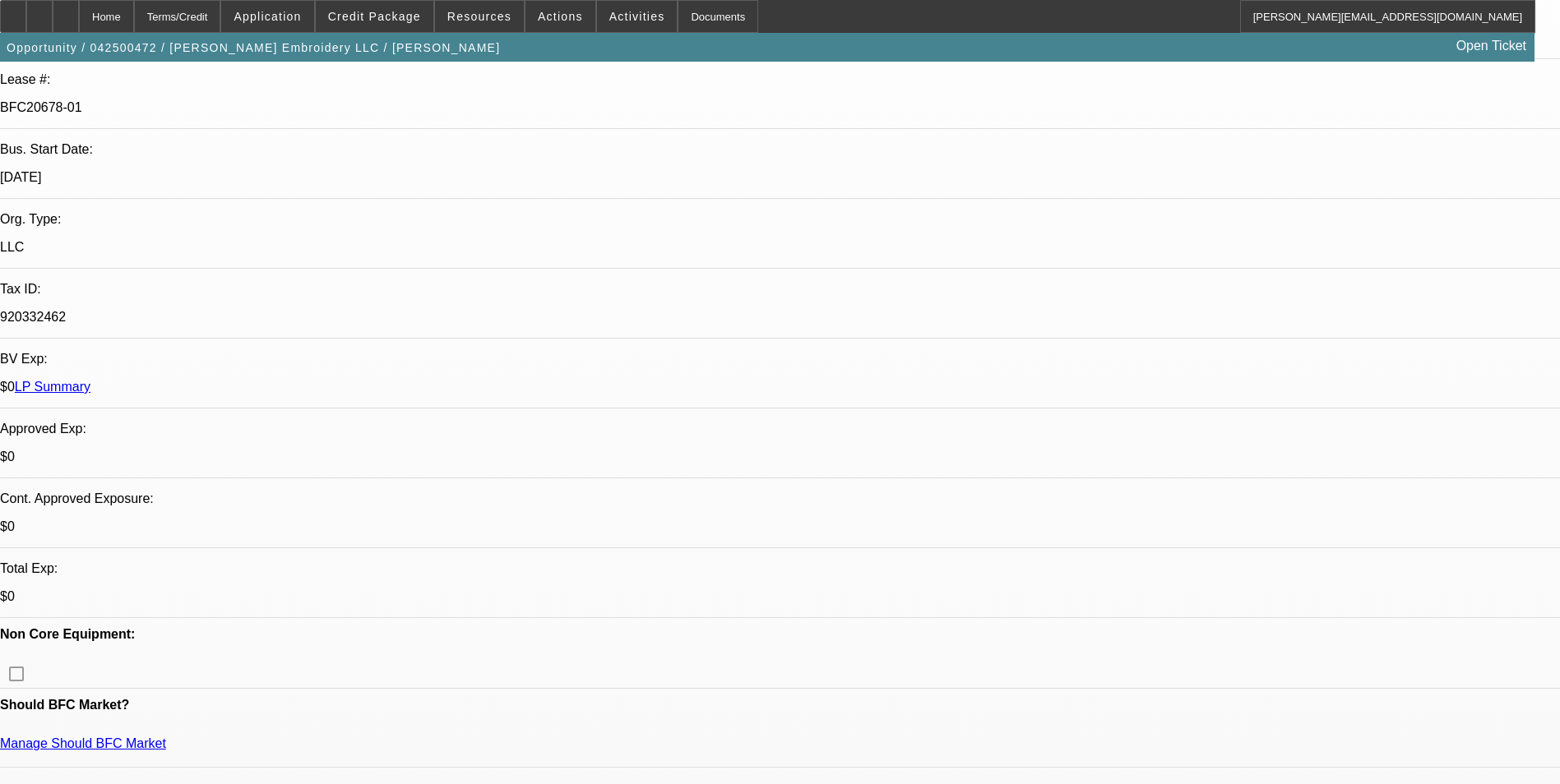
scroll to position [82, 0]
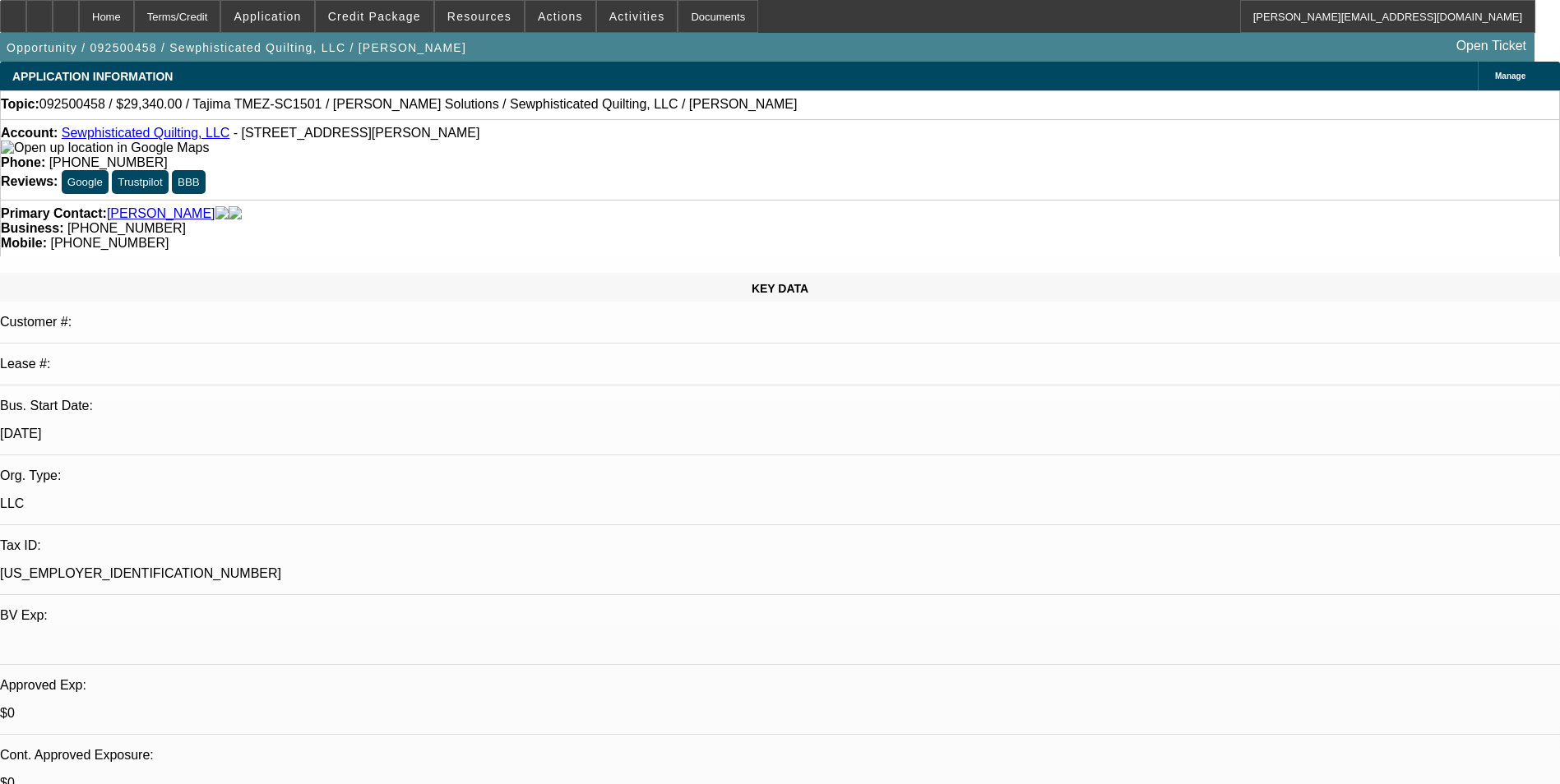
select select "0"
select select "2"
select select "0.1"
select select "4"
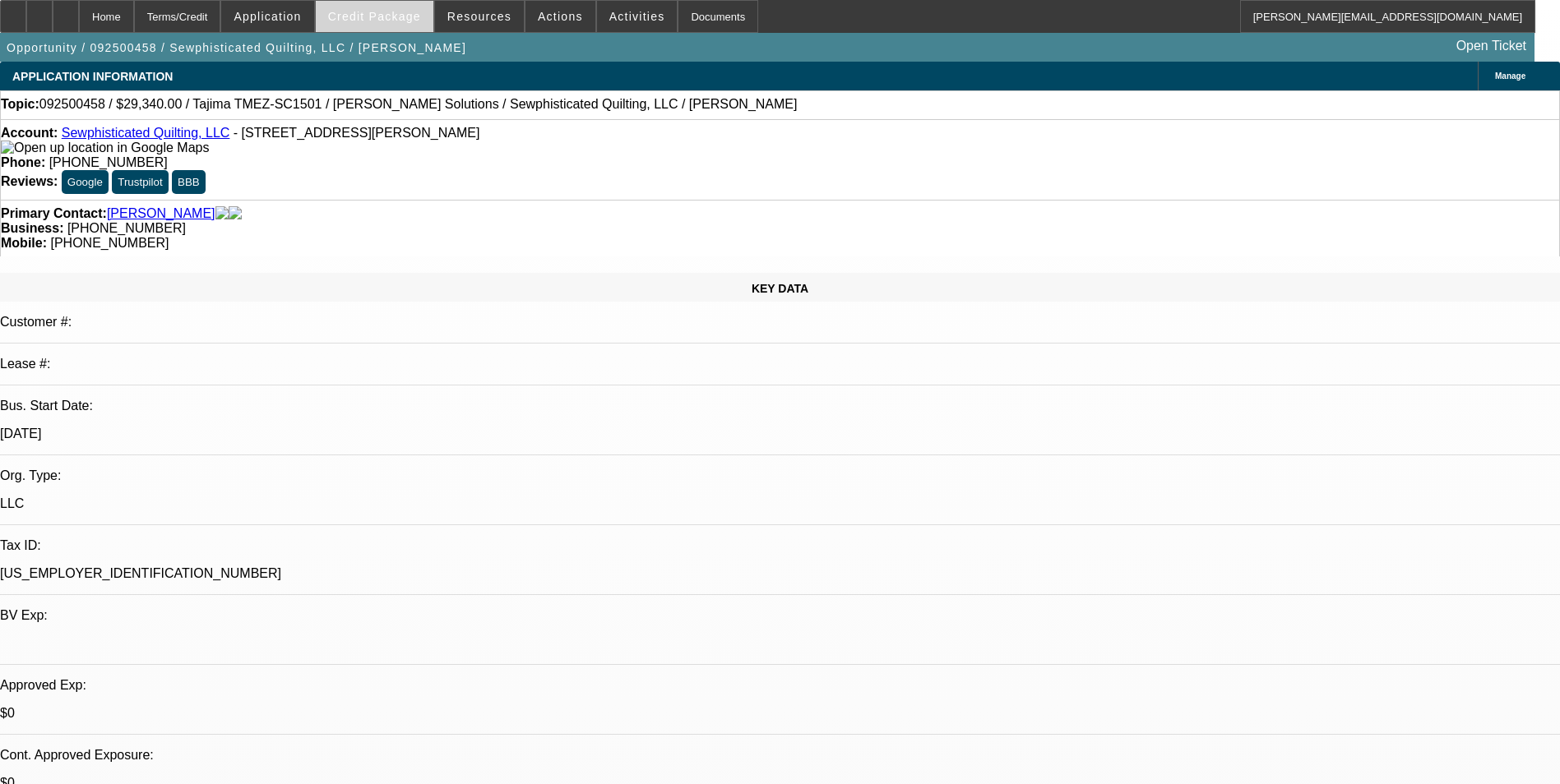
click at [400, 5] on span at bounding box center [375, 16] width 117 height 39
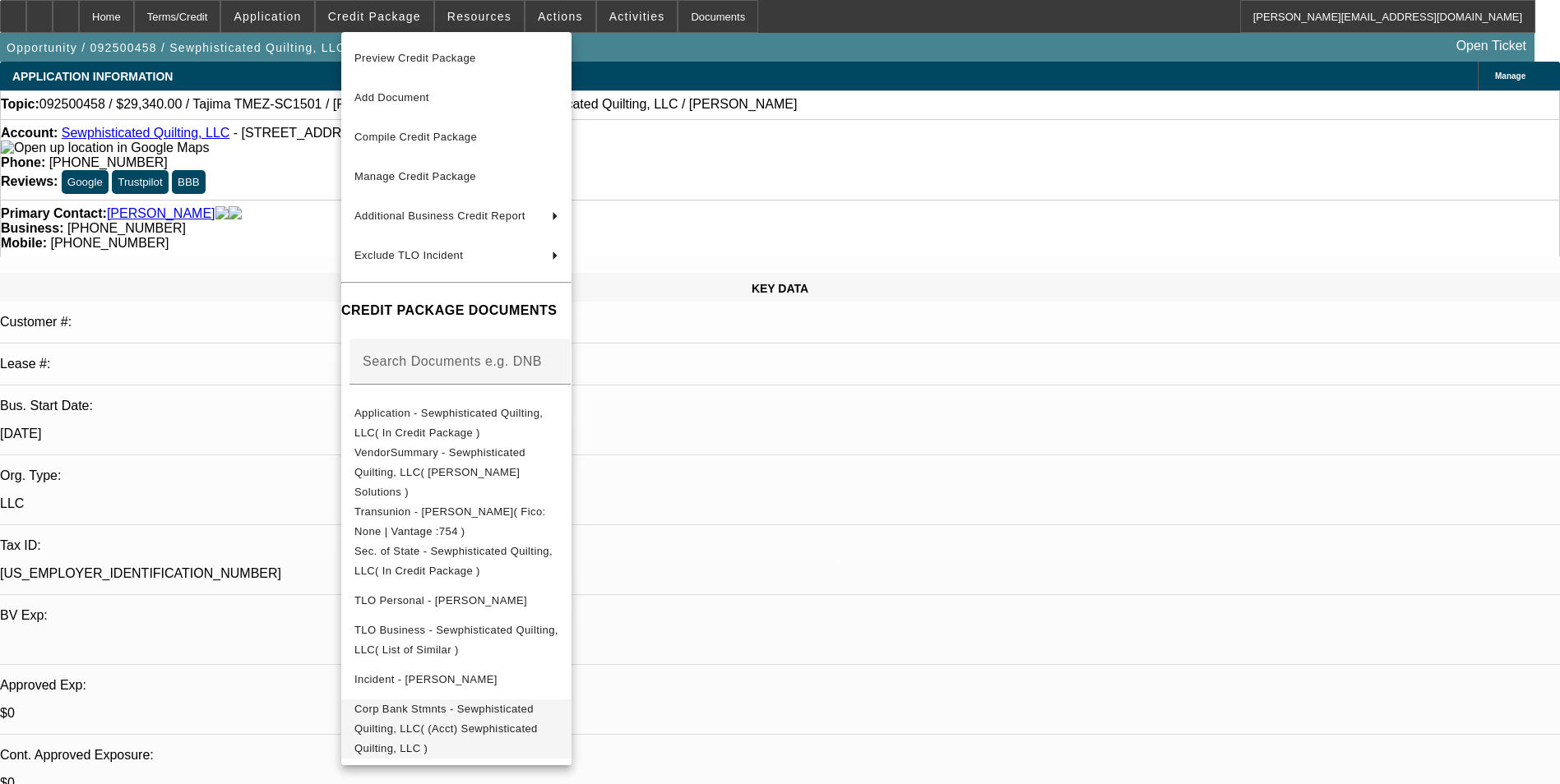
click at [538, 702] on span "Corp Bank Stmnts - Sewphisticated Quilting, LLC( (Acct) Sewphisticated Quilting…" at bounding box center [446, 728] width 183 height 52
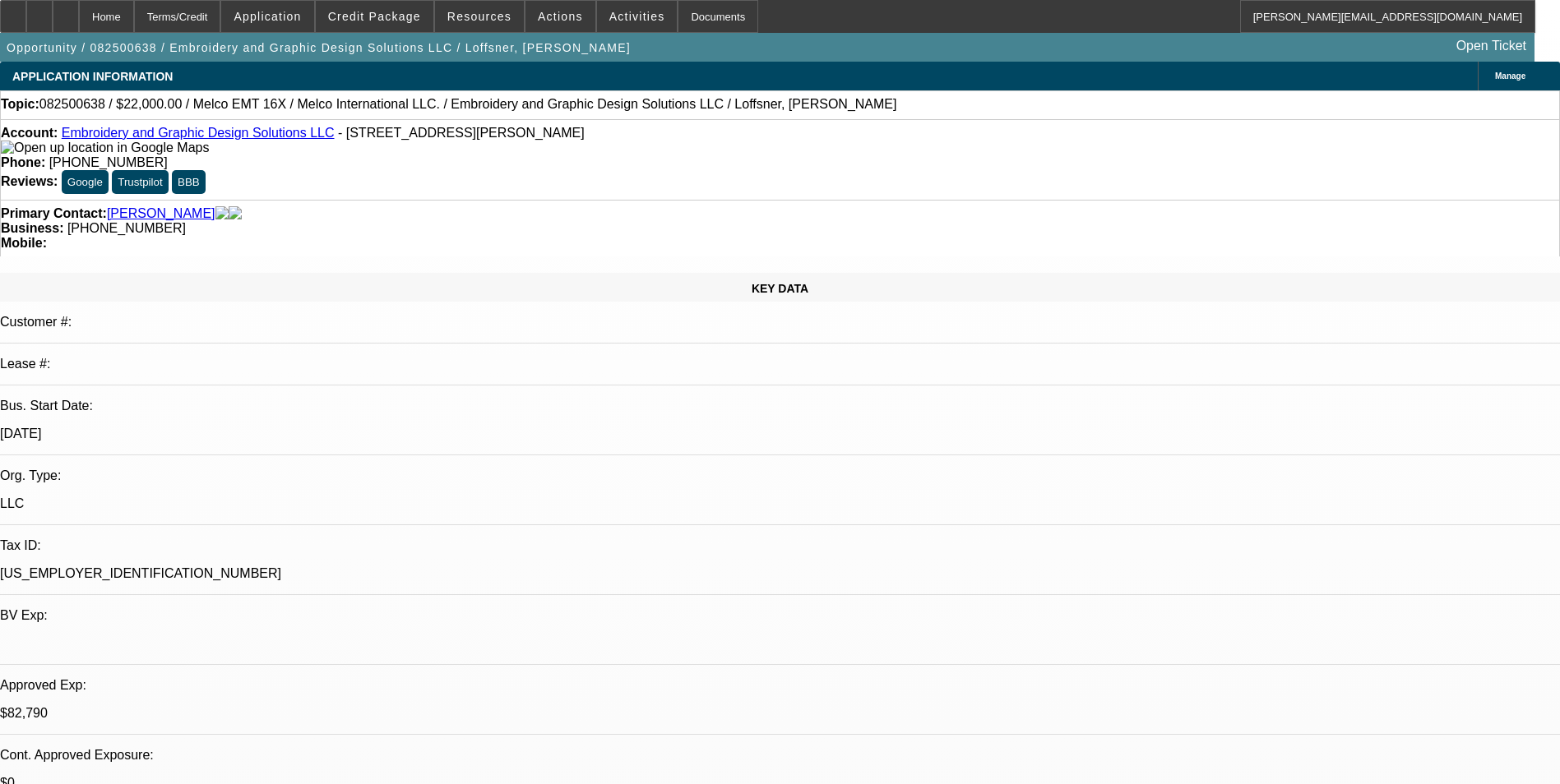
select select "0"
select select "2"
select select "0"
select select "6"
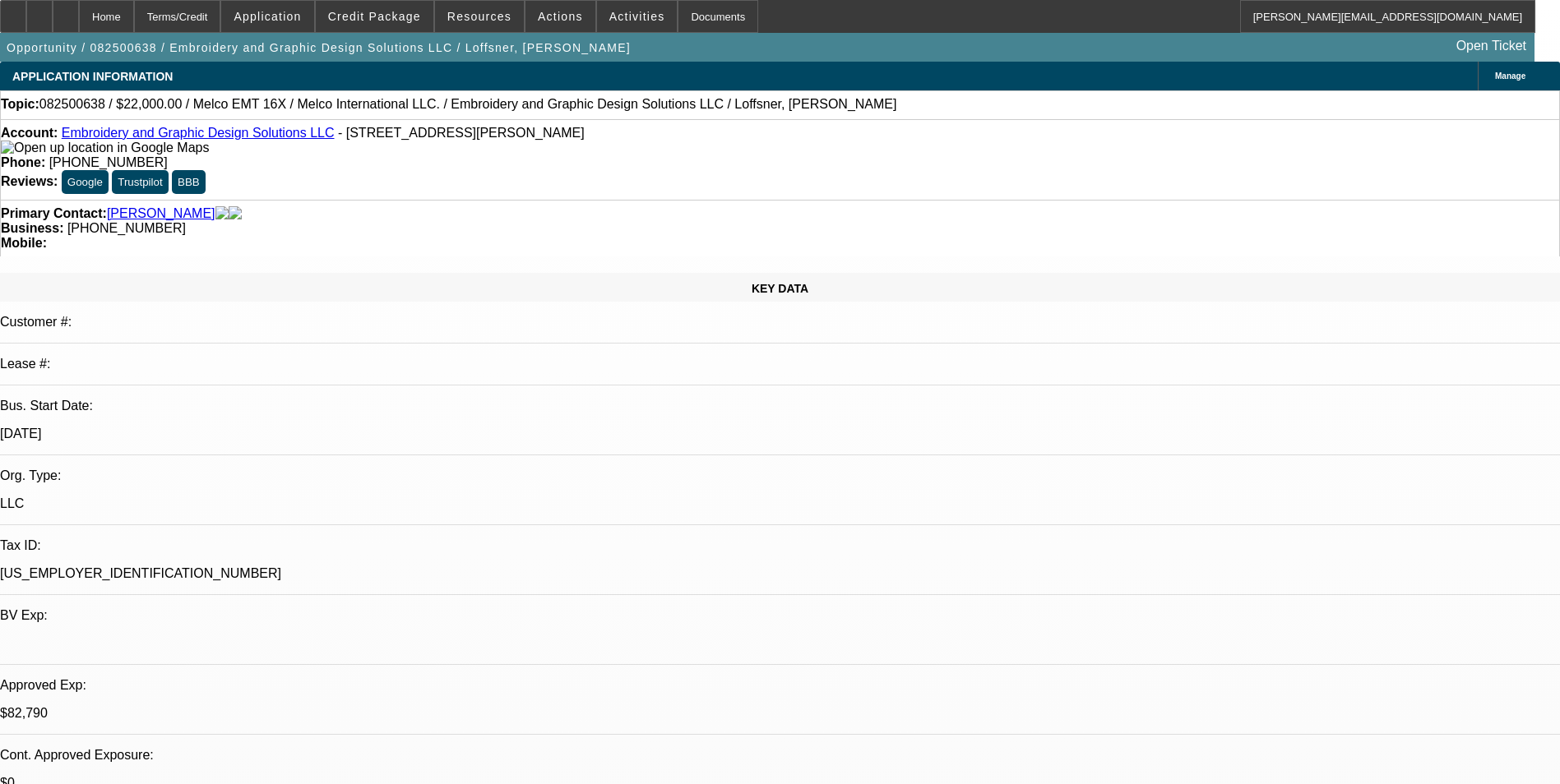
select select "0"
select select "2"
select select "0"
select select "6"
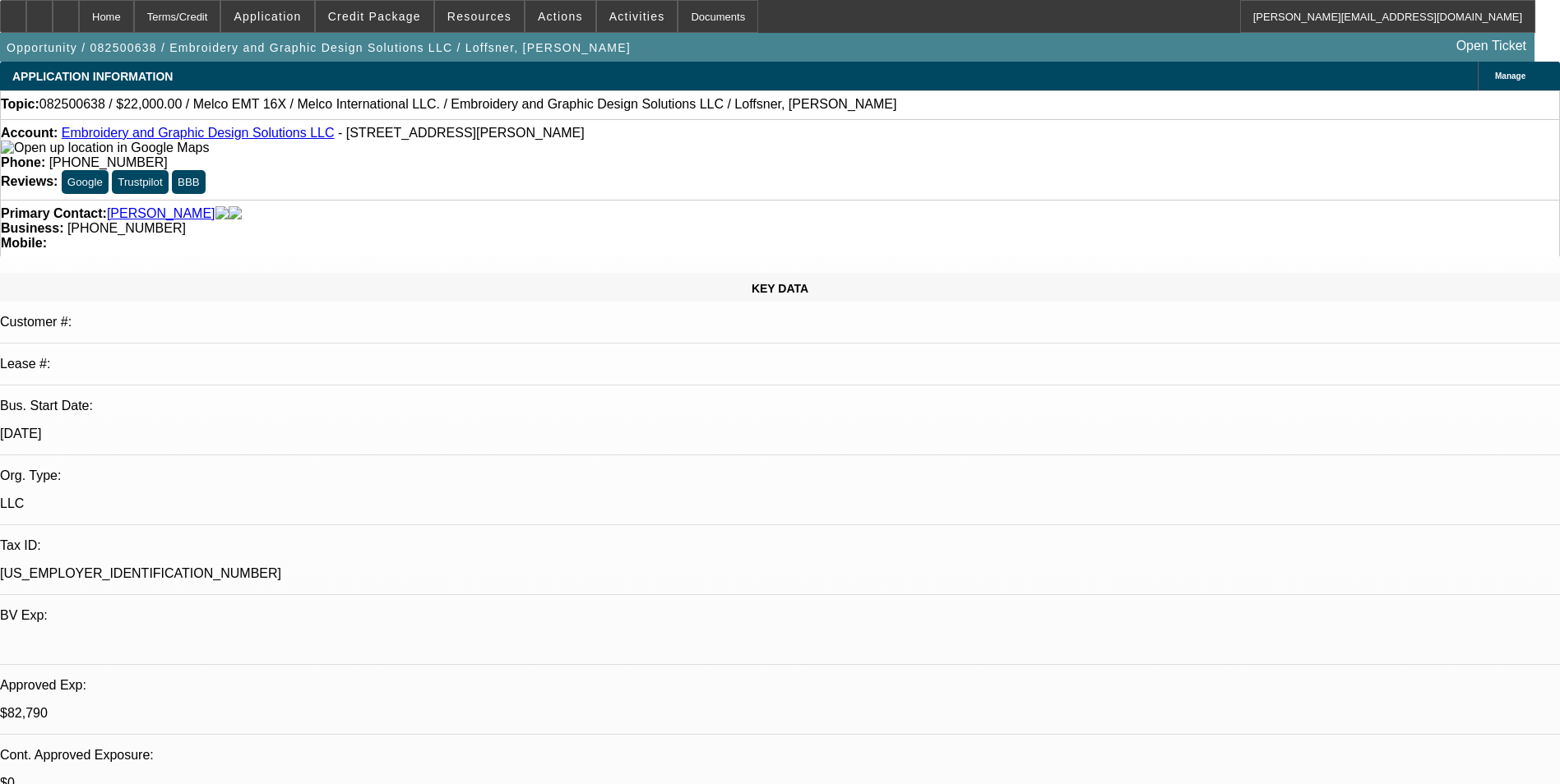
select select "0"
select select "2"
select select "0"
select select "6"
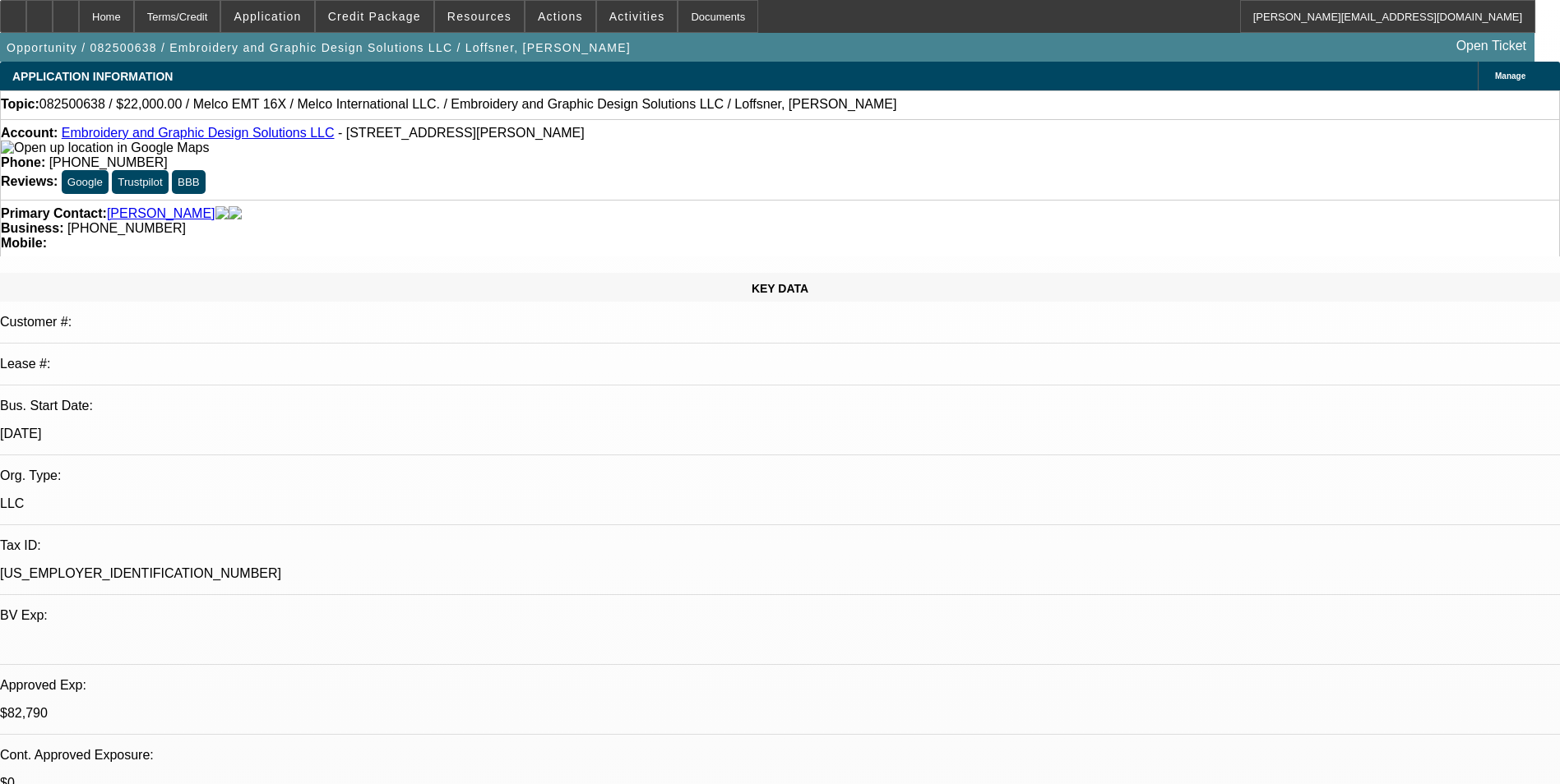
select select "0"
select select "2"
select select "0"
select select "6"
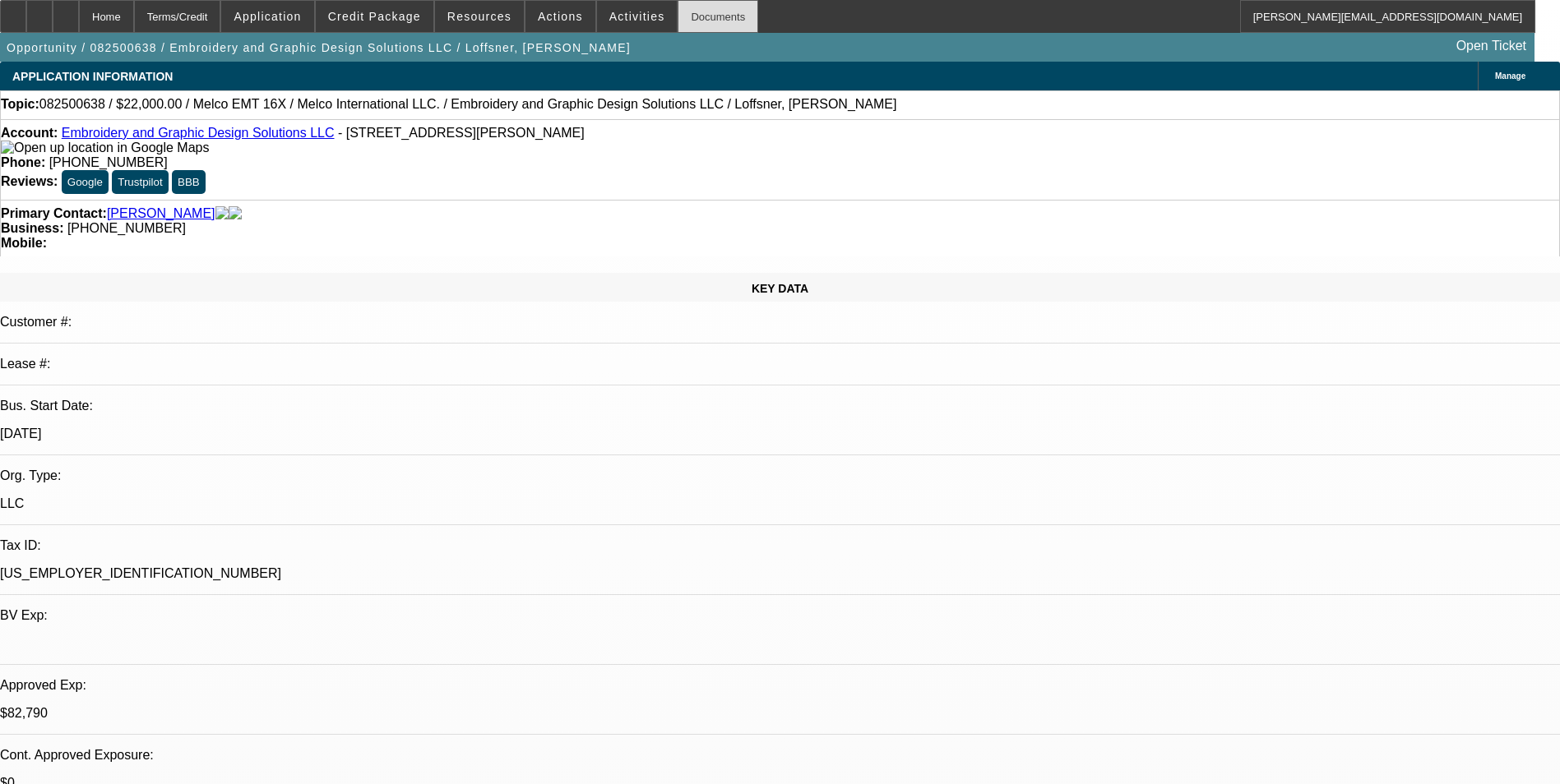
scroll to position [2466, 0]
